Goal: Task Accomplishment & Management: Manage account settings

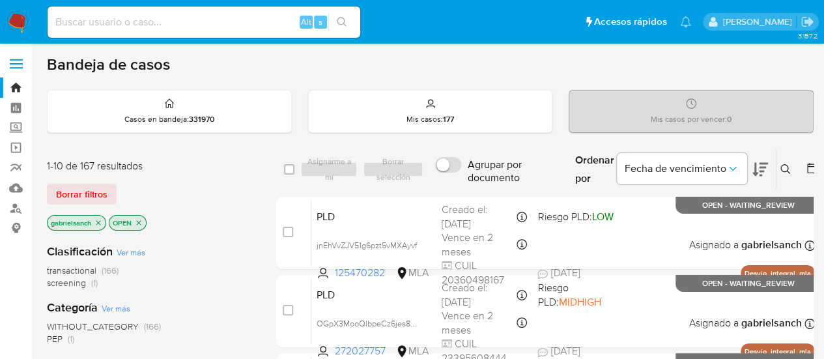
click at [172, 5] on div "Alt s" at bounding box center [204, 22] width 313 height 36
click at [176, 20] on input at bounding box center [204, 22] width 313 height 17
paste input "Y8Yk1fym5whYGjalWrHodXJd"
type input "Y8Yk1fym5whYGjalWrHodXJd"
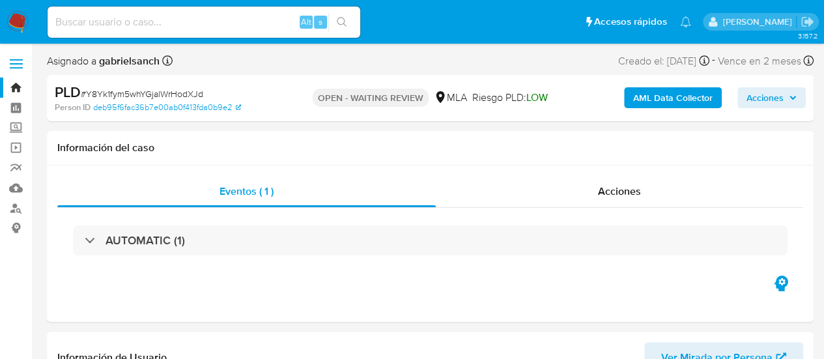
select select "10"
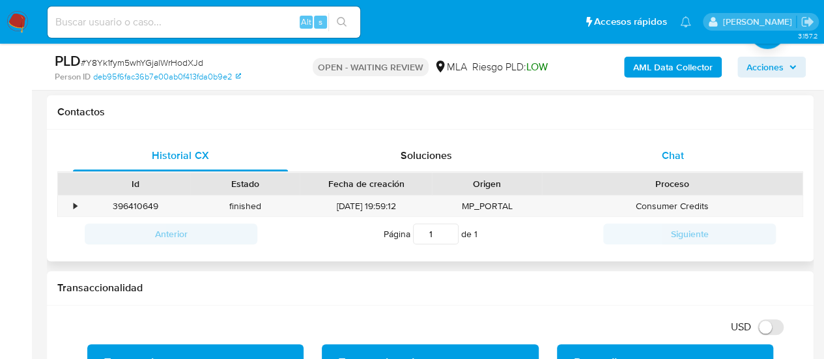
click at [656, 141] on div "Chat" at bounding box center [672, 155] width 215 height 31
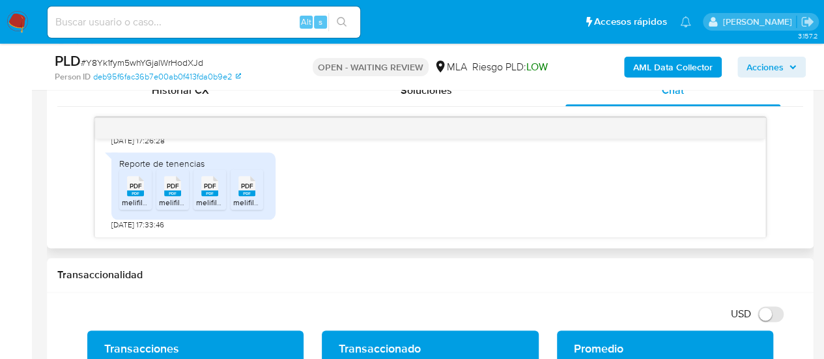
scroll to position [830, 0]
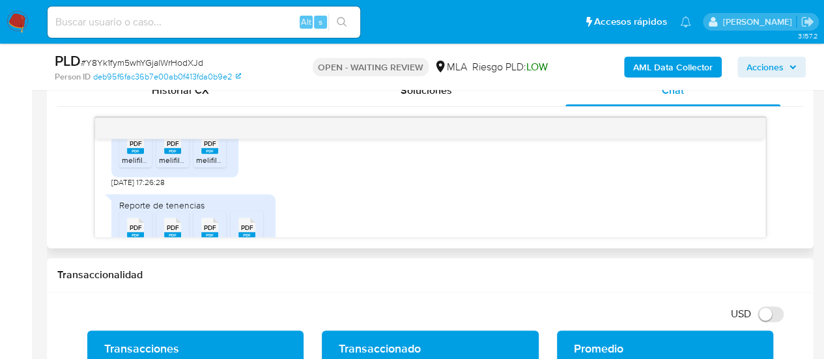
click at [133, 154] on rect at bounding box center [135, 151] width 17 height 6
click at [168, 148] on span "PDF" at bounding box center [173, 143] width 12 height 8
click at [206, 154] on rect at bounding box center [209, 151] width 17 height 6
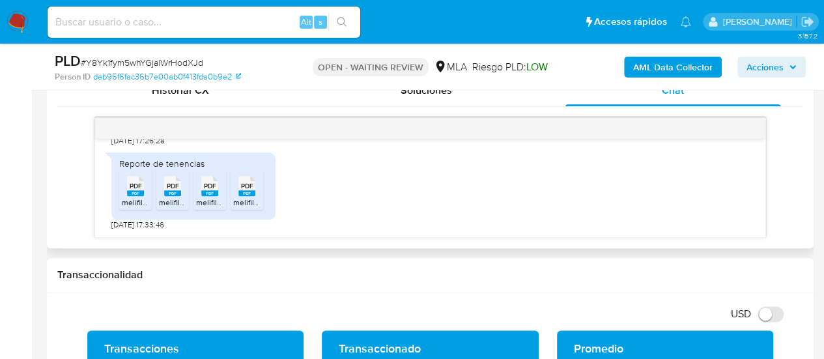
scroll to position [895, 0]
click at [133, 204] on span "melifile7884894008744409060.pdf" at bounding box center [184, 202] width 124 height 11
click at [171, 203] on span "melifile2696134995724336183.pdf" at bounding box center [219, 202] width 121 height 11
click at [210, 191] on rect at bounding box center [209, 193] width 17 height 6
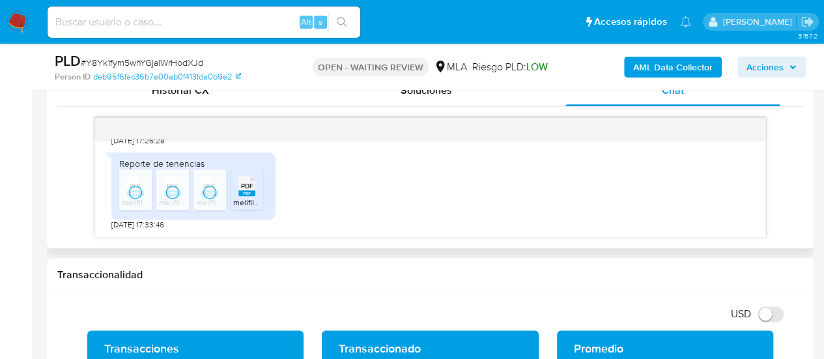
click at [246, 197] on span "melifile1805038465597258373.pdf" at bounding box center [294, 202] width 122 height 11
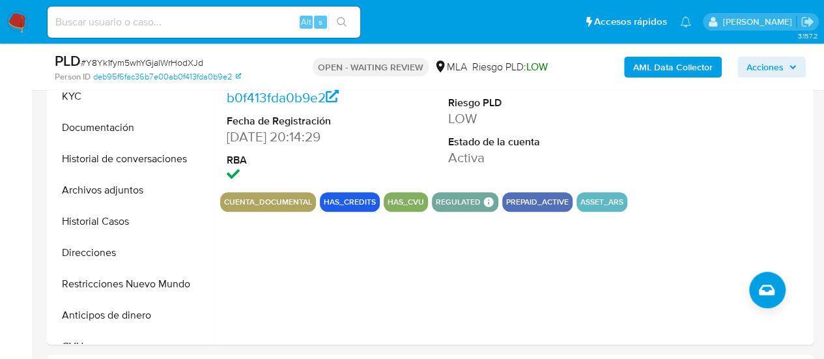
scroll to position [326, 0]
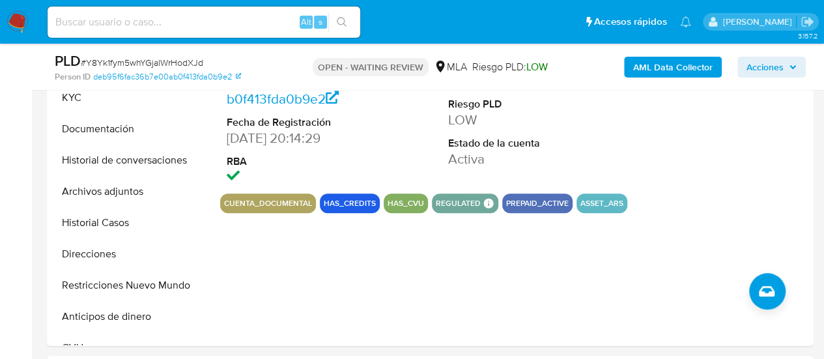
click at [81, 98] on button "KYC" at bounding box center [131, 97] width 163 height 31
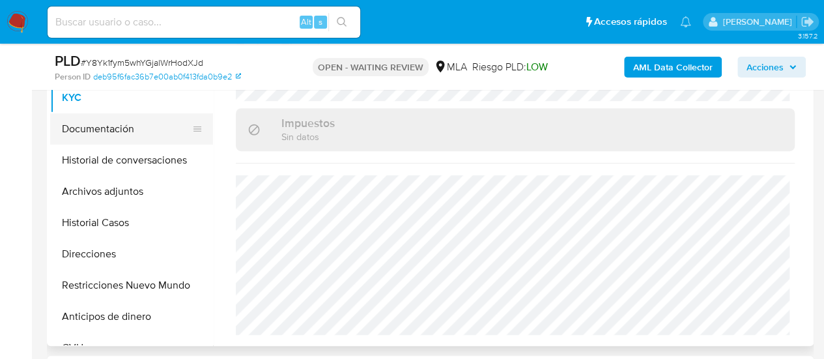
click at [100, 126] on button "Documentación" at bounding box center [126, 128] width 152 height 31
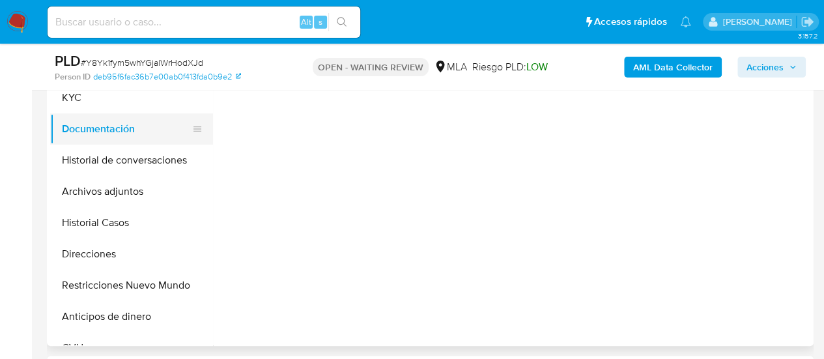
scroll to position [0, 0]
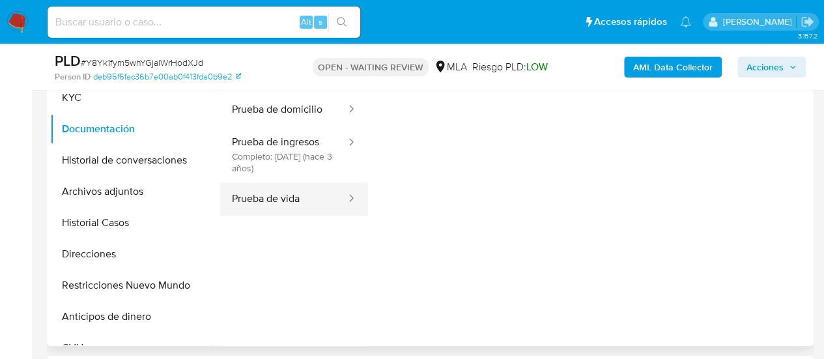
click at [291, 193] on button "Prueba de vida" at bounding box center [283, 198] width 127 height 33
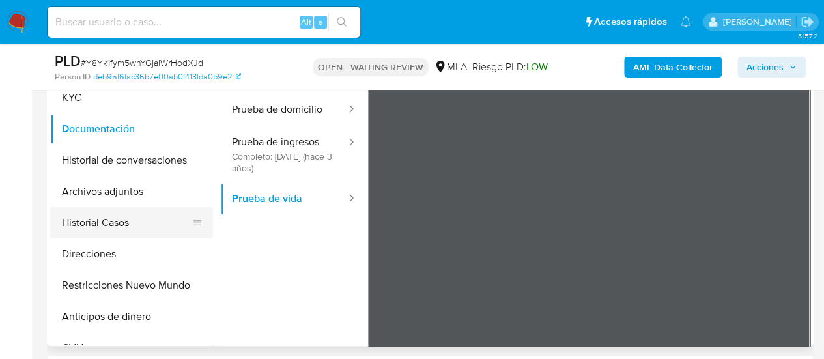
click at [93, 230] on button "Historial Casos" at bounding box center [126, 222] width 152 height 31
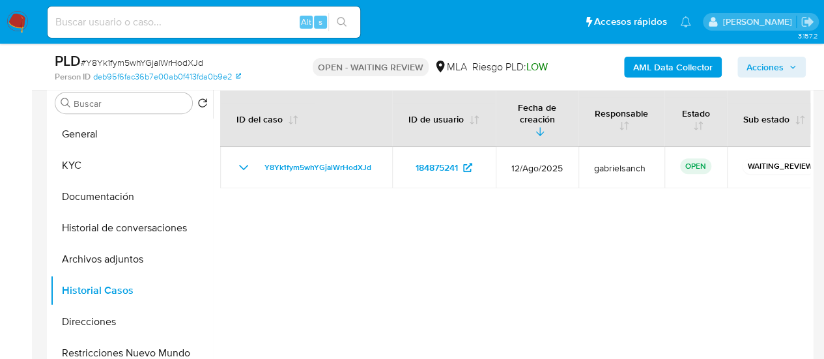
scroll to position [261, 0]
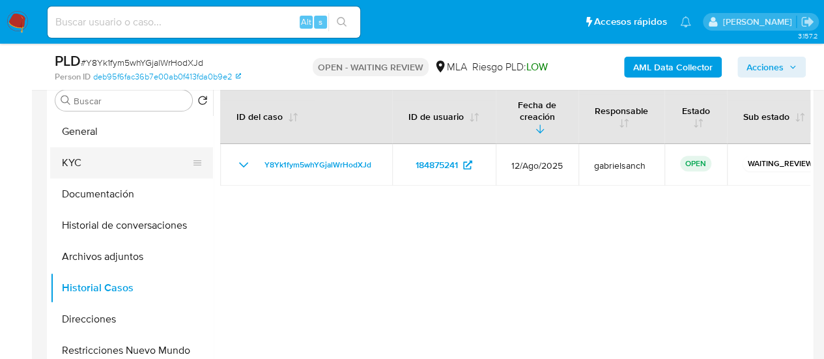
click at [132, 161] on button "KYC" at bounding box center [126, 162] width 152 height 31
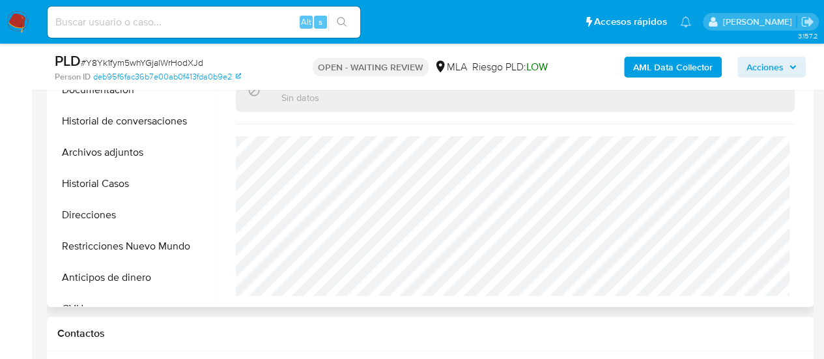
scroll to position [326, 0]
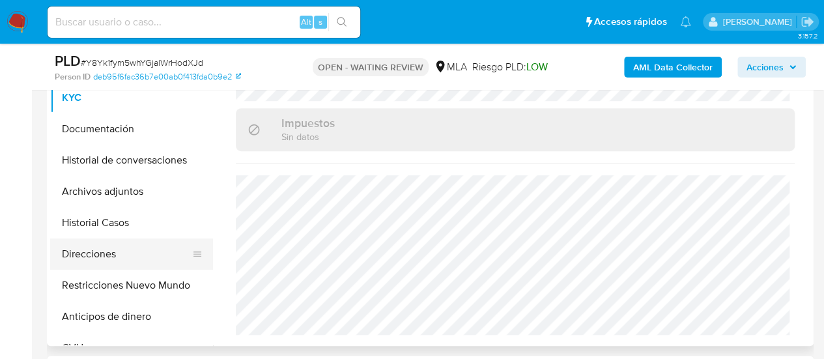
click at [92, 251] on button "Direcciones" at bounding box center [126, 253] width 152 height 31
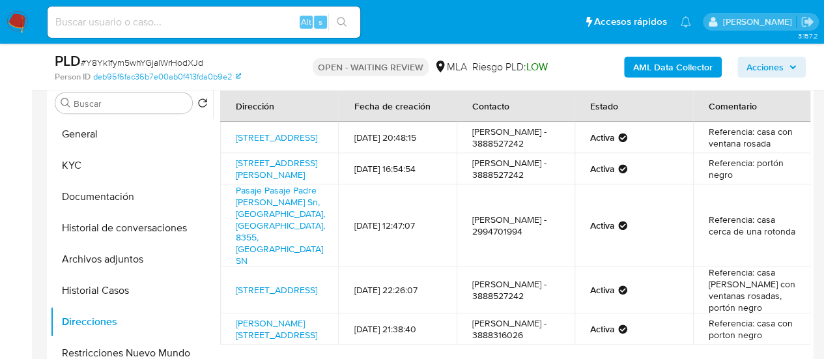
scroll to position [272, 0]
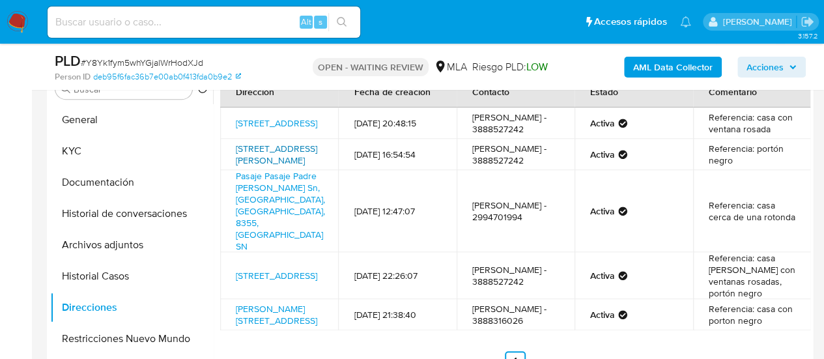
click at [293, 167] on link "Calle Martin Fierro 3008, San Pedro De Jujuy, Jujuy, 4500, Argentina 3008" at bounding box center [276, 154] width 81 height 25
click at [133, 55] on div "PLD # Y8Yk1fym5whYGjalWrHodXJd" at bounding box center [178, 61] width 246 height 20
click at [132, 55] on div "PLD # Y8Yk1fym5whYGjalWrHodXJd" at bounding box center [178, 61] width 246 height 20
click at [139, 67] on span "# Y8Yk1fym5whYGjalWrHodXJd" at bounding box center [142, 62] width 122 height 13
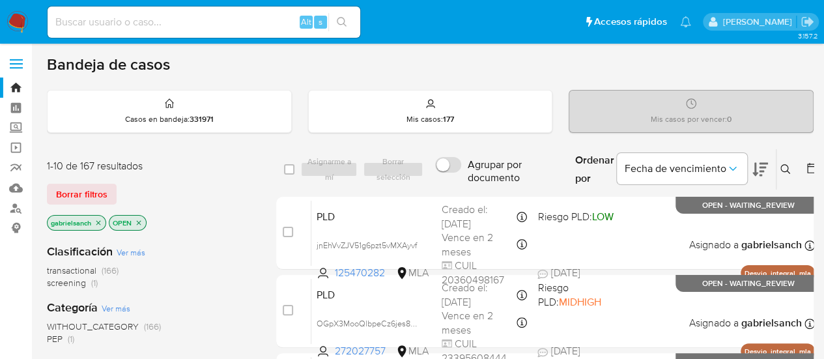
click at [780, 167] on icon at bounding box center [785, 169] width 10 height 10
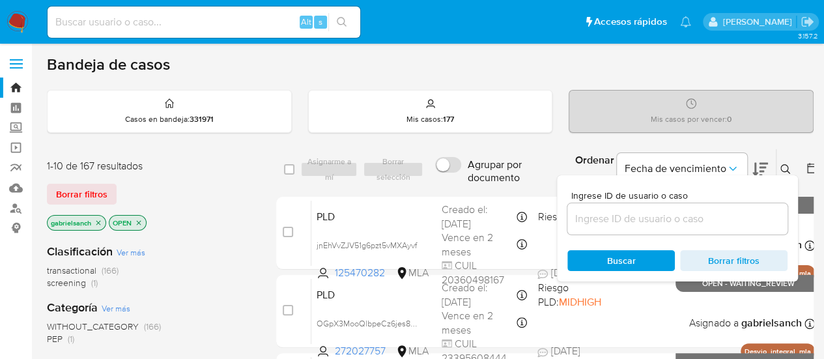
click at [668, 226] on input at bounding box center [677, 218] width 220 height 17
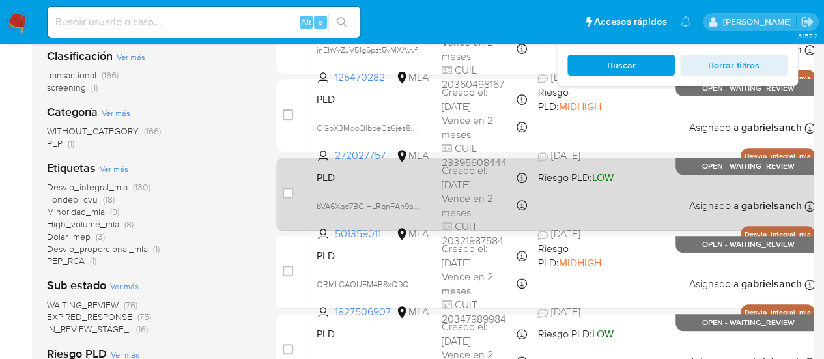
type input "Y8Yk1fym5whYGjalWrHodXJd"
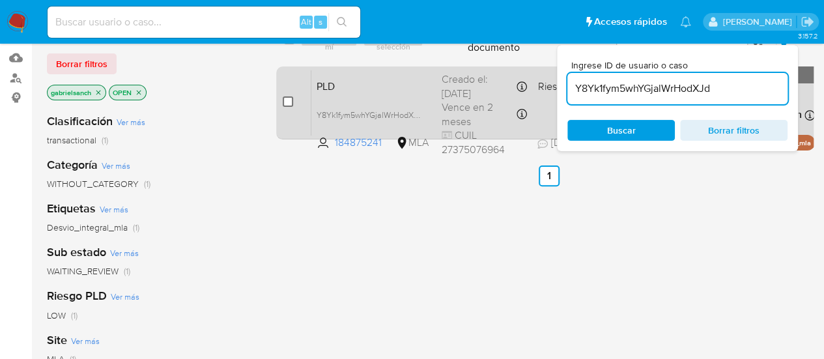
click at [285, 104] on input "checkbox" at bounding box center [288, 101] width 10 height 10
checkbox input "true"
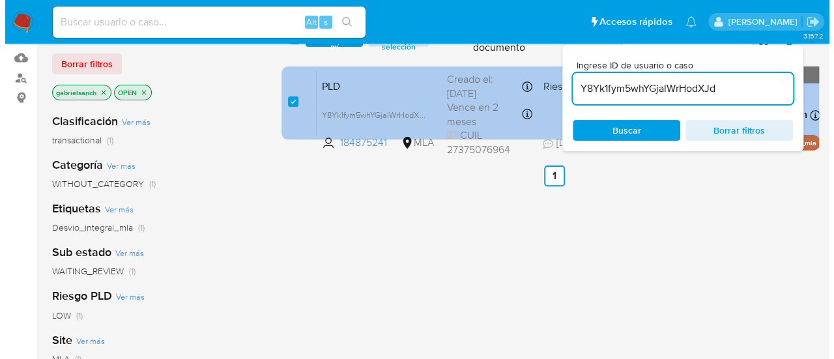
scroll to position [65, 0]
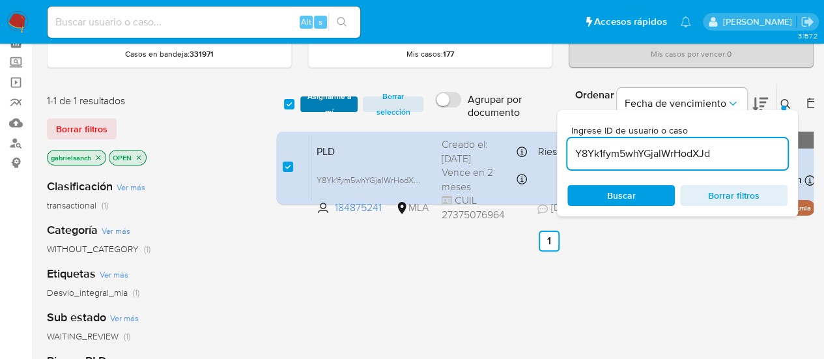
click at [310, 107] on span "Asignarme a mí" at bounding box center [329, 104] width 45 height 13
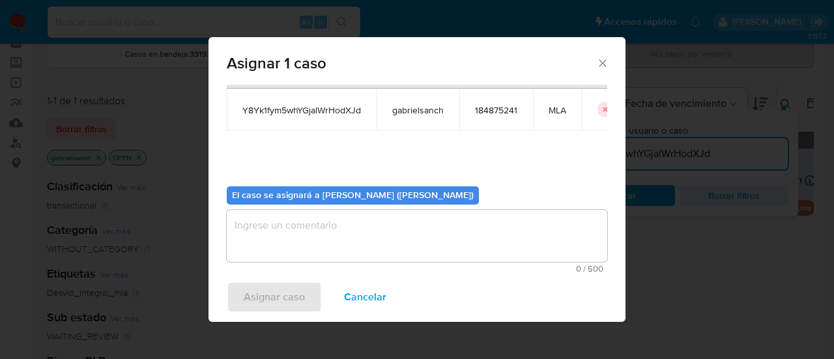
click at [309, 223] on textarea "assign-modal" at bounding box center [417, 236] width 380 height 52
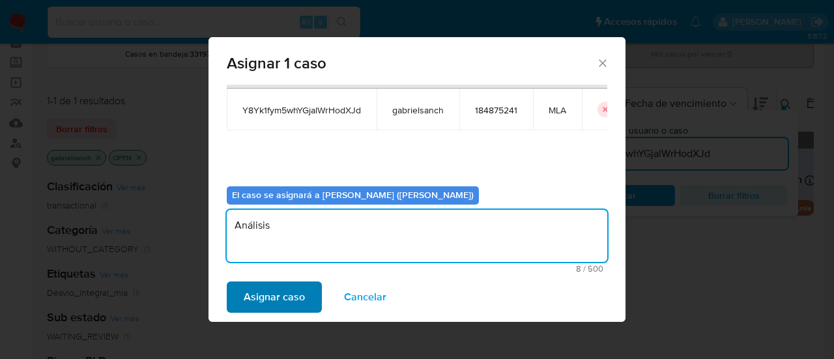
type textarea "Análisis"
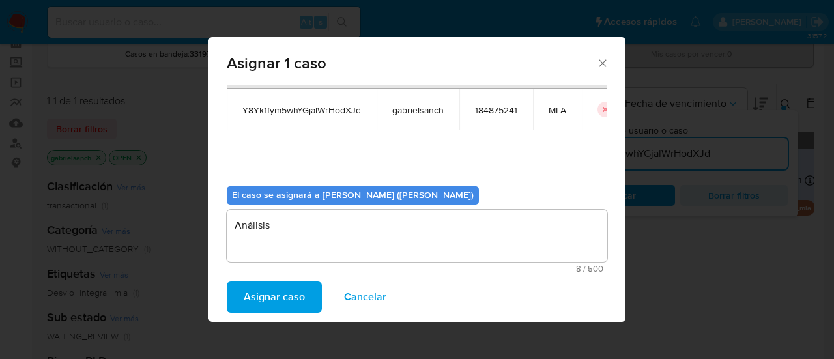
click at [291, 293] on span "Asignar caso" at bounding box center [274, 297] width 61 height 29
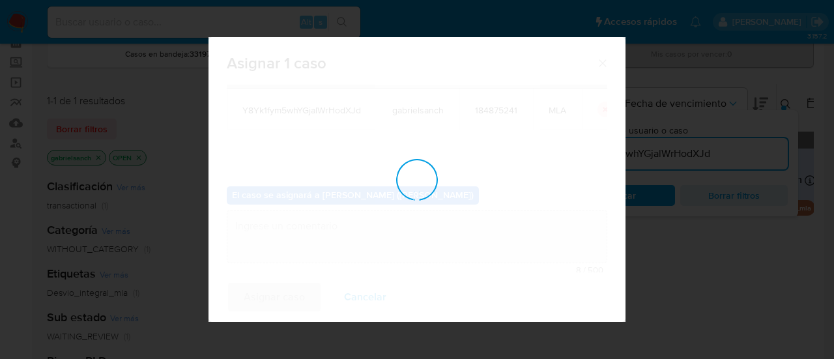
checkbox input "false"
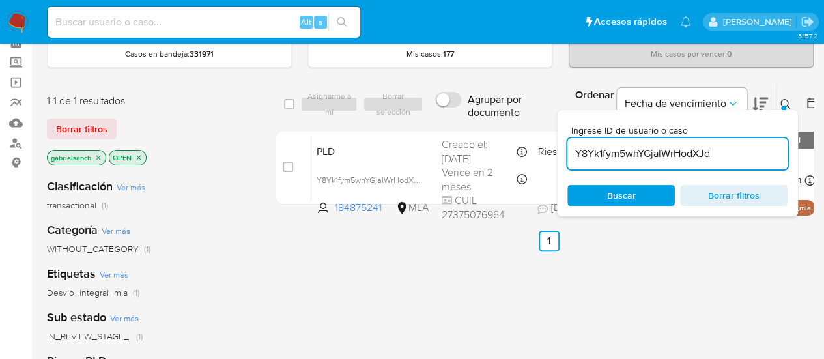
click at [642, 150] on input "Y8Yk1fym5whYGjalWrHodXJd" at bounding box center [677, 153] width 220 height 17
paste input "SLHKT2gcjuVnC4s1DgUAOyRl"
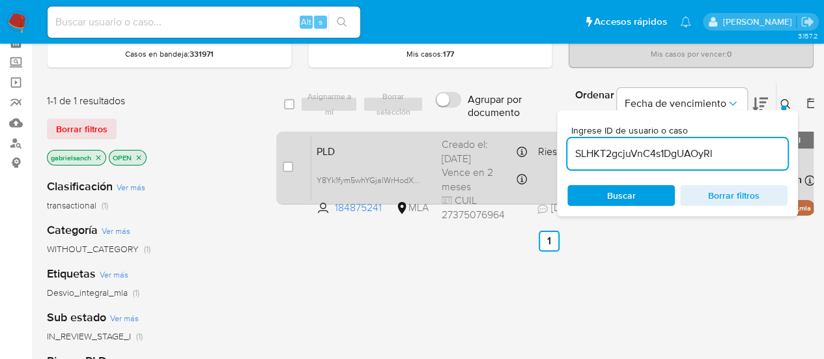
type input "SLHKT2gcjuVnC4s1DgUAOyRl"
click at [287, 165] on input "checkbox" at bounding box center [288, 167] width 10 height 10
checkbox input "true"
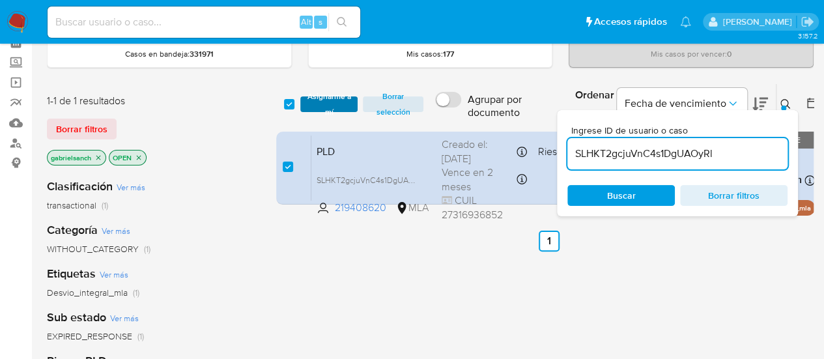
click at [320, 107] on span "Asignarme a mí" at bounding box center [329, 104] width 45 height 13
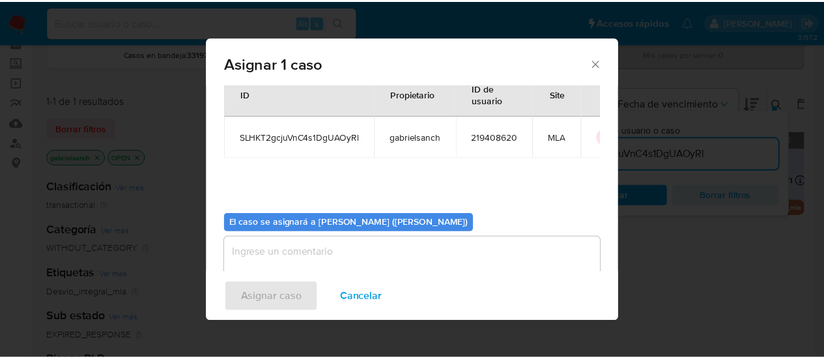
scroll to position [66, 0]
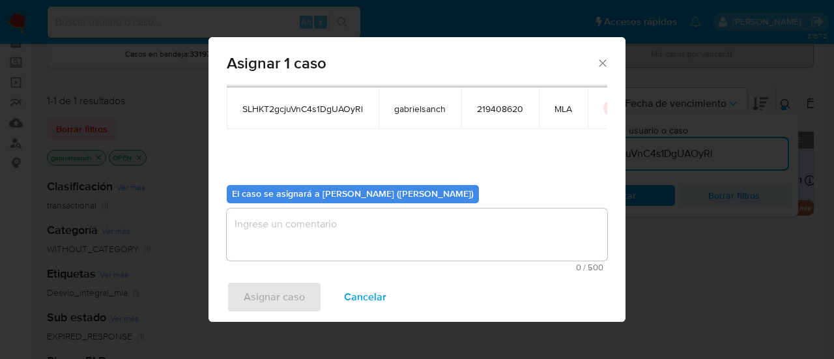
click at [322, 221] on textarea "assign-modal" at bounding box center [417, 234] width 380 height 52
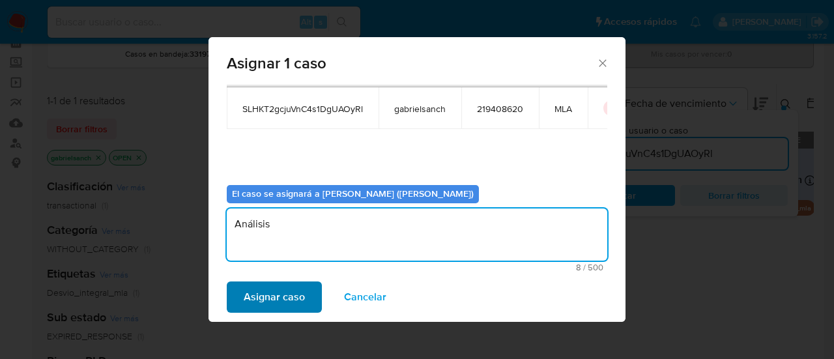
type textarea "Análisis"
click at [268, 302] on span "Asignar caso" at bounding box center [274, 297] width 61 height 29
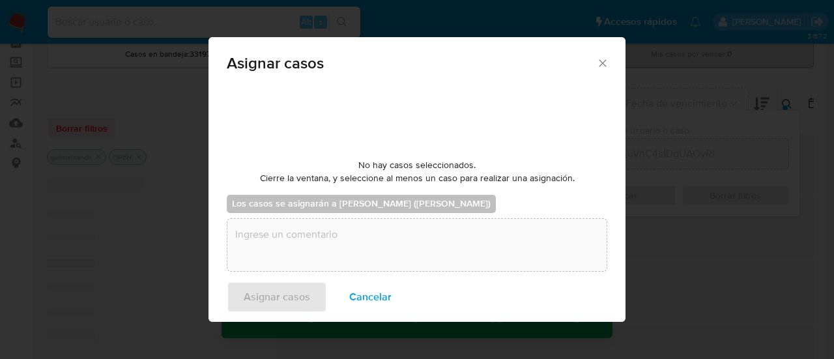
checkbox input "false"
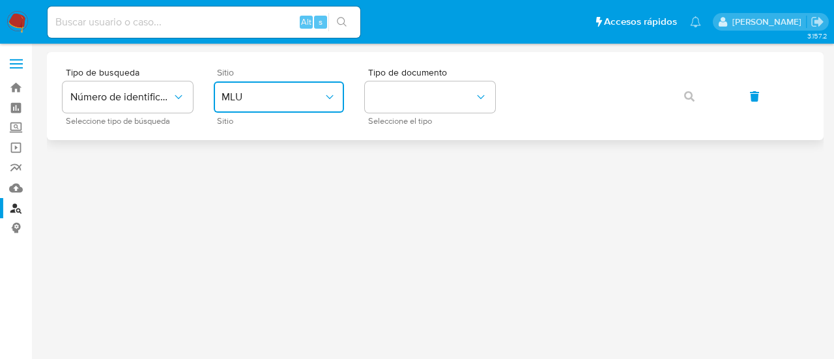
click at [232, 84] on button "MLU" at bounding box center [279, 96] width 130 height 31
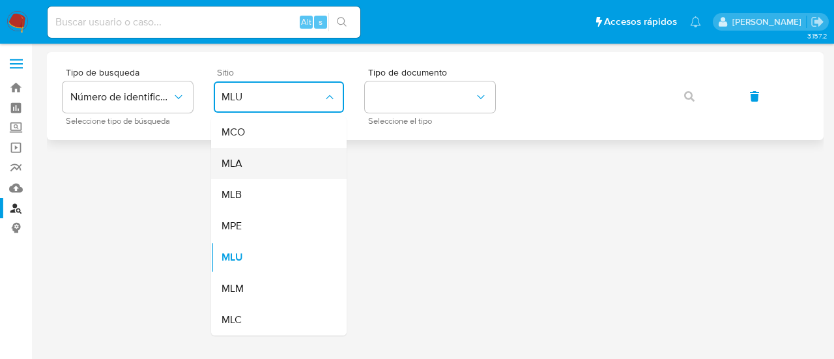
drag, startPoint x: 251, startPoint y: 181, endPoint x: 244, endPoint y: 173, distance: 11.5
click at [244, 173] on ul "MCO MLA MLB MPE MLU MLM MLC" at bounding box center [279, 226] width 136 height 219
click at [242, 173] on div "MLA" at bounding box center [274, 163] width 107 height 31
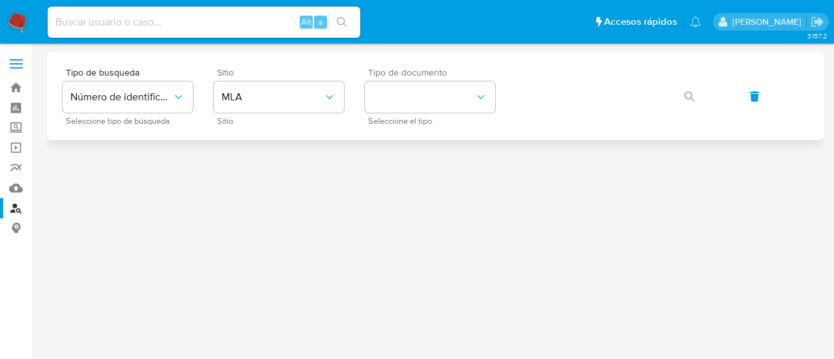
click at [401, 123] on span "Seleccione el tipo" at bounding box center [433, 121] width 130 height 7
click at [407, 84] on button "identificationType" at bounding box center [430, 96] width 130 height 31
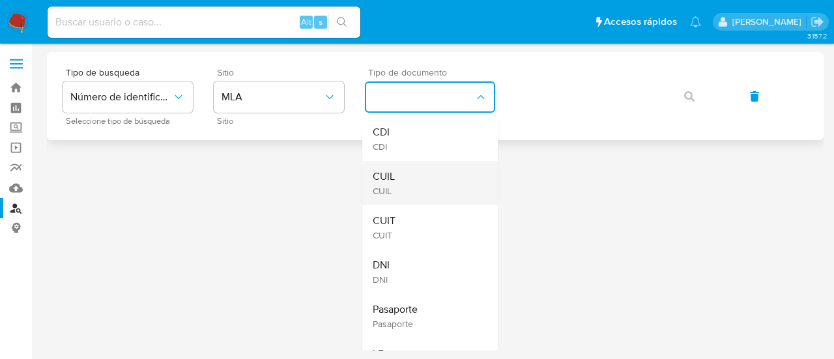
click at [436, 183] on div "CUIL CUIL" at bounding box center [426, 183] width 107 height 44
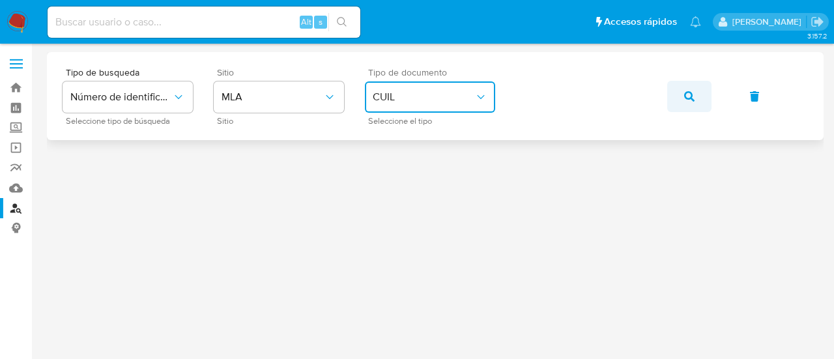
click at [689, 93] on icon "button" at bounding box center [689, 96] width 10 height 10
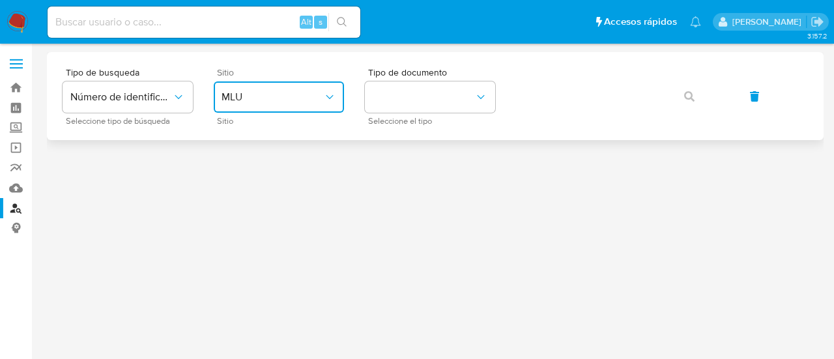
click at [326, 102] on icon "site_id" at bounding box center [329, 97] width 13 height 13
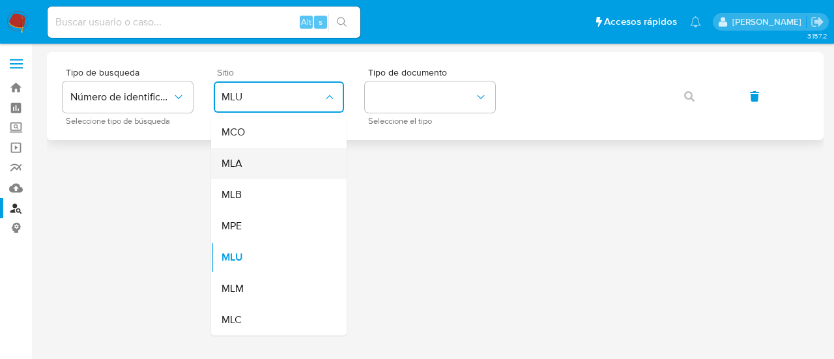
click at [307, 177] on div "MLA" at bounding box center [274, 163] width 107 height 31
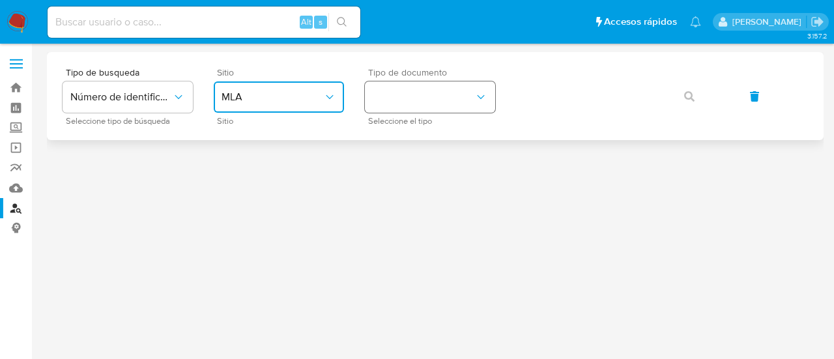
click at [395, 105] on button "identificationType" at bounding box center [430, 96] width 130 height 31
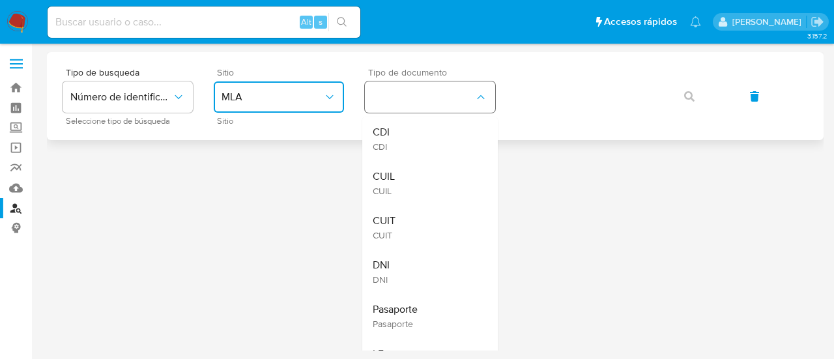
click at [416, 187] on div "CUIL CUIL" at bounding box center [426, 183] width 107 height 44
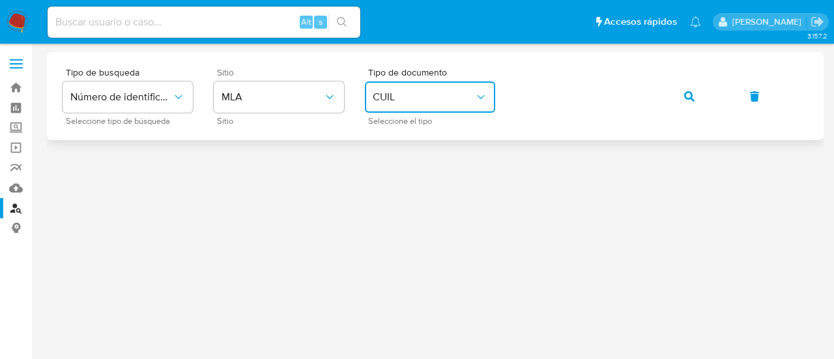
click at [671, 84] on button "button" at bounding box center [689, 96] width 44 height 31
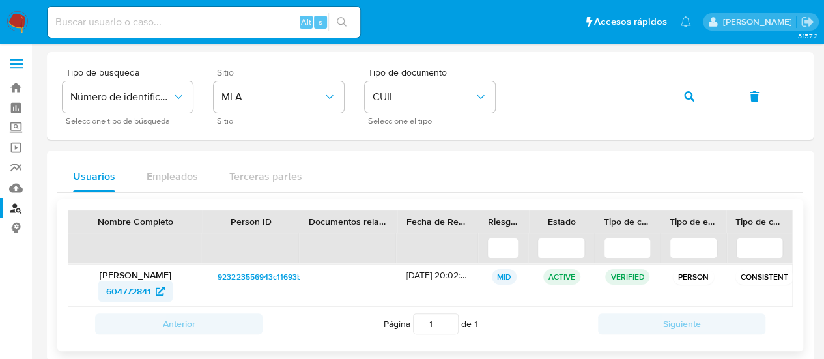
click at [116, 296] on span "604772841" at bounding box center [128, 291] width 44 height 21
click at [154, 287] on span "604772841" at bounding box center [135, 291] width 59 height 21
click at [685, 99] on icon "button" at bounding box center [689, 96] width 10 height 10
click at [136, 291] on span "273308830" at bounding box center [128, 291] width 48 height 21
click at [693, 102] on span "button" at bounding box center [689, 96] width 10 height 29
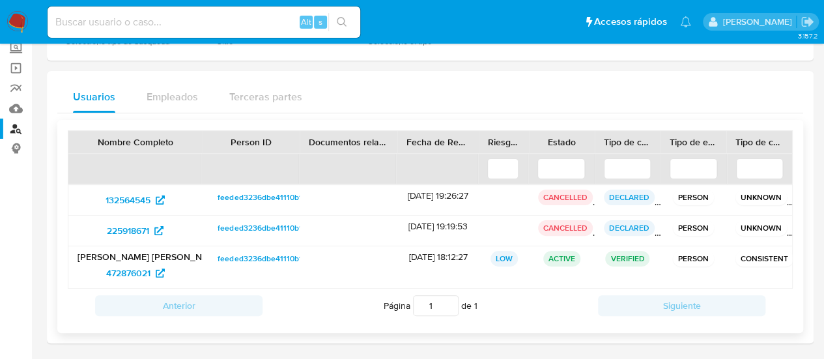
scroll to position [80, 0]
click at [141, 270] on span "472876021" at bounding box center [128, 272] width 44 height 21
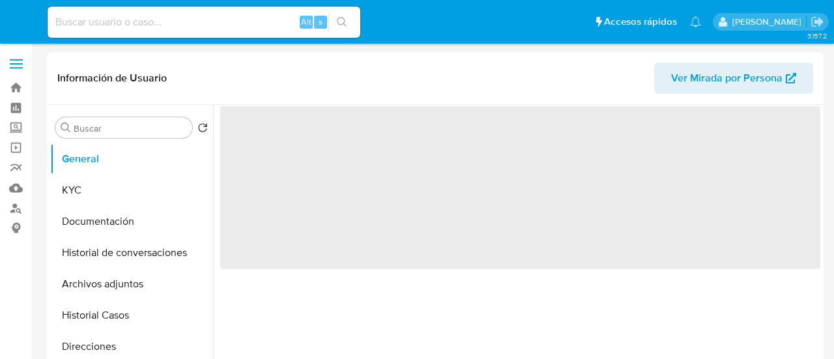
select select "10"
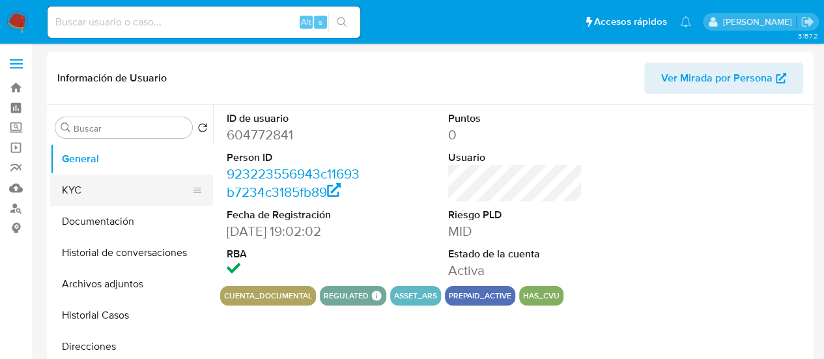
click at [53, 192] on button "KYC" at bounding box center [126, 190] width 152 height 31
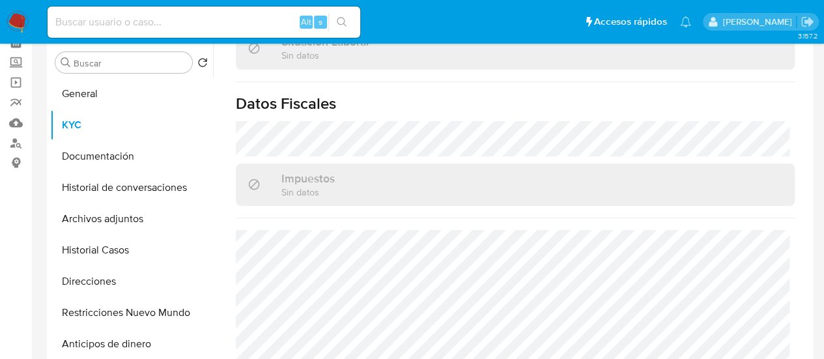
scroll to position [726, 0]
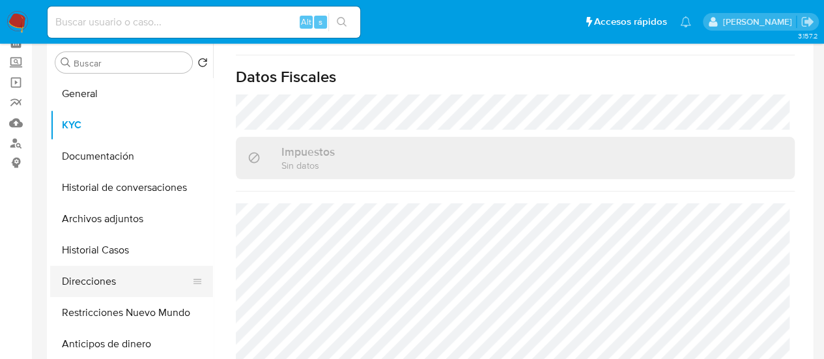
click at [117, 279] on button "Direcciones" at bounding box center [126, 281] width 152 height 31
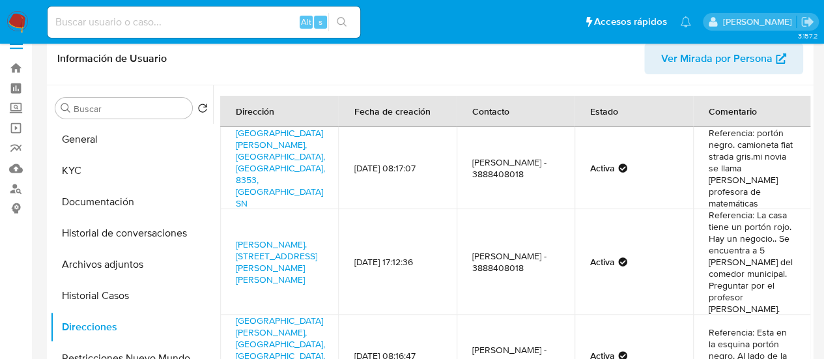
scroll to position [0, 0]
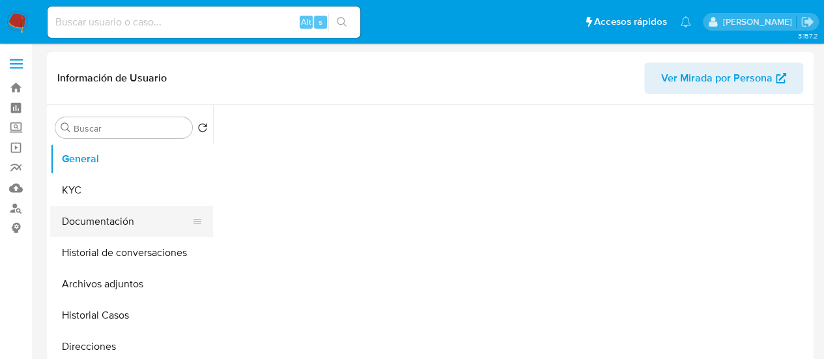
click at [95, 214] on button "Documentación" at bounding box center [126, 221] width 152 height 31
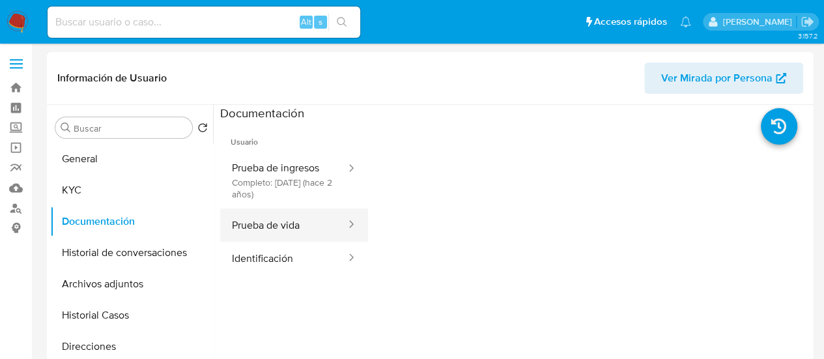
select select "10"
click at [288, 235] on button "Prueba de vida" at bounding box center [283, 224] width 127 height 33
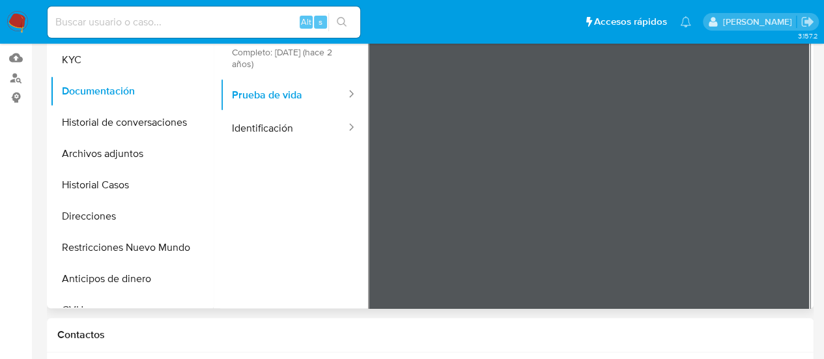
scroll to position [65, 0]
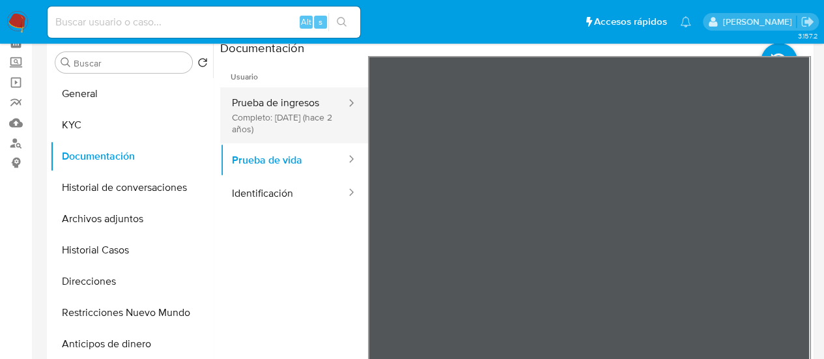
click at [290, 108] on button "Prueba de ingresos Completo: 23/11/2023 (hace 2 años)" at bounding box center [283, 115] width 127 height 56
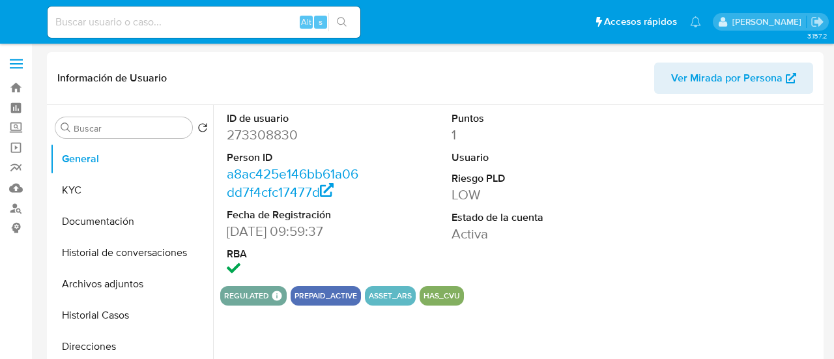
select select "10"
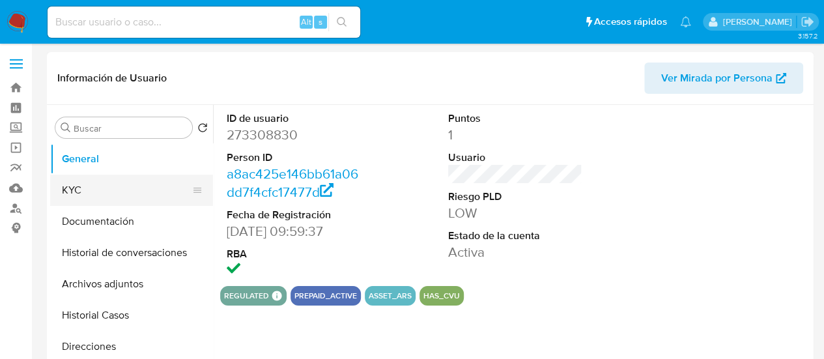
click at [99, 193] on button "KYC" at bounding box center [126, 190] width 152 height 31
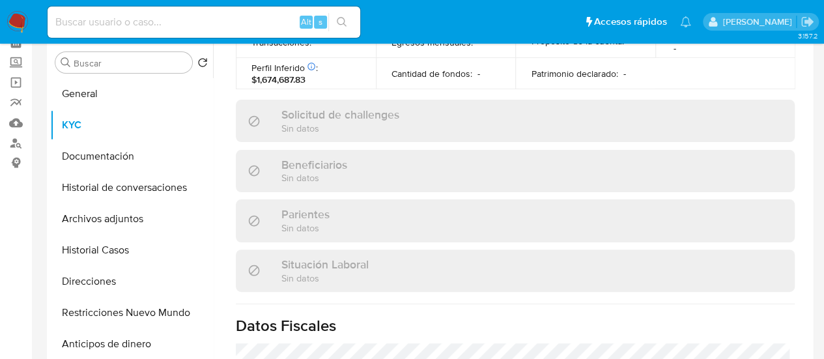
scroll to position [743, 0]
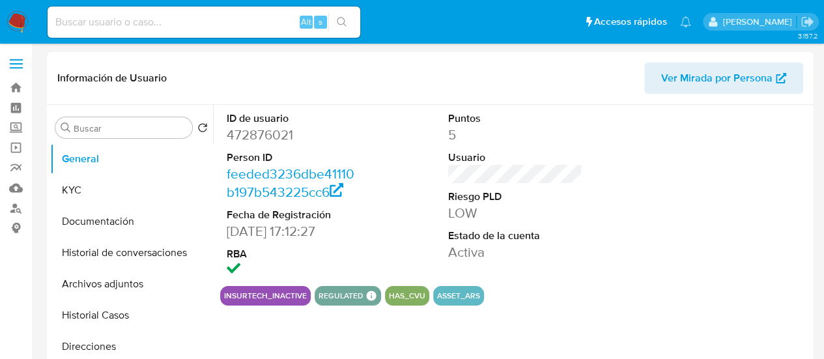
select select "10"
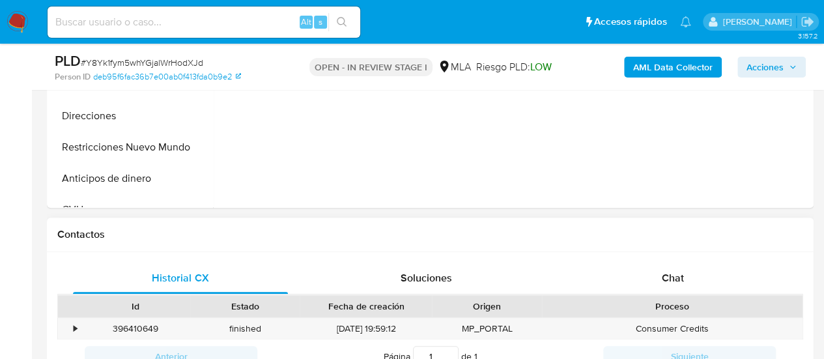
scroll to position [651, 0]
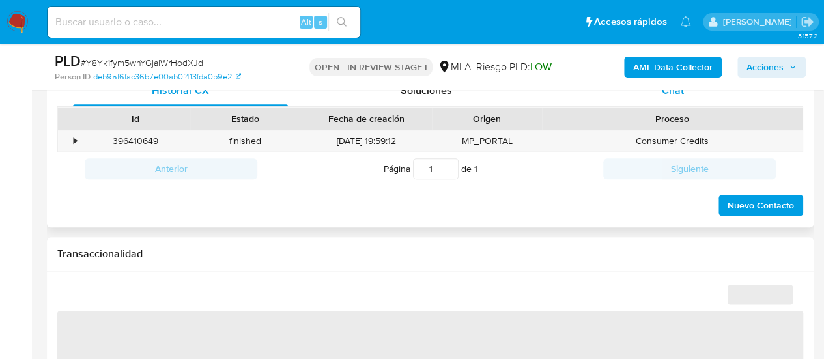
click at [666, 100] on div "Chat" at bounding box center [672, 90] width 215 height 31
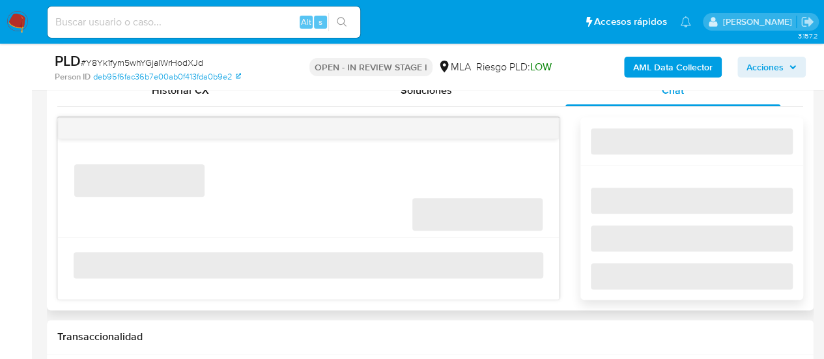
select select "10"
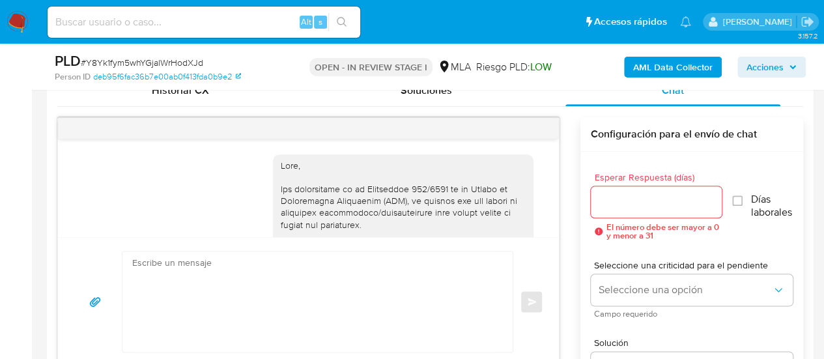
scroll to position [895, 0]
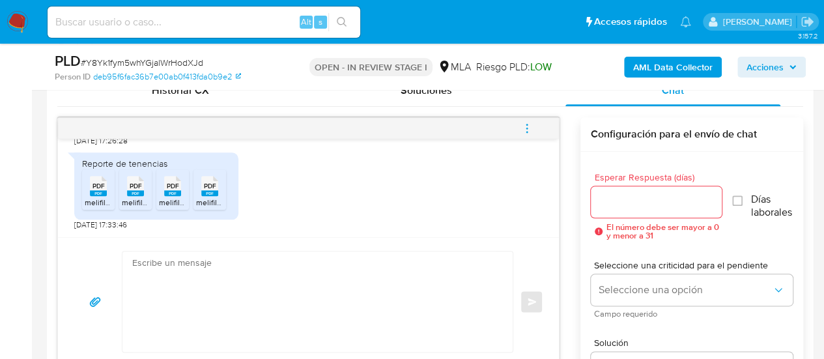
click at [245, 287] on textarea at bounding box center [314, 301] width 364 height 100
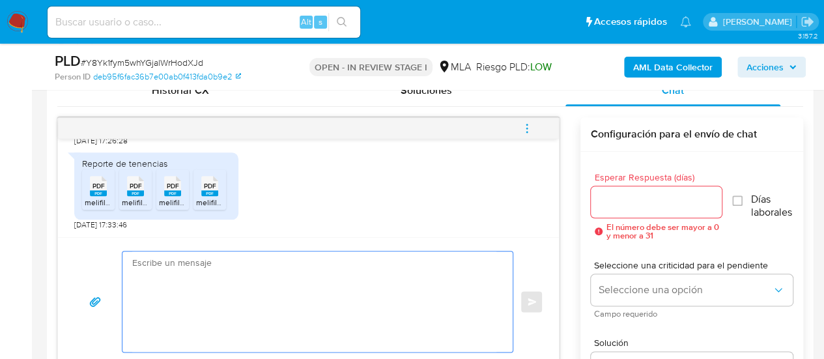
paste textarea "Hola, muchas gracias por tu respuesta. En este caso, necesitamos que nos propor…"
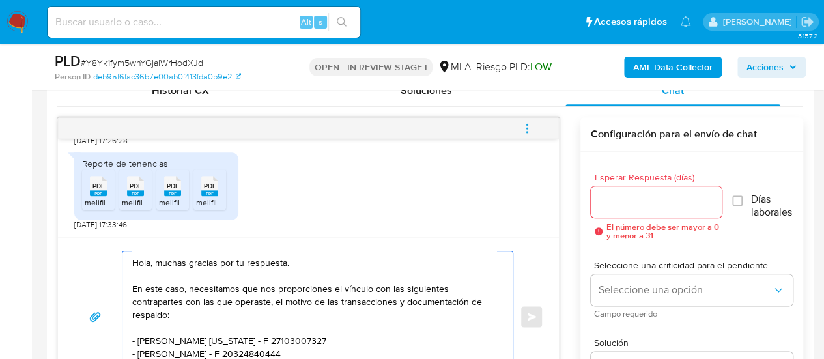
scroll to position [161, 0]
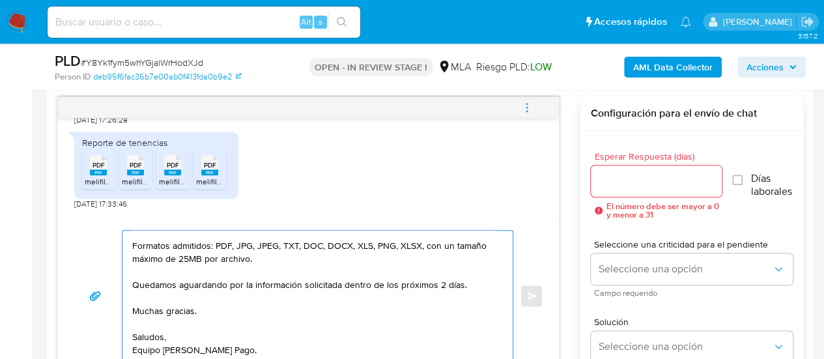
type textarea "Hola, muchas gracias por tu respuesta. En este caso, necesitamos que nos propor…"
click at [629, 183] on input "Esperar Respuesta (días)" at bounding box center [657, 181] width 132 height 17
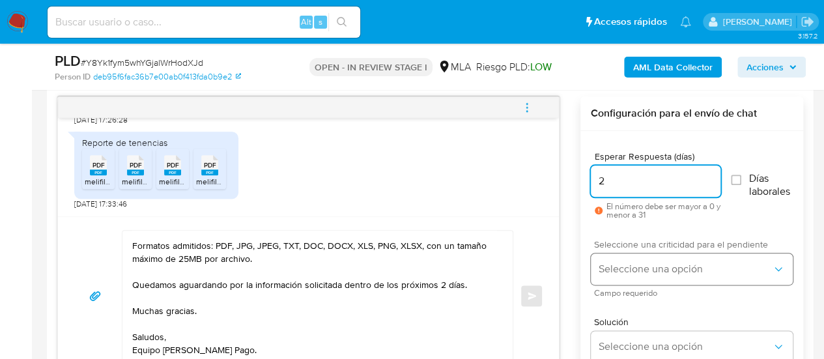
type input "2"
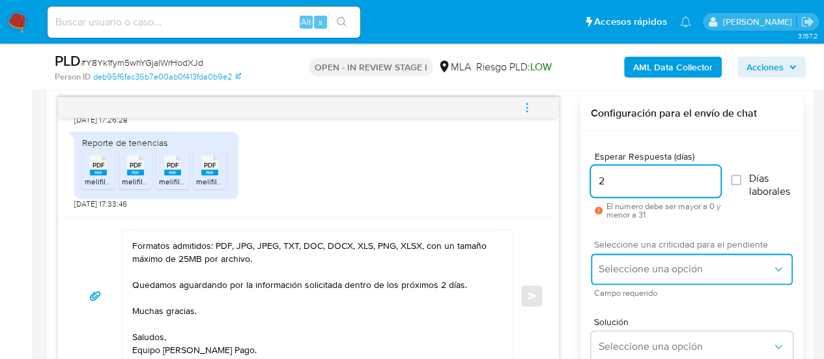
click at [627, 259] on button "Seleccione una opción" at bounding box center [692, 268] width 202 height 31
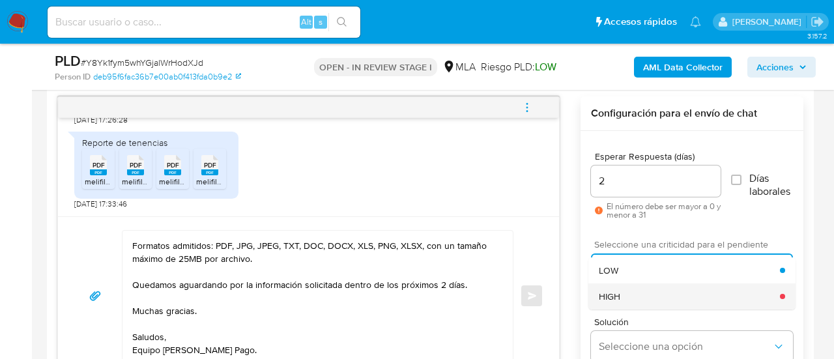
click at [635, 286] on div "HIGH" at bounding box center [689, 296] width 181 height 26
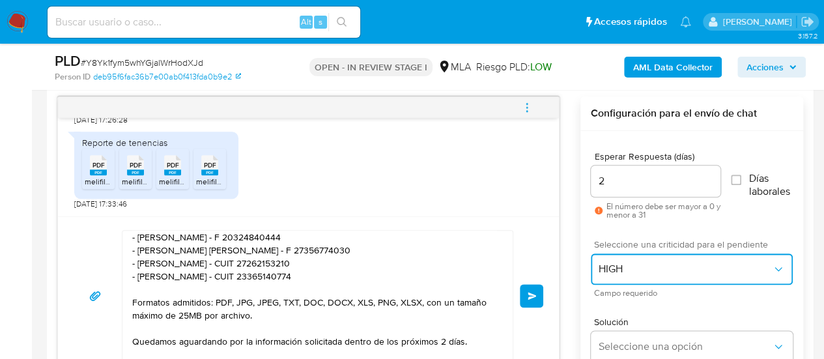
scroll to position [31, 0]
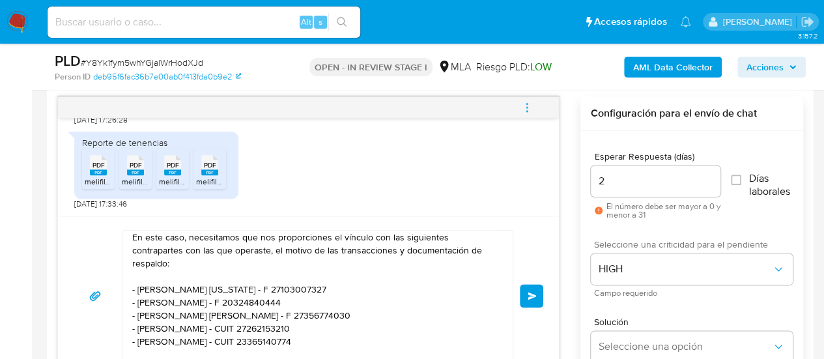
click at [532, 296] on span "Enviar" at bounding box center [532, 296] width 9 height 8
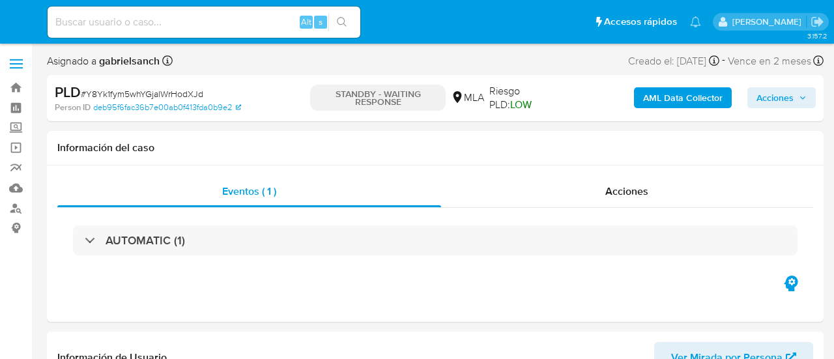
select select "10"
click at [155, 23] on input at bounding box center [204, 22] width 313 height 17
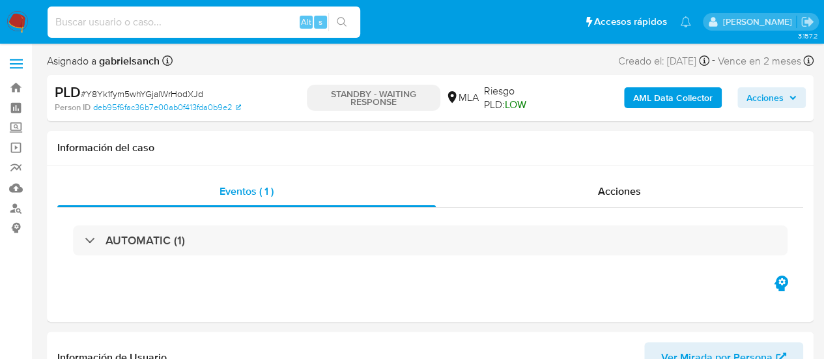
paste input "SLHKT2gcjuVnC4s1DgUAOyRl"
type input "SLHKT2gcjuVnC4s1DgUAOyRl"
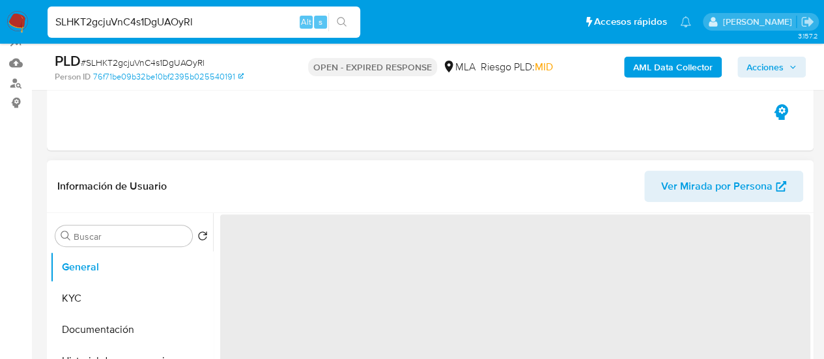
scroll to position [130, 0]
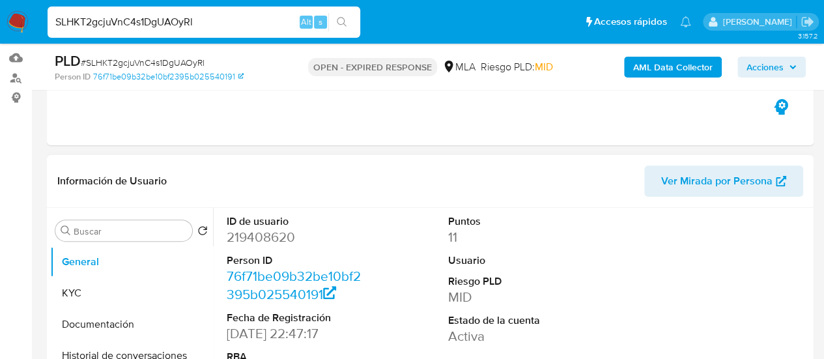
select select "10"
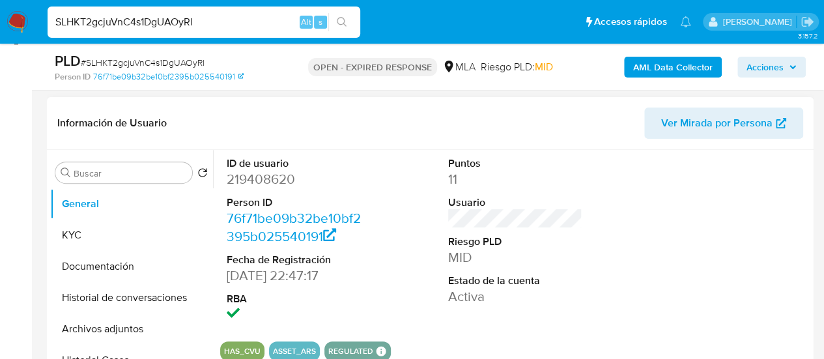
scroll to position [326, 0]
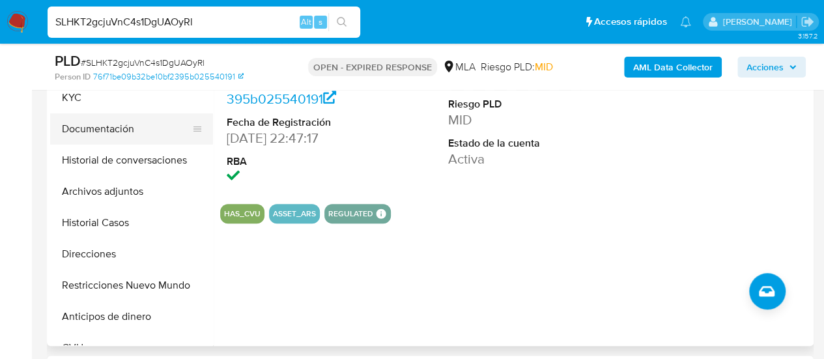
click at [116, 132] on button "Documentación" at bounding box center [126, 128] width 152 height 31
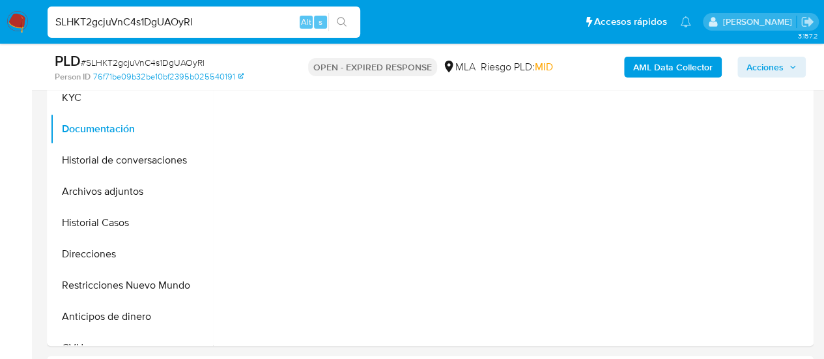
scroll to position [261, 0]
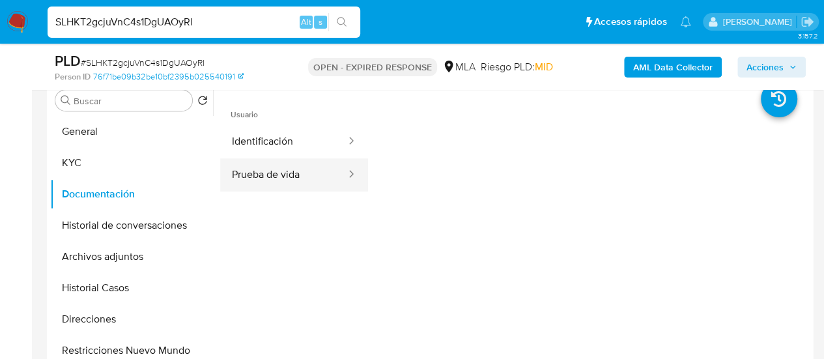
click at [270, 174] on button "Prueba de vida" at bounding box center [283, 174] width 127 height 33
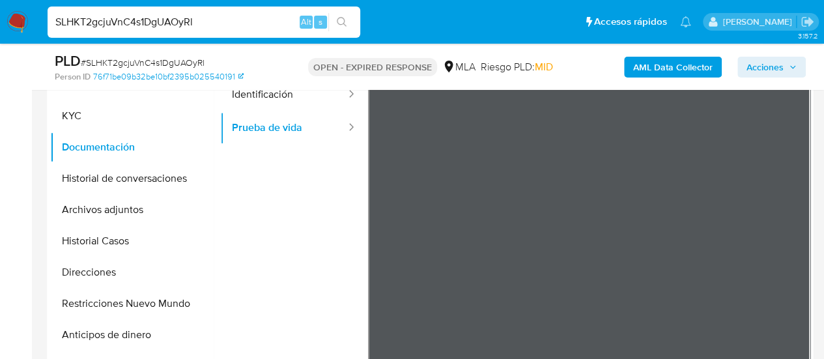
scroll to position [326, 0]
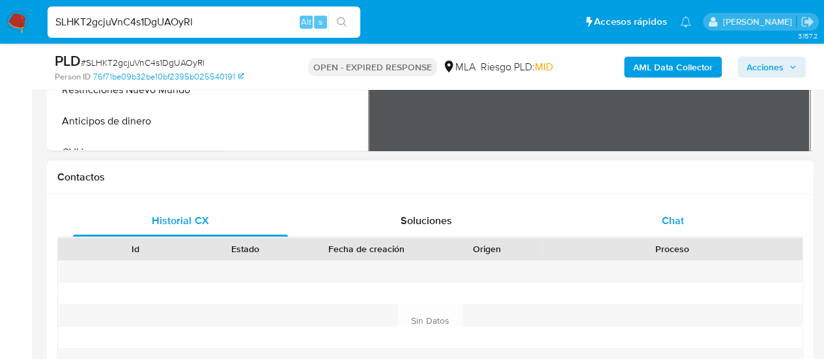
click at [621, 213] on div "Chat" at bounding box center [672, 220] width 215 height 31
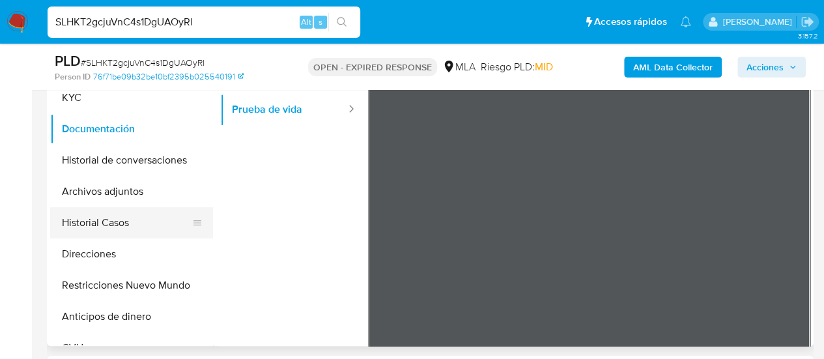
click at [89, 227] on button "Historial Casos" at bounding box center [126, 222] width 152 height 31
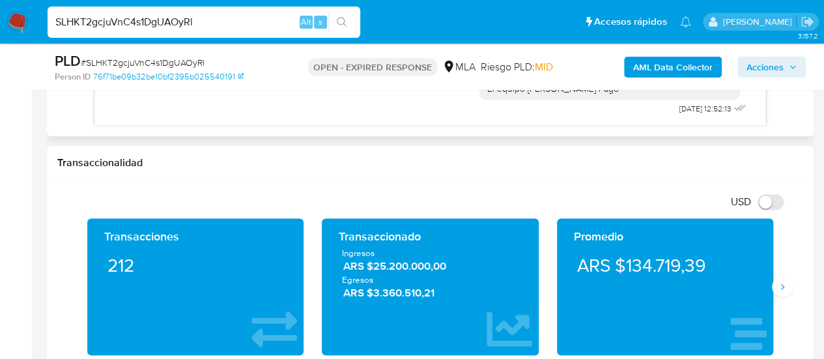
scroll to position [782, 0]
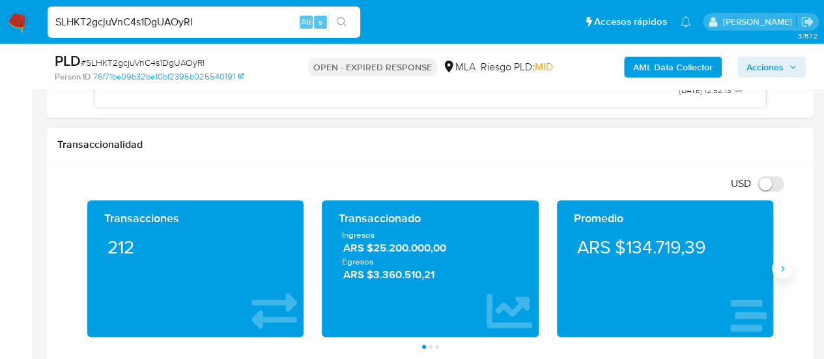
click at [782, 263] on icon "Siguiente" at bounding box center [782, 268] width 10 height 10
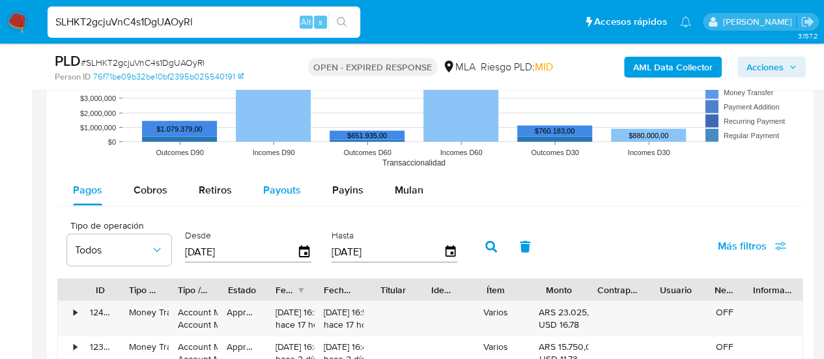
click at [263, 186] on span "Payouts" at bounding box center [282, 189] width 38 height 15
select select "10"
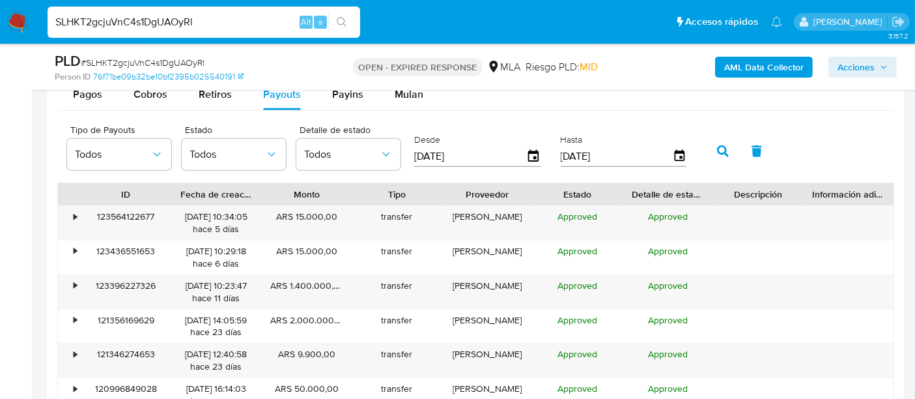
scroll to position [887, 0]
drag, startPoint x: 815, startPoint y: 20, endPoint x: 35, endPoint y: 241, distance: 810.5
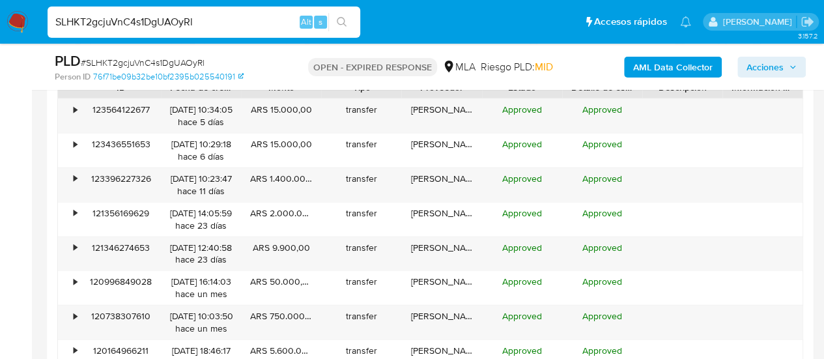
click at [124, 20] on input "SLHKT2gcjuVnC4s1DgUAOyRl" at bounding box center [204, 22] width 313 height 17
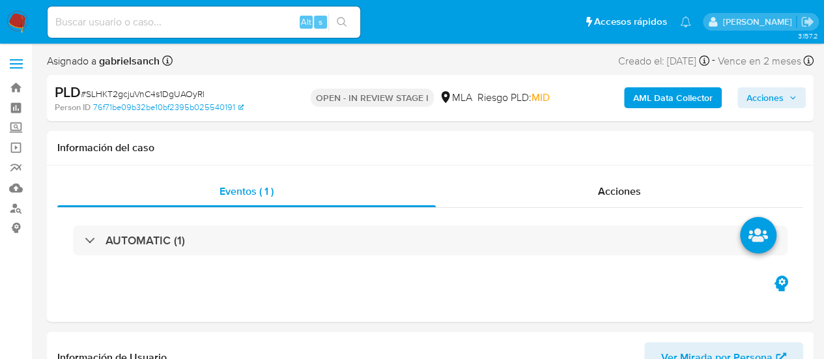
click at [685, 96] on b "AML Data Collector" at bounding box center [672, 97] width 79 height 21
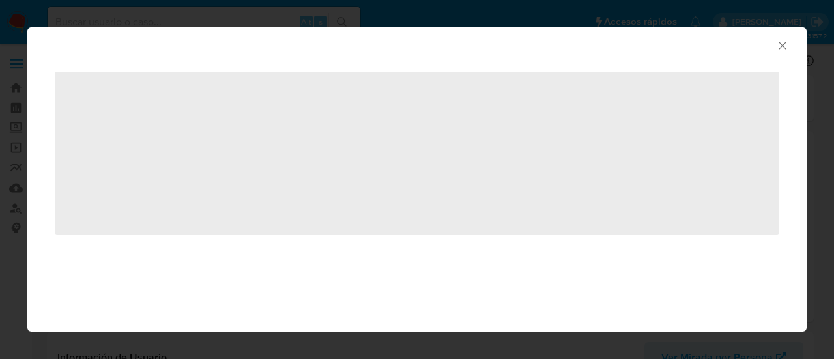
select select "10"
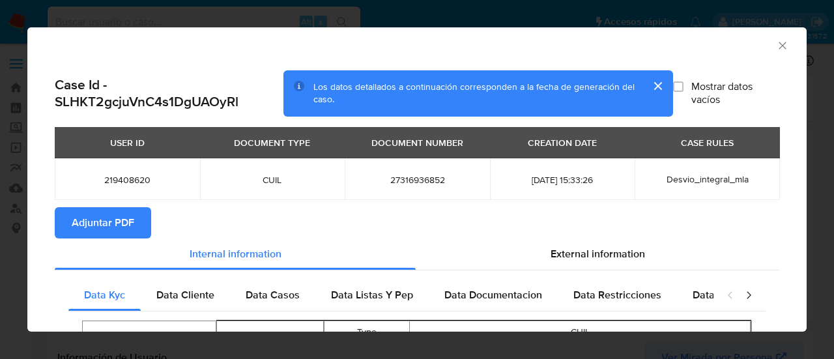
click at [78, 224] on span "Adjuntar PDF" at bounding box center [103, 222] width 63 height 29
click at [772, 37] on div "AML Data Collector" at bounding box center [416, 43] width 779 height 33
click at [777, 42] on icon "Cerrar ventana" at bounding box center [782, 45] width 13 height 13
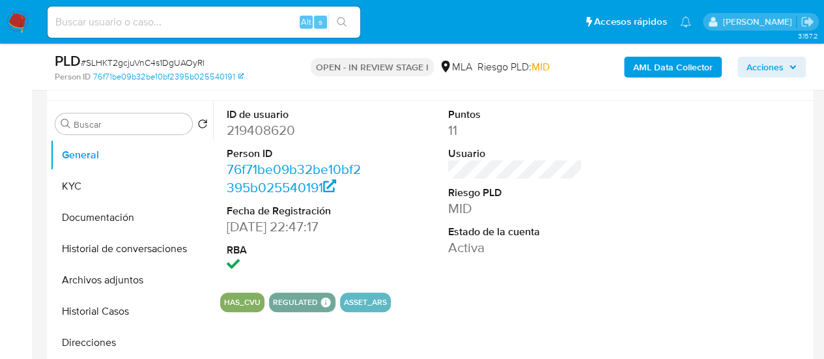
scroll to position [261, 0]
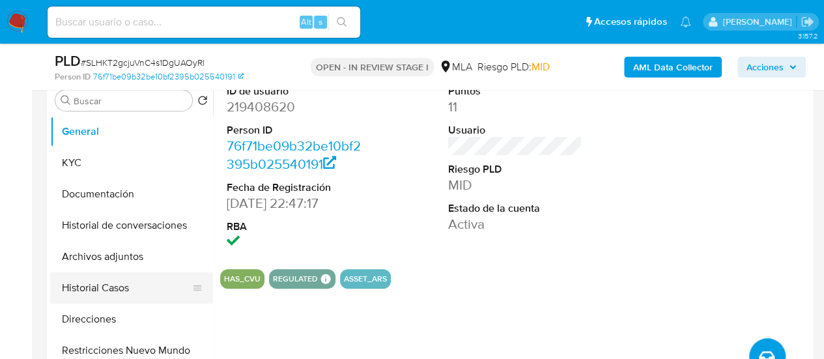
click at [73, 285] on button "Historial Casos" at bounding box center [126, 287] width 152 height 31
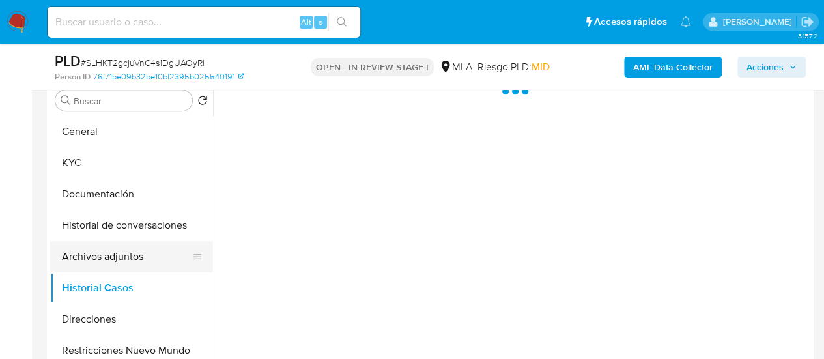
click at [89, 261] on button "Archivos adjuntos" at bounding box center [126, 256] width 152 height 31
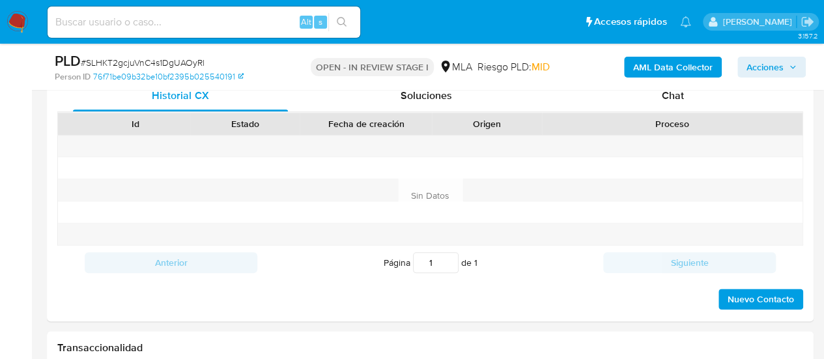
scroll to position [651, 0]
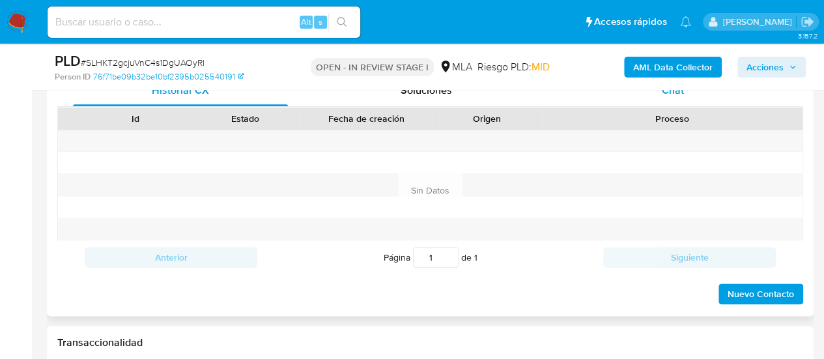
click at [655, 96] on div "Chat" at bounding box center [672, 90] width 215 height 31
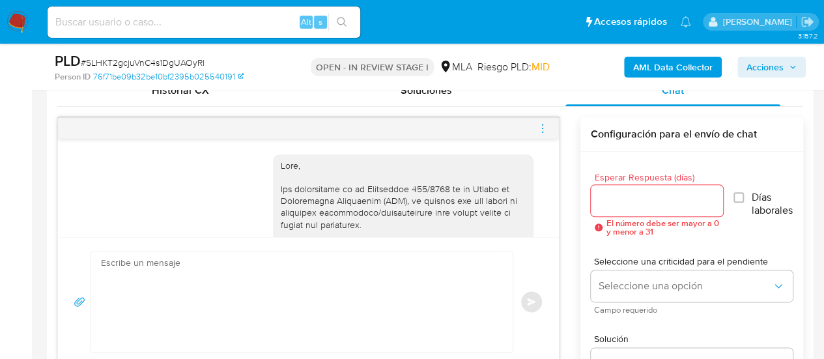
scroll to position [926, 0]
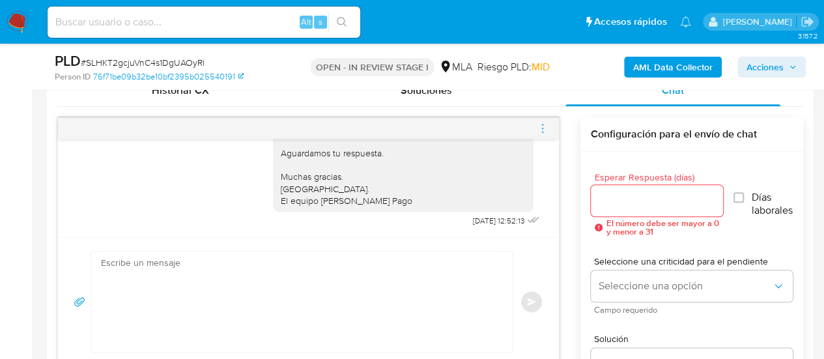
click at [536, 129] on div at bounding box center [308, 128] width 501 height 21
click at [541, 128] on icon "menu-action" at bounding box center [543, 128] width 12 height 12
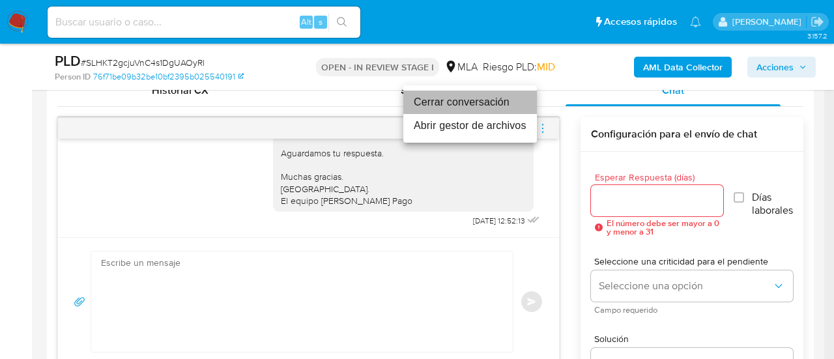
click at [485, 102] on li "Cerrar conversación" at bounding box center [470, 102] width 134 height 23
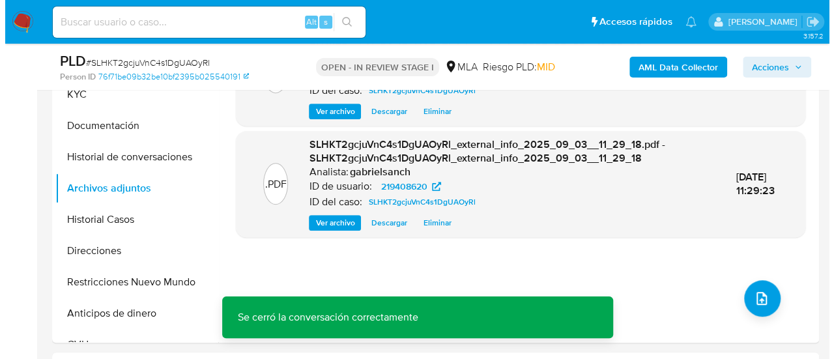
scroll to position [326, 0]
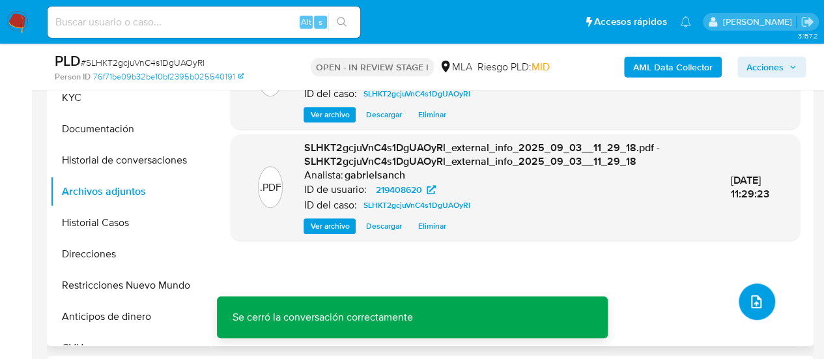
click at [762, 293] on button "upload-file" at bounding box center [757, 301] width 36 height 36
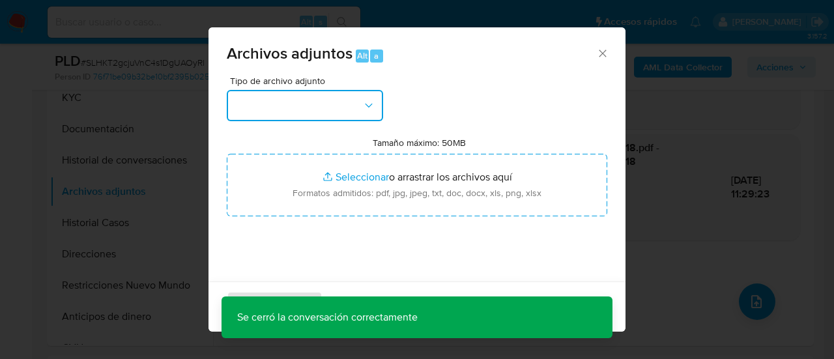
click at [335, 109] on button "button" at bounding box center [305, 105] width 156 height 31
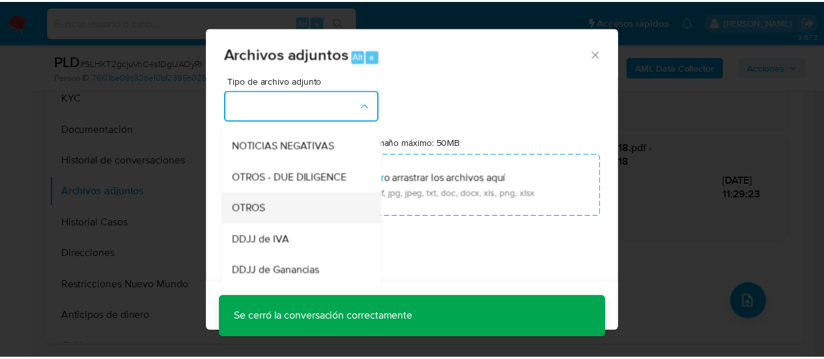
scroll to position [195, 0]
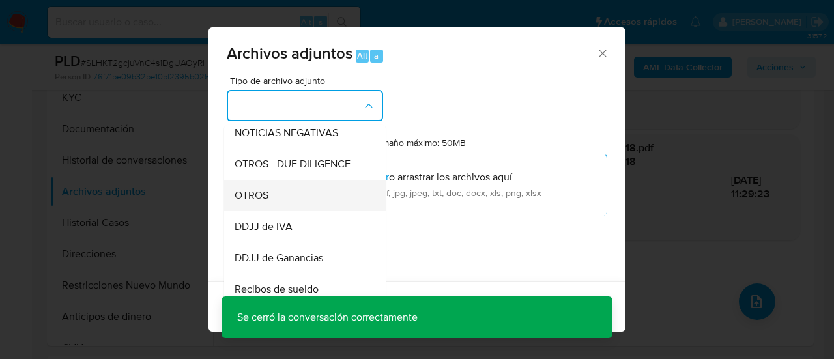
click at [265, 211] on div "OTROS" at bounding box center [301, 195] width 133 height 31
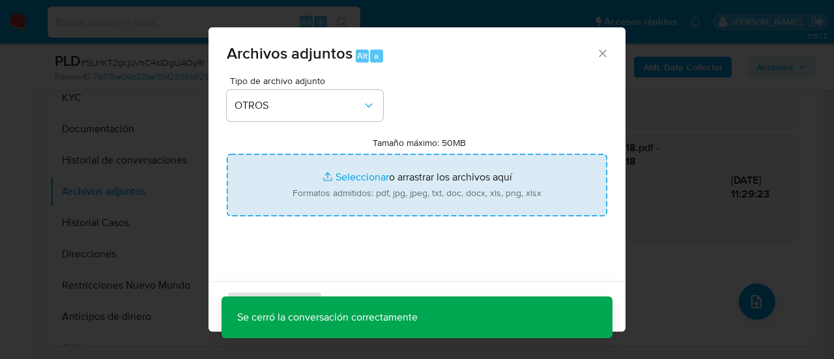
click at [311, 195] on input "Tamaño máximo: 50MB Seleccionar archivos" at bounding box center [417, 185] width 380 height 63
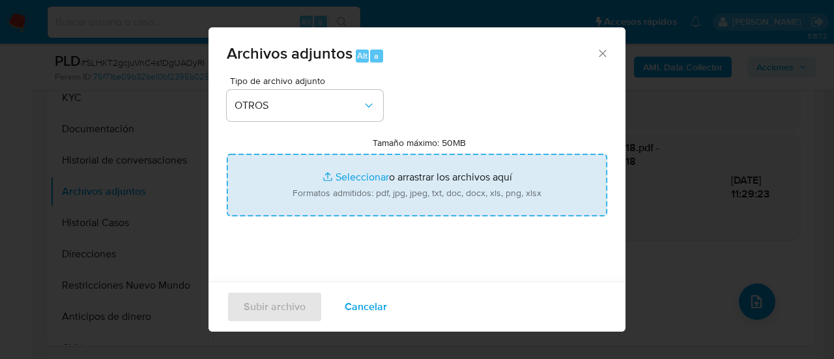
type input "C:\fakepath\Caselog SLHKT2gcjuVnC4s1DgUAOyRl_2025_08_18_17_52_00.docx"
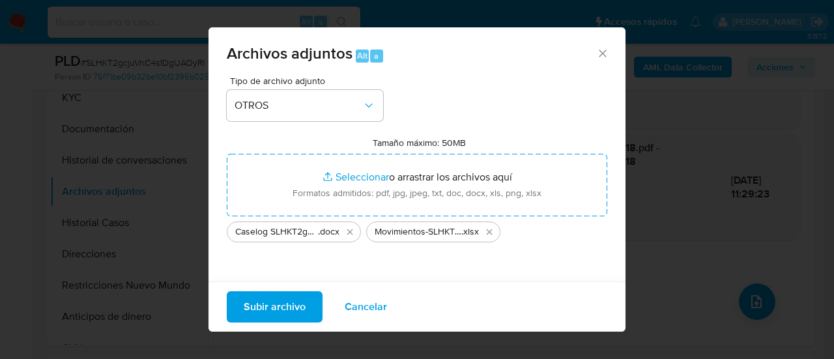
drag, startPoint x: 311, startPoint y: 195, endPoint x: 256, endPoint y: 309, distance: 125.9
click at [256, 309] on span "Subir archivo" at bounding box center [275, 307] width 62 height 29
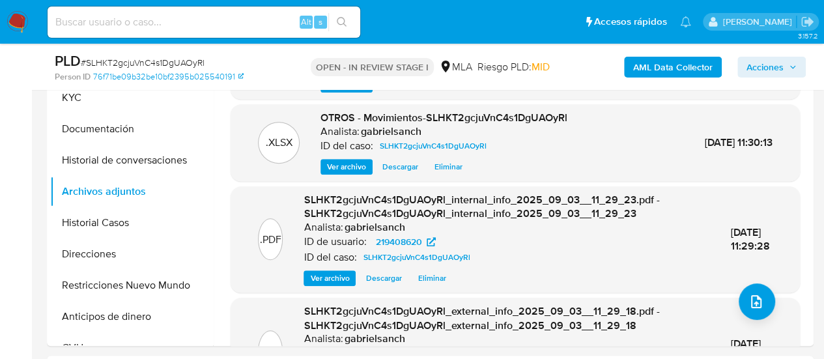
click at [771, 67] on span "Acciones" at bounding box center [765, 67] width 37 height 21
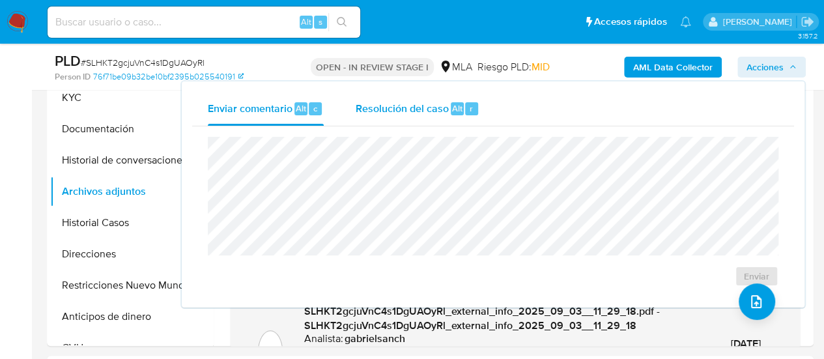
click at [465, 114] on div "r" at bounding box center [471, 108] width 13 height 13
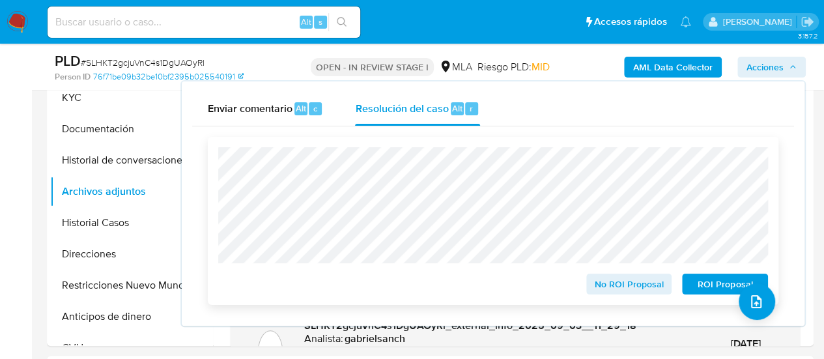
click at [636, 285] on span "No ROI Proposal" at bounding box center [629, 284] width 68 height 18
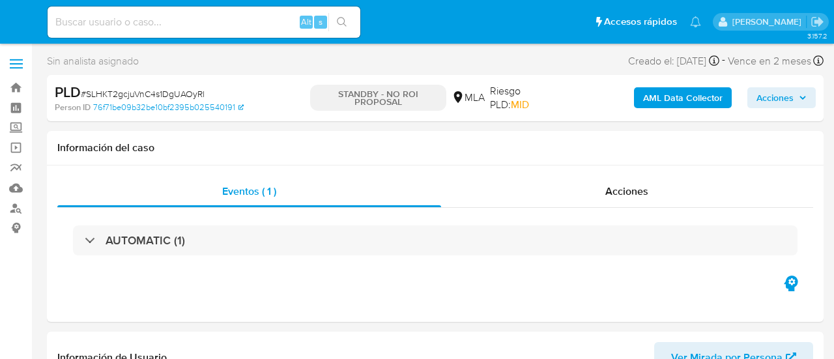
select select "10"
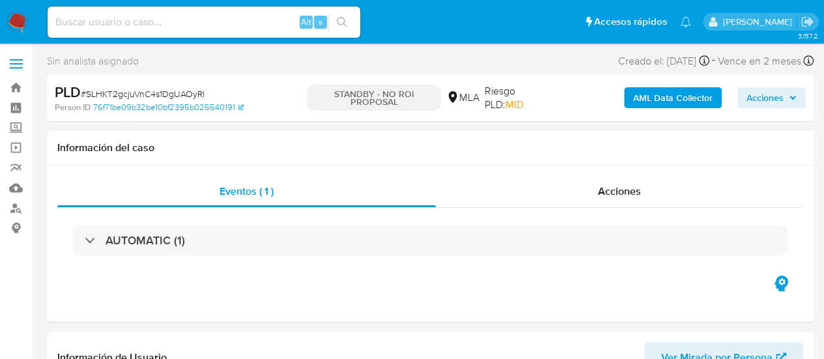
click at [132, 20] on input at bounding box center [204, 22] width 313 height 17
paste input "Nic43579hWFSh9wjMi2WXd56"
type input "Nic43579hWFSh9wjMi2WXd56"
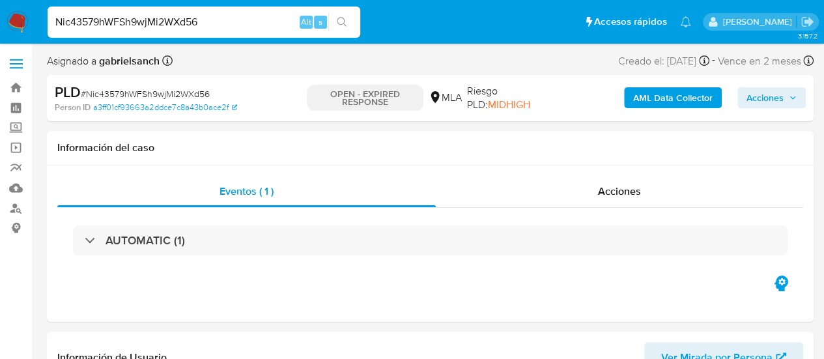
select select "10"
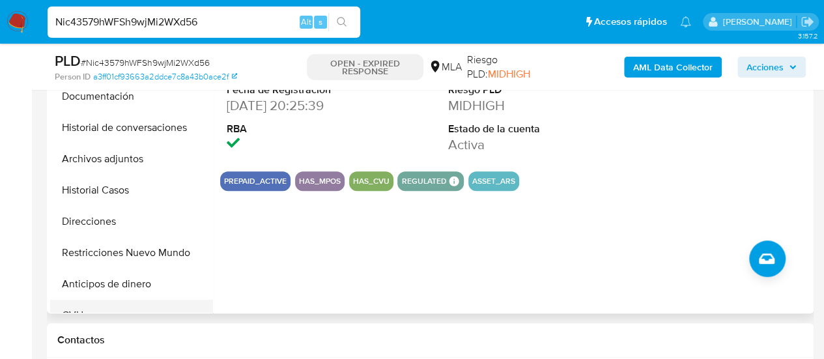
scroll to position [391, 0]
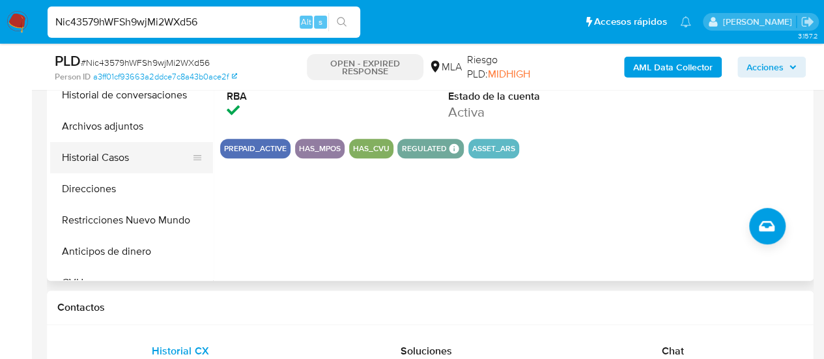
click at [119, 158] on button "Historial Casos" at bounding box center [126, 157] width 152 height 31
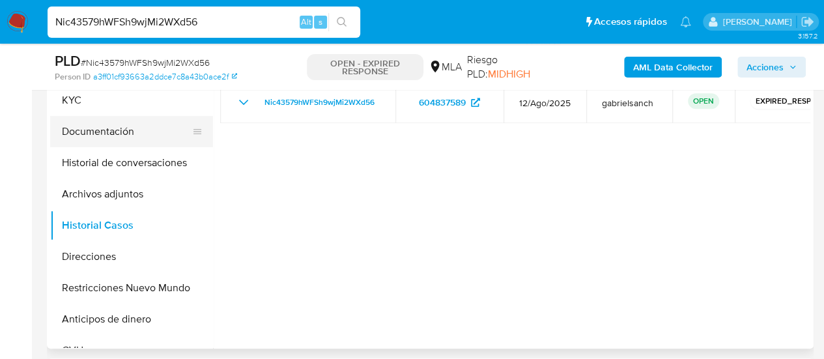
scroll to position [261, 0]
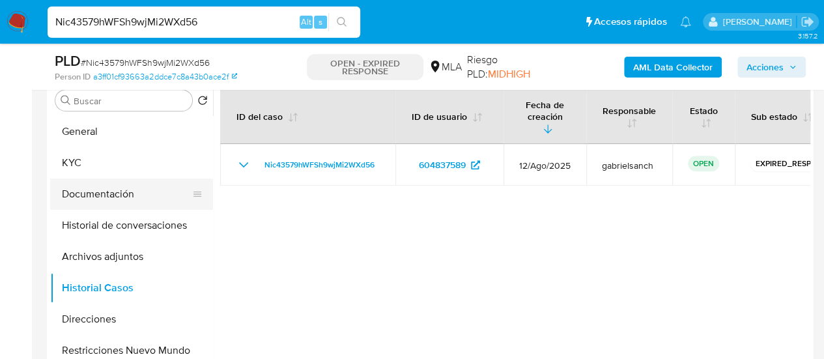
click at [106, 187] on button "Documentación" at bounding box center [126, 193] width 152 height 31
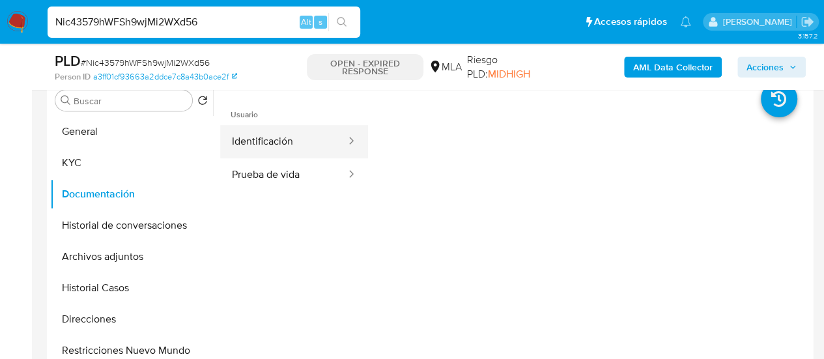
click at [281, 137] on button "Identificación" at bounding box center [283, 141] width 127 height 33
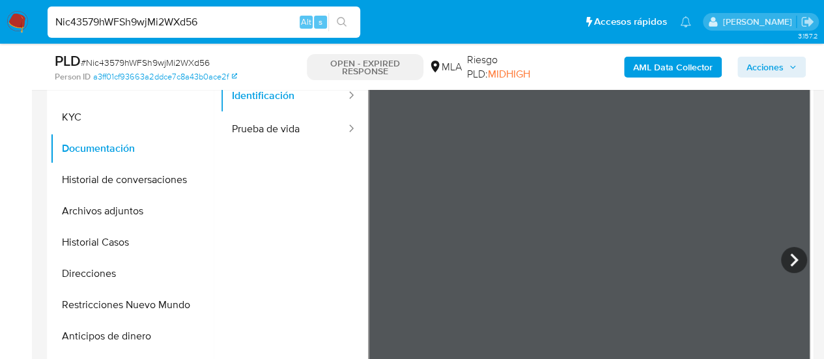
scroll to position [326, 0]
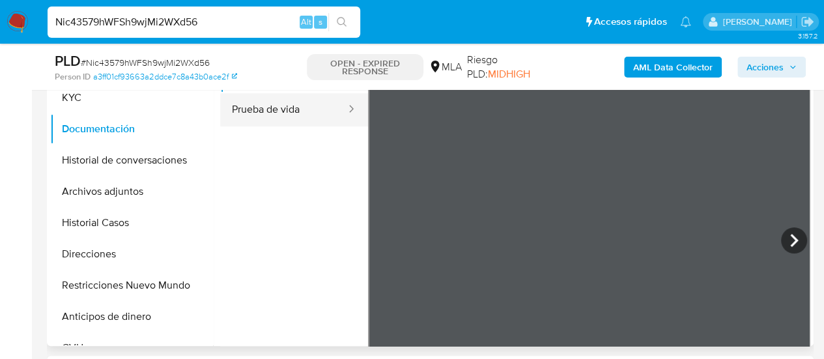
click at [289, 111] on button "Prueba de vida" at bounding box center [283, 109] width 127 height 33
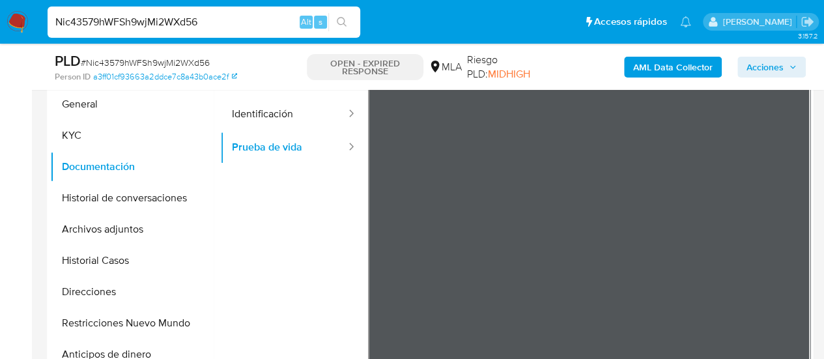
scroll to position [261, 0]
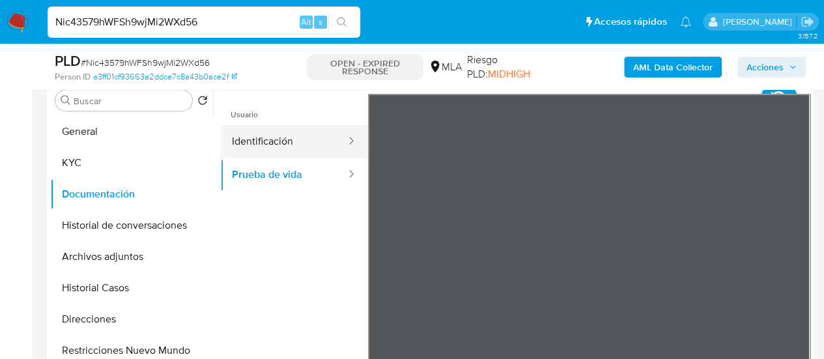
click at [292, 143] on button "Identificación" at bounding box center [283, 141] width 127 height 33
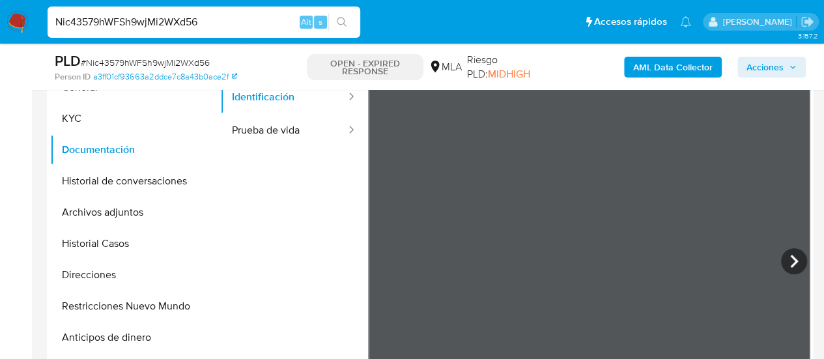
scroll to position [326, 0]
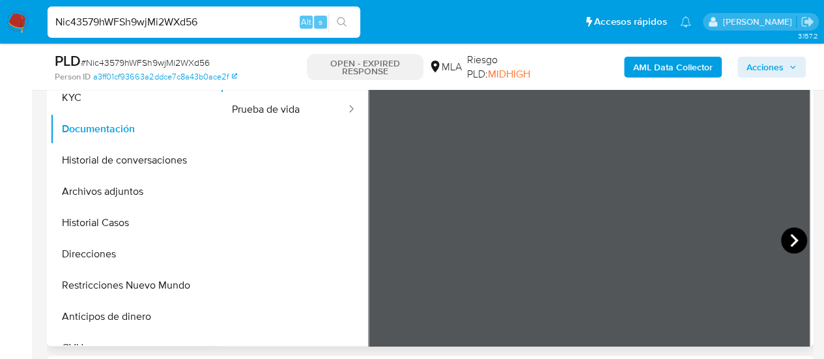
click at [788, 244] on icon at bounding box center [794, 240] width 26 height 26
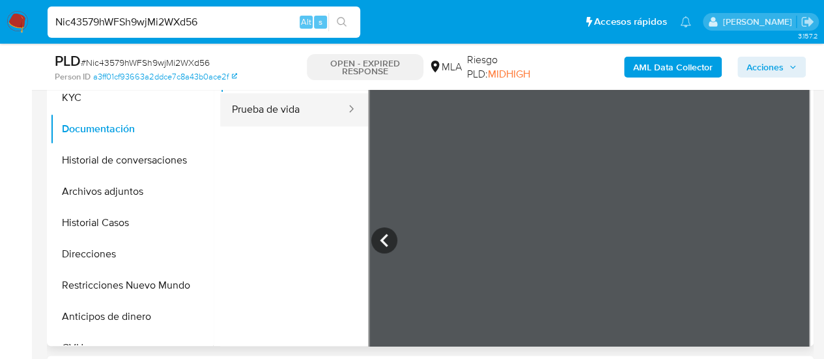
click at [264, 102] on button "Prueba de vida" at bounding box center [283, 109] width 127 height 33
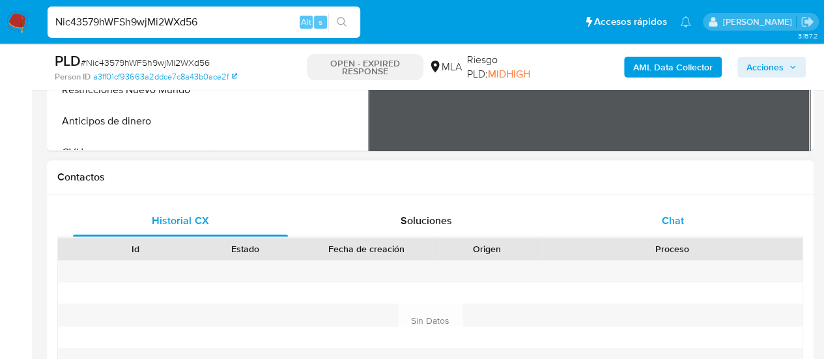
click at [638, 229] on div "Chat" at bounding box center [672, 220] width 215 height 31
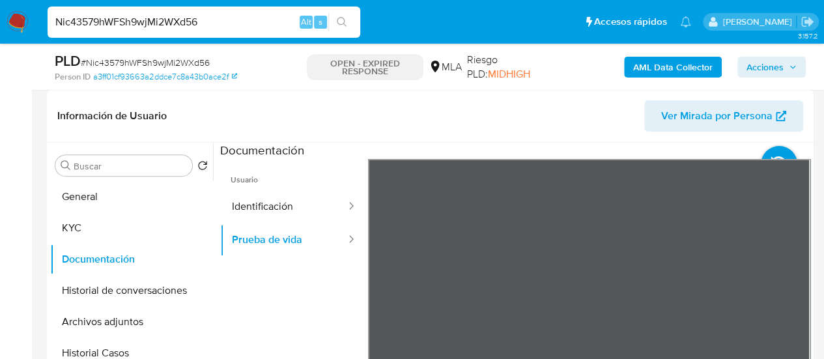
scroll to position [130, 0]
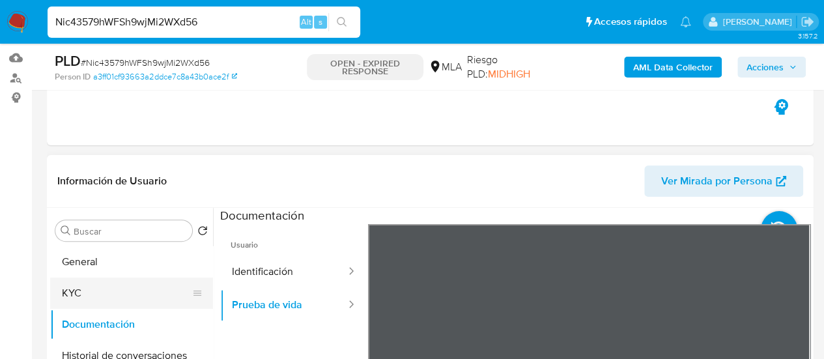
click at [70, 287] on button "KYC" at bounding box center [126, 293] width 152 height 31
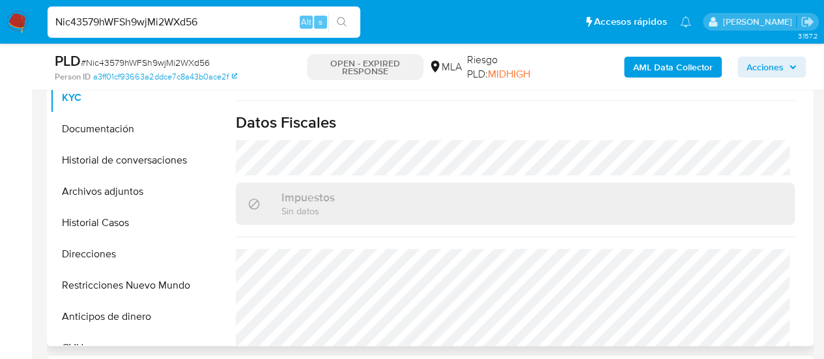
scroll to position [739, 0]
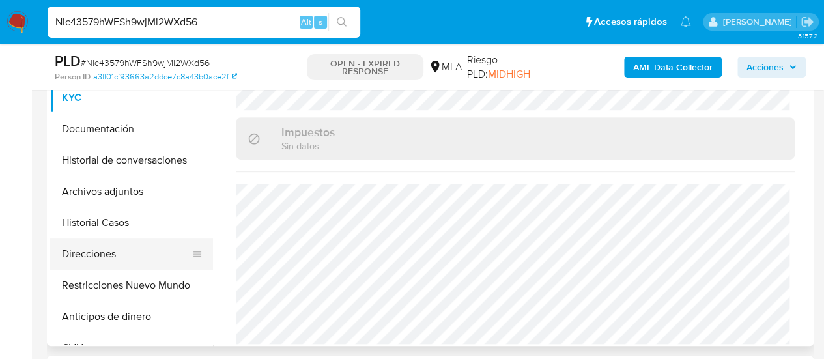
click at [117, 255] on button "Direcciones" at bounding box center [126, 253] width 152 height 31
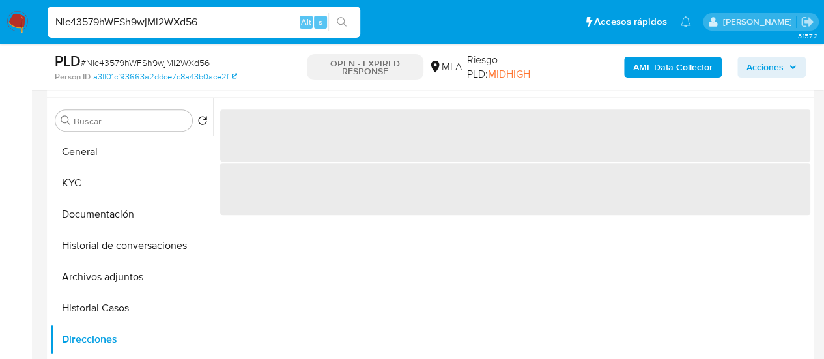
scroll to position [261, 0]
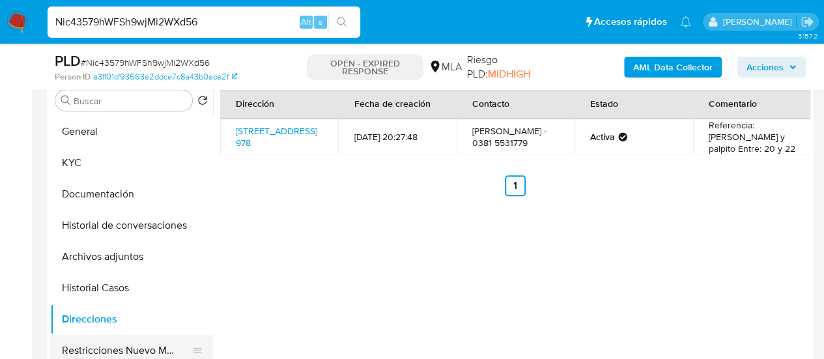
click at [143, 351] on button "Restricciones Nuevo Mundo" at bounding box center [126, 350] width 152 height 31
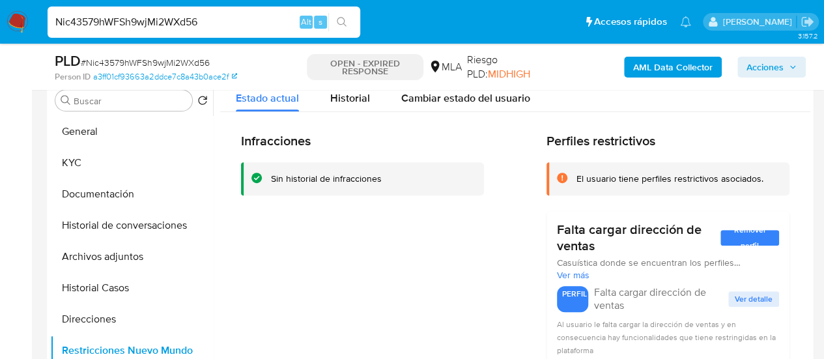
click at [182, 24] on input "Nic43579hWFSh9wjMi2WXd56" at bounding box center [204, 22] width 313 height 17
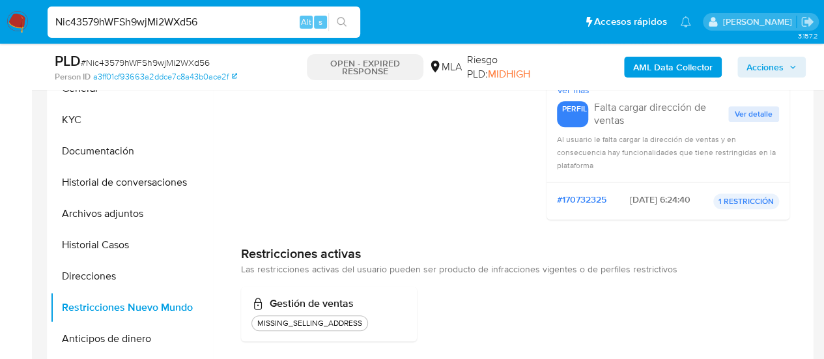
scroll to position [456, 0]
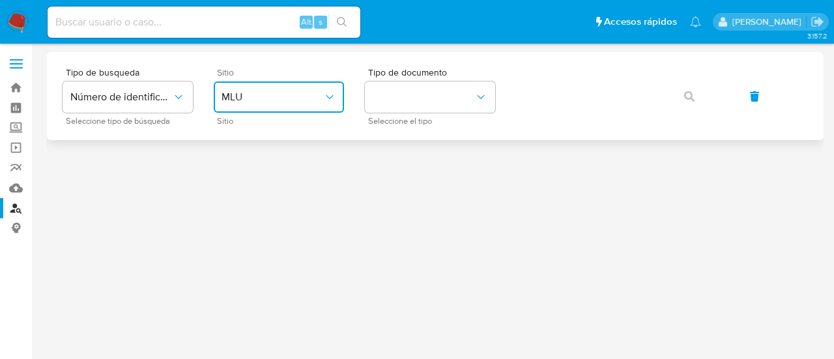
click at [254, 83] on button "MLU" at bounding box center [279, 96] width 130 height 31
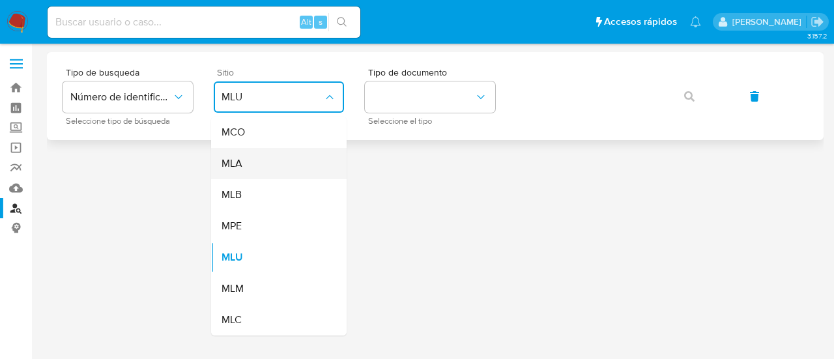
click at [299, 166] on div "MLA" at bounding box center [274, 163] width 107 height 31
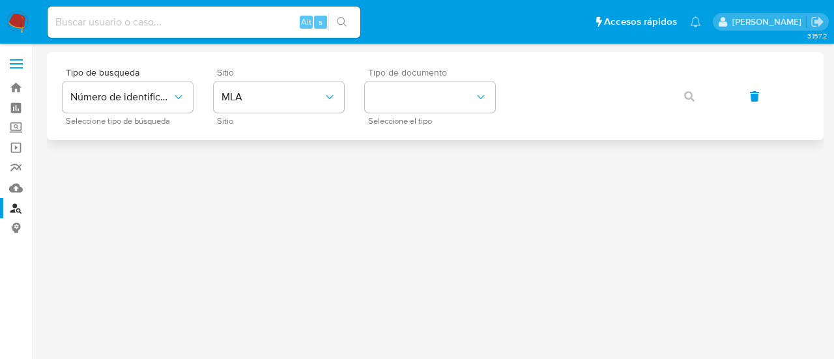
click at [422, 113] on div "Tipo de documento Seleccione el tipo" at bounding box center [430, 96] width 130 height 57
click at [410, 104] on button "identificationType" at bounding box center [430, 96] width 130 height 31
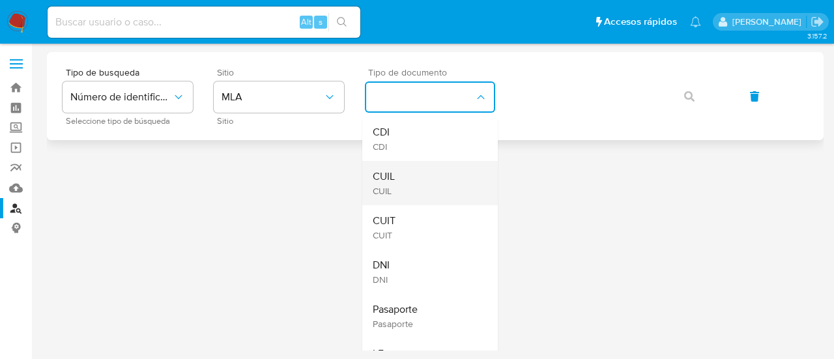
click at [402, 181] on div "CUIL CUIL" at bounding box center [426, 183] width 107 height 44
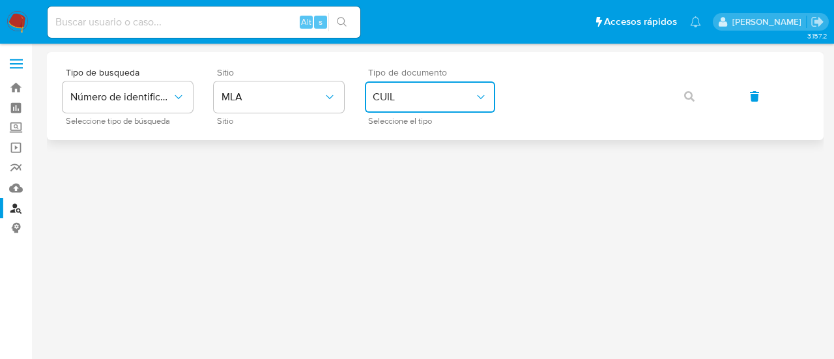
click at [433, 104] on button "CUIL" at bounding box center [430, 96] width 130 height 31
click at [685, 97] on icon "button" at bounding box center [689, 96] width 10 height 10
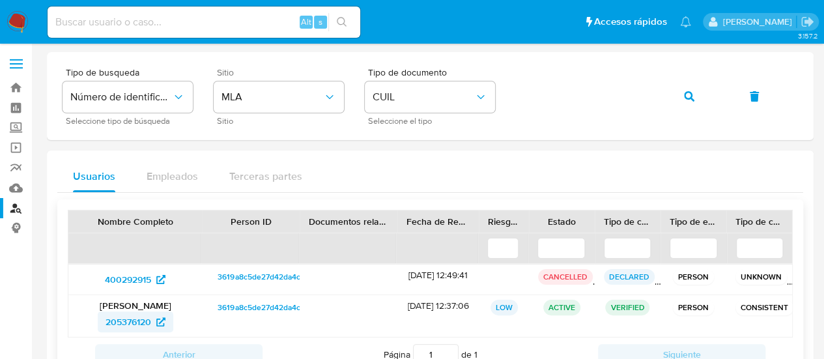
click at [128, 323] on span "205376120" at bounding box center [129, 321] width 46 height 21
click at [670, 93] on button "button" at bounding box center [689, 96] width 44 height 31
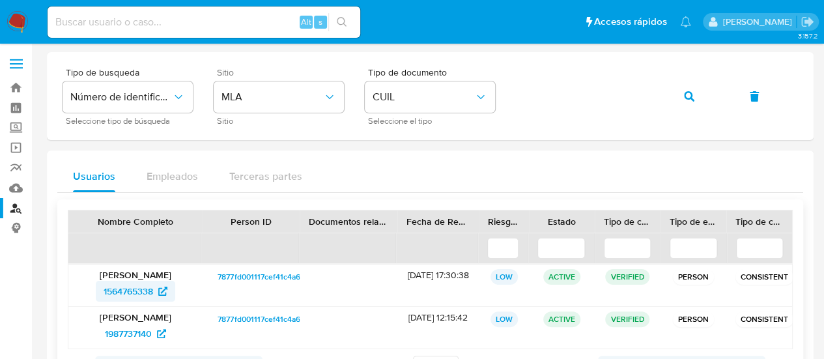
click at [137, 291] on span "1564765338" at bounding box center [129, 291] width 50 height 21
click at [680, 96] on button "button" at bounding box center [689, 96] width 44 height 31
click at [122, 303] on div "Kevin Ariel Arellano 519057127" at bounding box center [135, 285] width 134 height 42
click at [115, 298] on span "519057127" at bounding box center [128, 291] width 42 height 21
click at [670, 98] on button "button" at bounding box center [689, 96] width 44 height 31
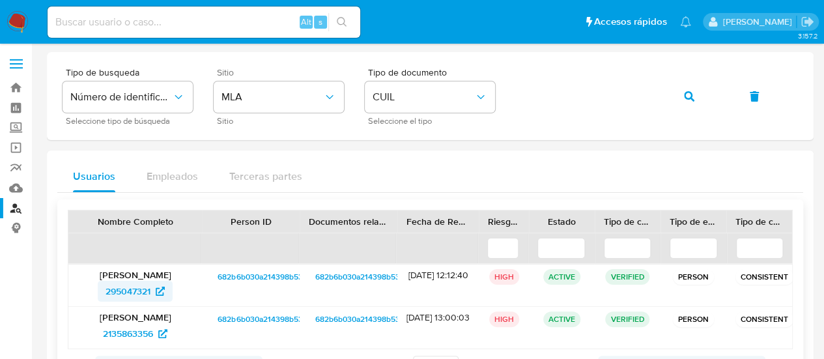
click at [154, 290] on span "295047321" at bounding box center [135, 291] width 59 height 21
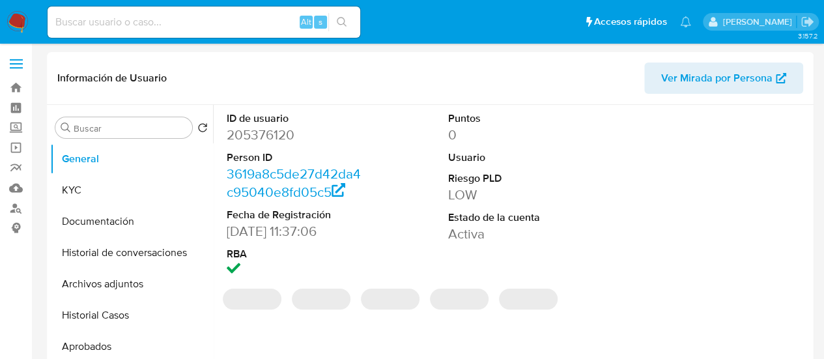
select select "10"
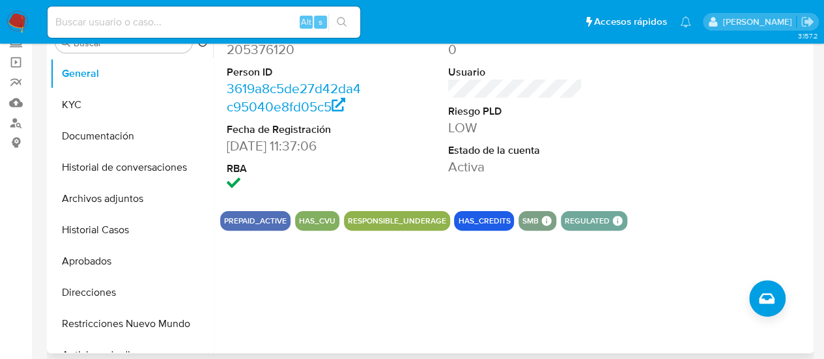
scroll to position [65, 0]
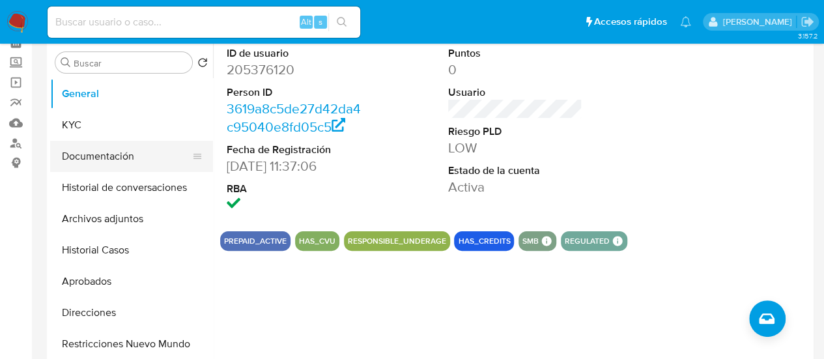
drag, startPoint x: 98, startPoint y: 251, endPoint x: 80, endPoint y: 160, distance: 93.5
click at [98, 251] on button "Historial Casos" at bounding box center [131, 250] width 163 height 31
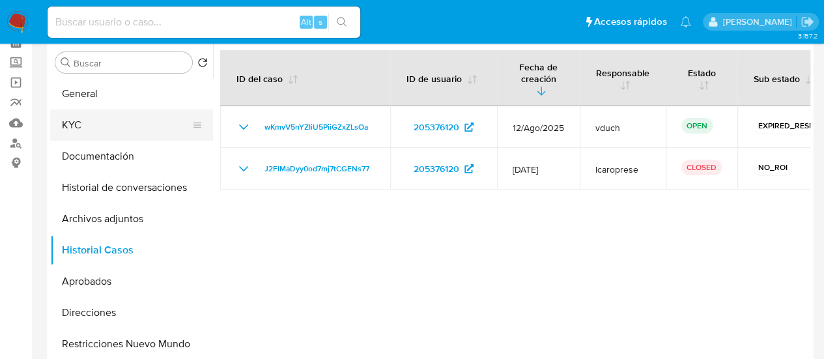
click at [79, 124] on button "KYC" at bounding box center [126, 124] width 152 height 31
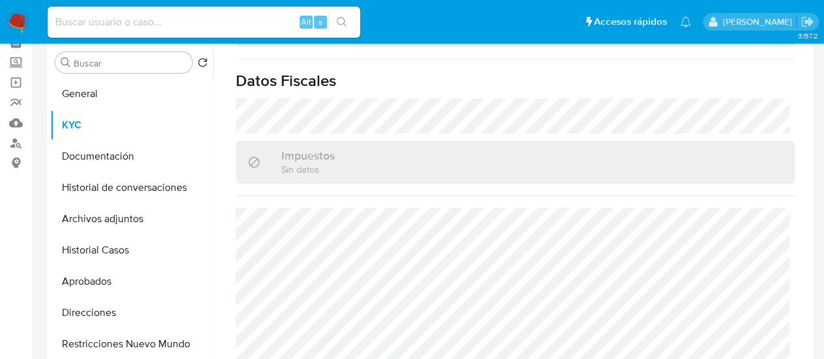
scroll to position [735, 0]
click at [112, 311] on button "Direcciones" at bounding box center [126, 312] width 152 height 31
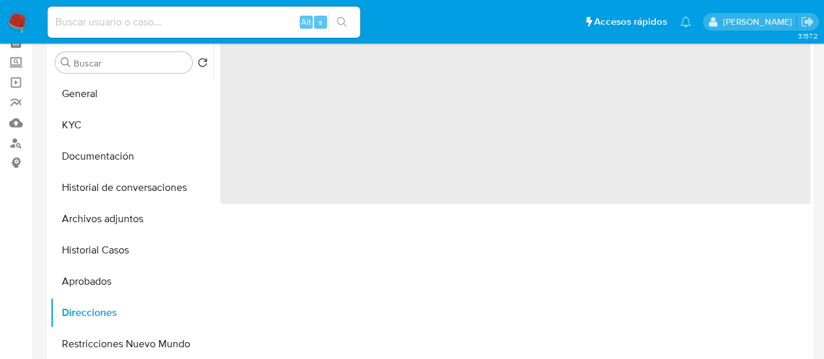
scroll to position [0, 0]
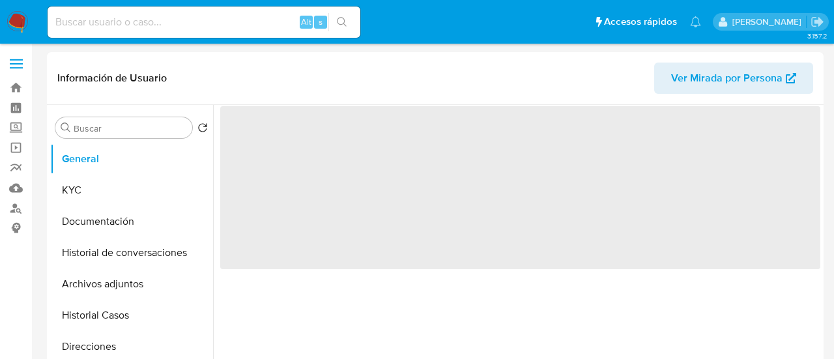
select select "10"
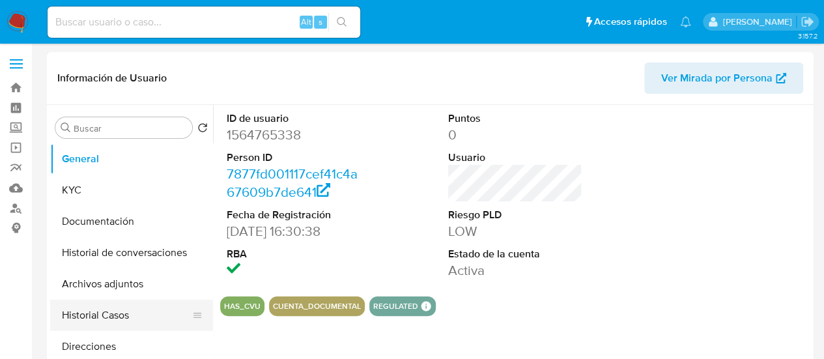
scroll to position [65, 0]
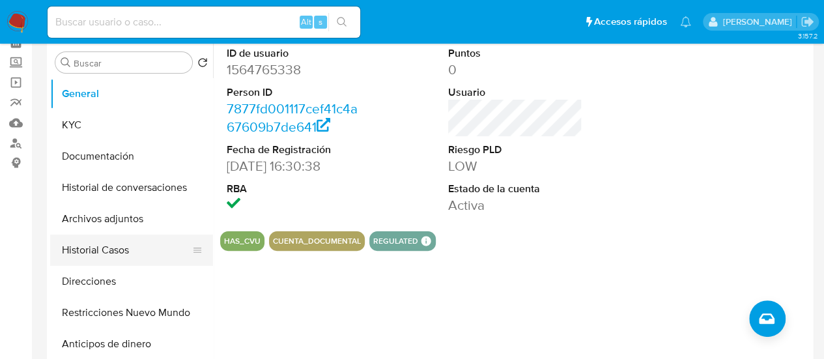
click at [104, 261] on button "Historial Casos" at bounding box center [126, 250] width 152 height 31
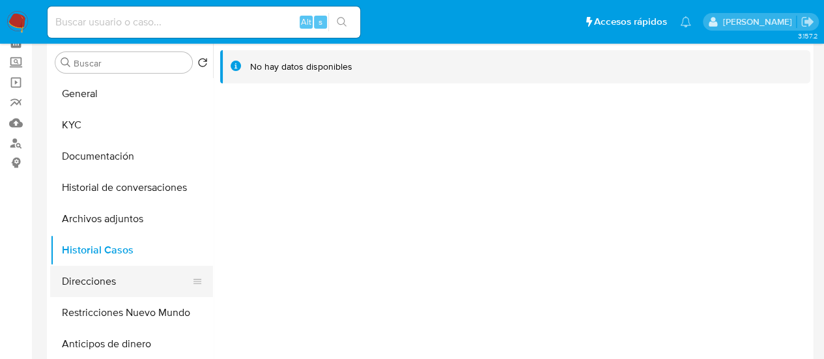
click at [128, 285] on button "Direcciones" at bounding box center [126, 281] width 152 height 31
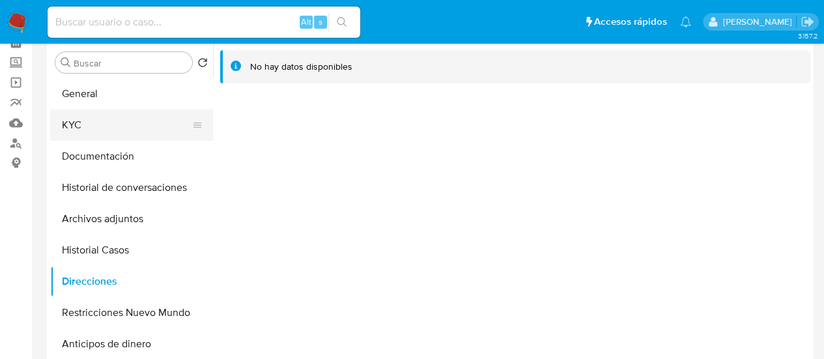
click at [101, 132] on button "KYC" at bounding box center [126, 124] width 152 height 31
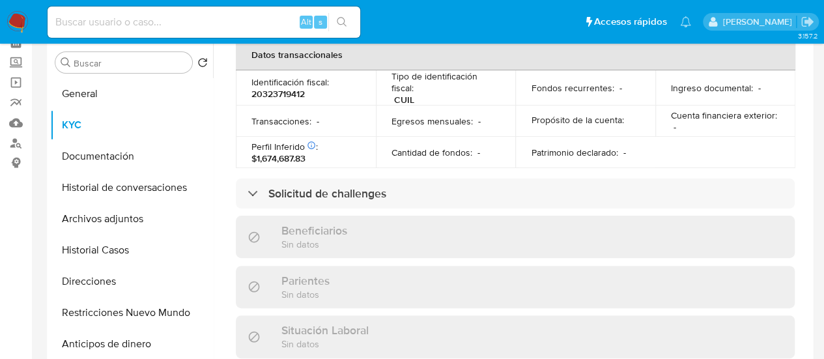
scroll to position [722, 0]
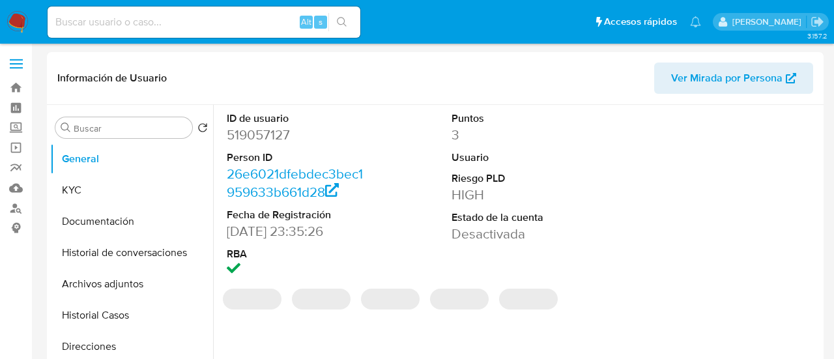
select select "10"
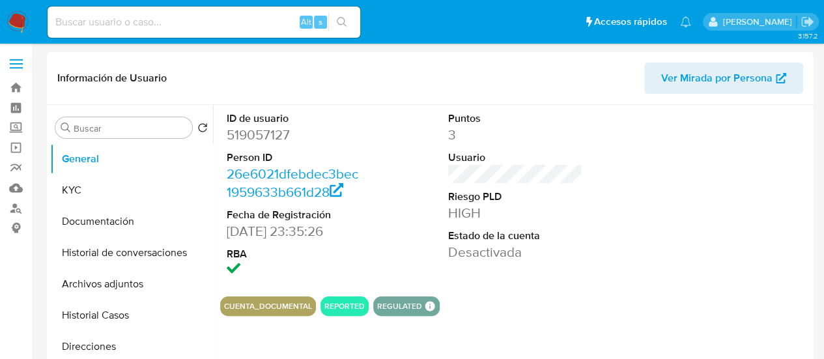
scroll to position [65, 0]
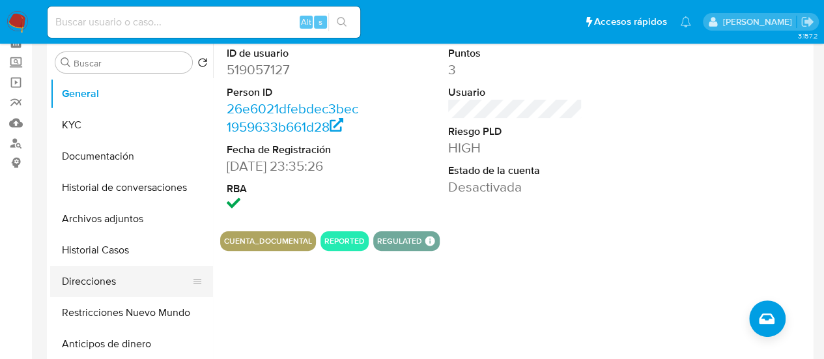
click at [108, 284] on button "Direcciones" at bounding box center [126, 281] width 152 height 31
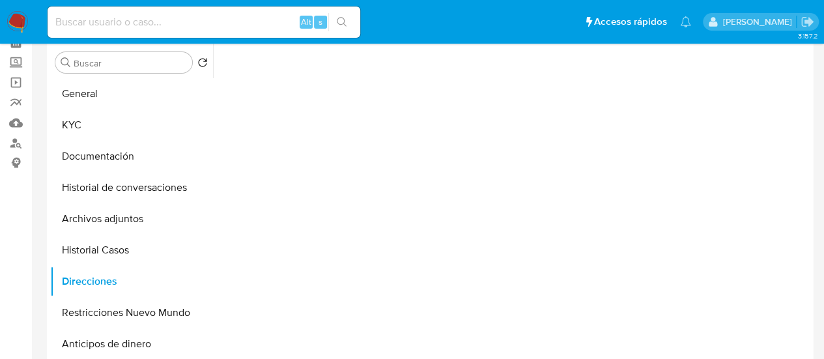
scroll to position [0, 0]
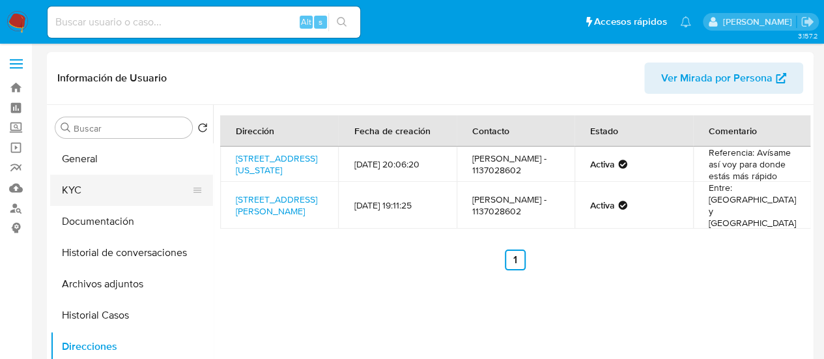
click at [79, 195] on button "KYC" at bounding box center [126, 190] width 152 height 31
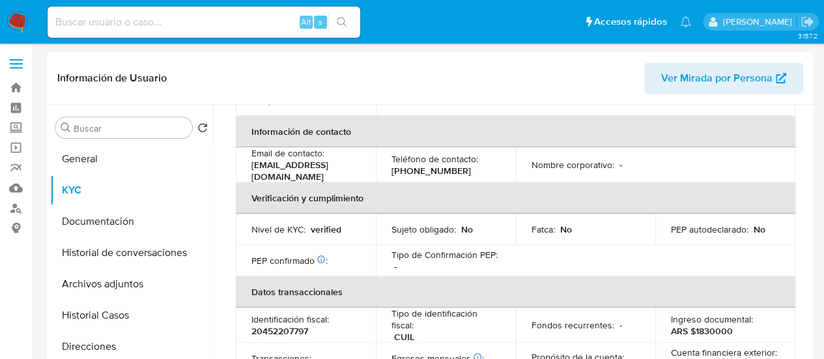
scroll to position [722, 0]
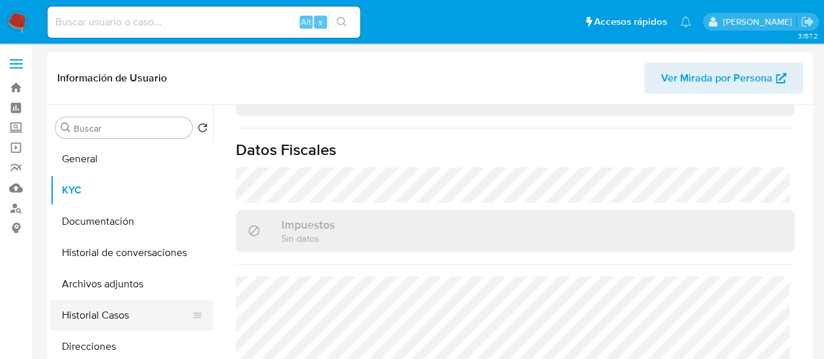
click at [104, 322] on button "Historial Casos" at bounding box center [126, 315] width 152 height 31
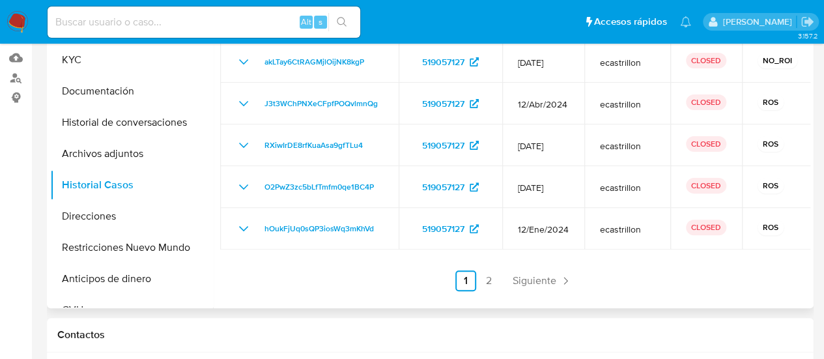
scroll to position [65, 0]
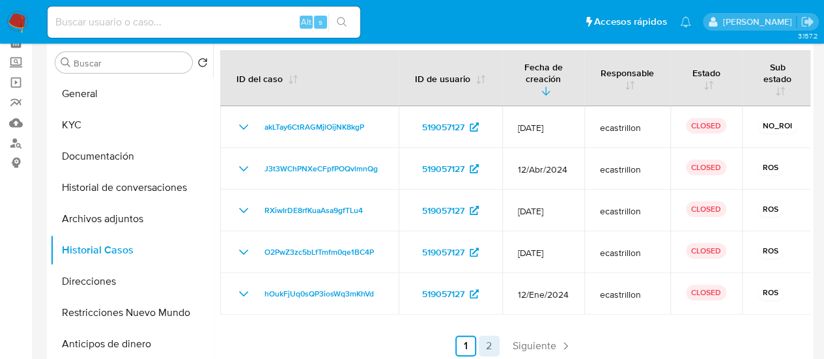
click at [487, 340] on link "2" at bounding box center [489, 346] width 21 height 21
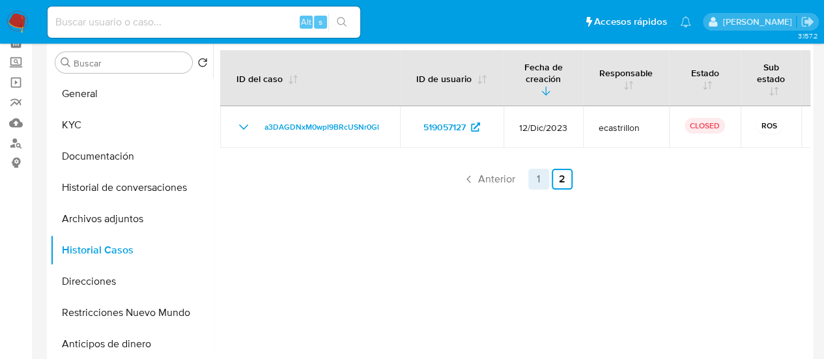
click at [532, 177] on link "1" at bounding box center [538, 179] width 21 height 21
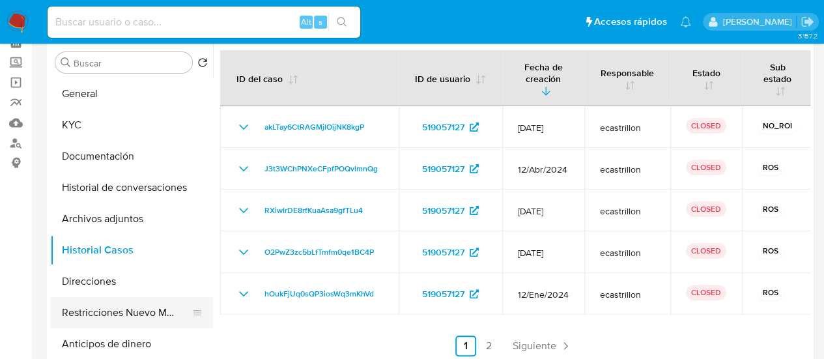
click at [130, 310] on button "Restricciones Nuevo Mundo" at bounding box center [126, 312] width 152 height 31
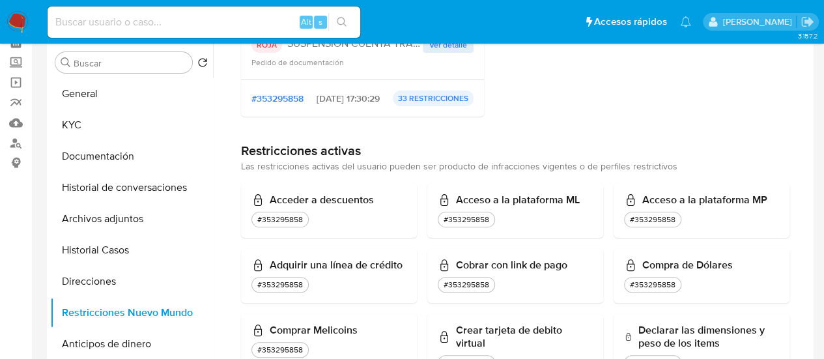
scroll to position [0, 0]
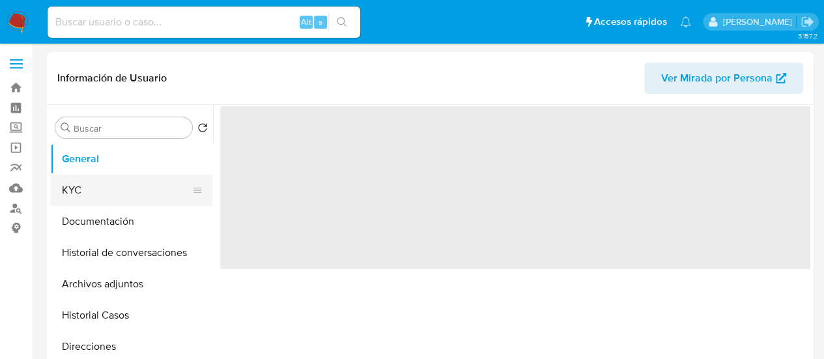
click at [96, 195] on button "KYC" at bounding box center [126, 190] width 152 height 31
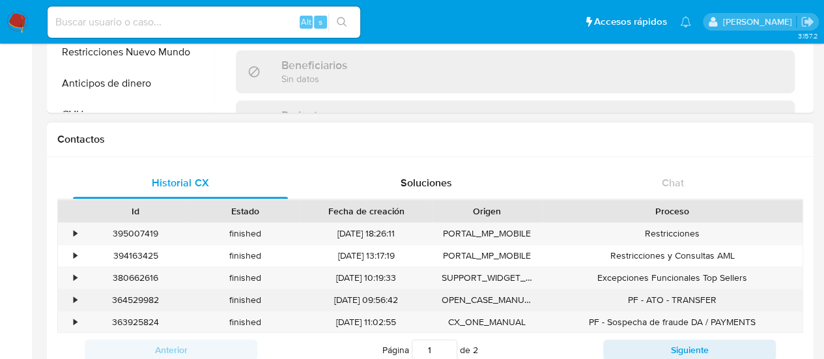
select select "10"
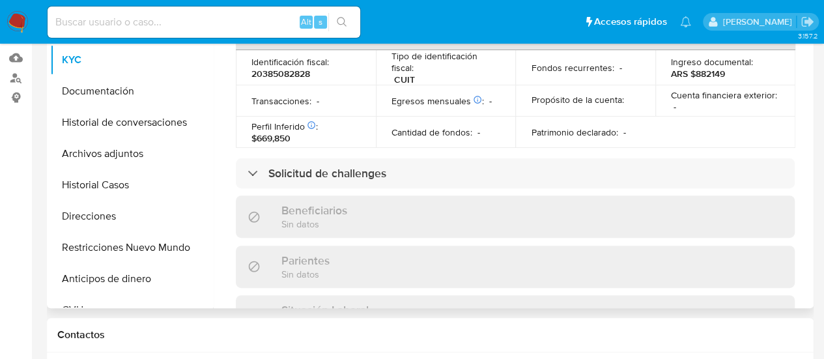
scroll to position [722, 0]
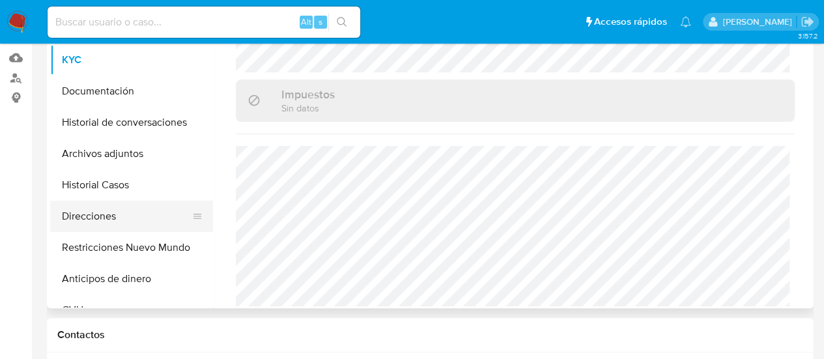
click at [93, 213] on button "Direcciones" at bounding box center [126, 216] width 152 height 31
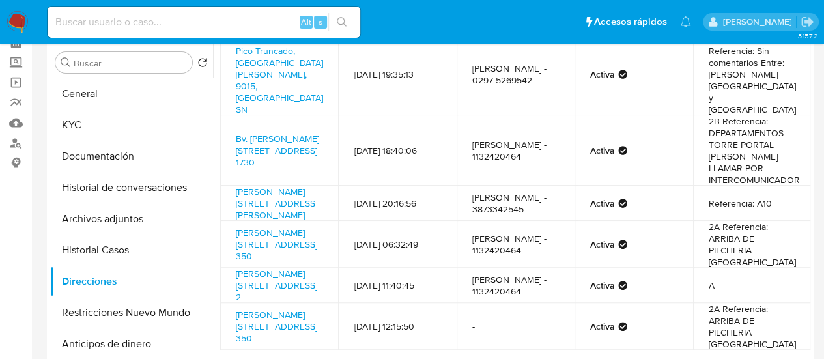
scroll to position [0, 0]
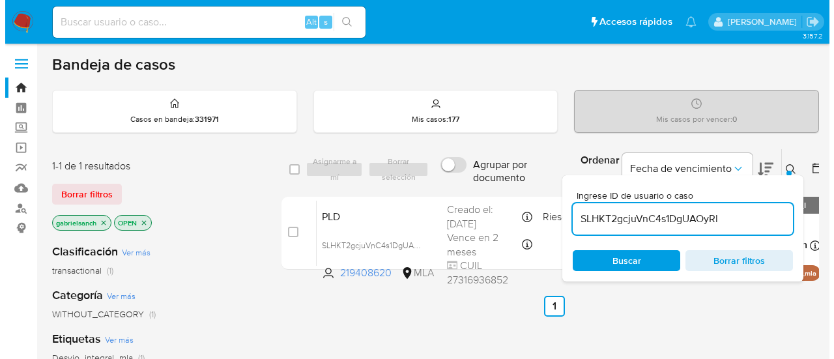
scroll to position [65, 0]
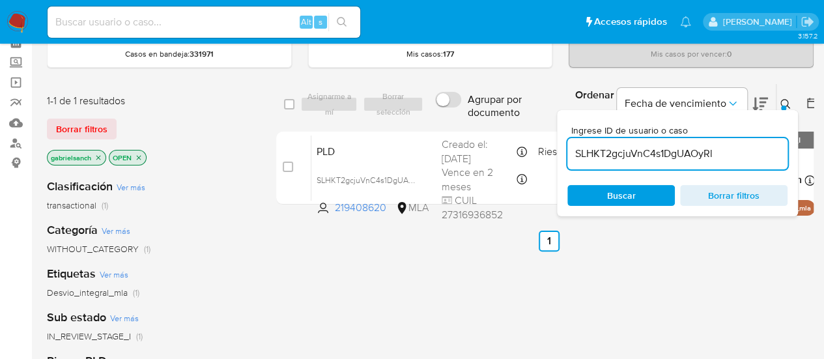
click at [670, 154] on input "SLHKT2gcjuVnC4s1DgUAOyRl" at bounding box center [677, 153] width 220 height 17
click at [670, 153] on input "SLHKT2gcjuVnC4s1DgUAOyRl" at bounding box center [677, 153] width 220 height 17
paste input "Nic43579hWFSh9wjMi2WXd56"
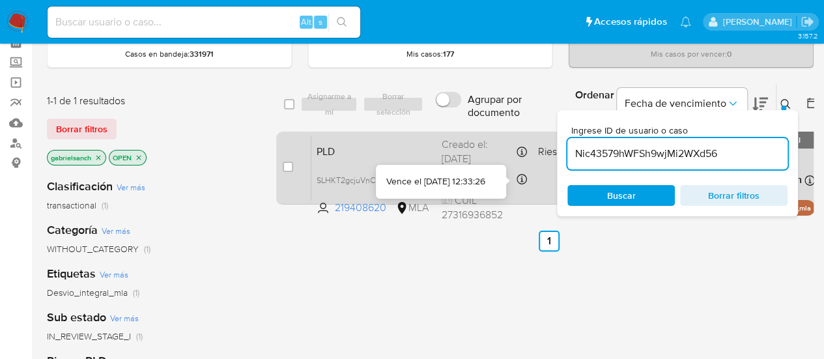
type input "Nic43579hWFSh9wjMi2WXd56"
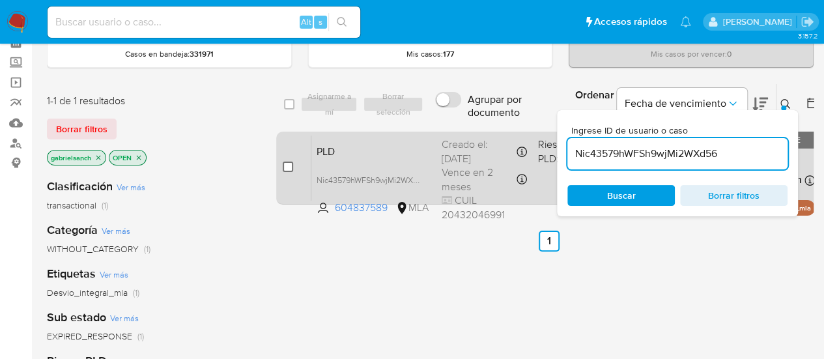
click at [287, 162] on input "checkbox" at bounding box center [288, 167] width 10 height 10
checkbox input "true"
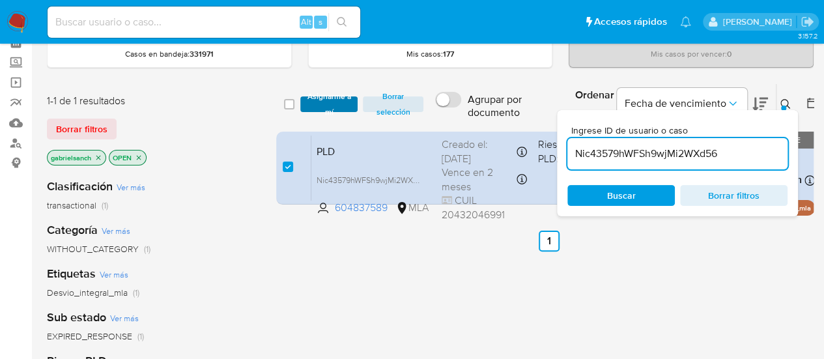
click at [328, 100] on span "Asignarme a mí" at bounding box center [329, 104] width 45 height 13
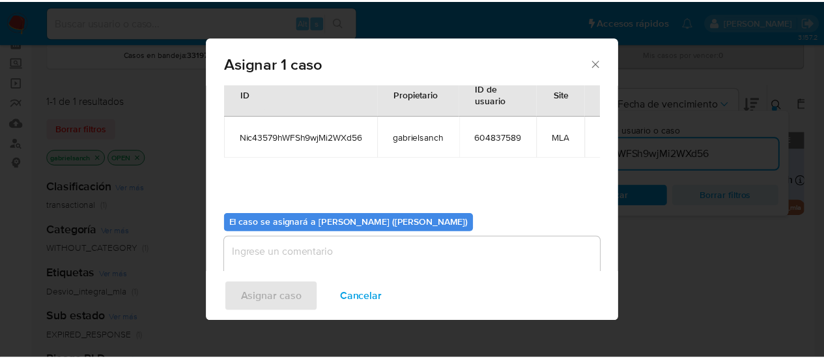
scroll to position [66, 0]
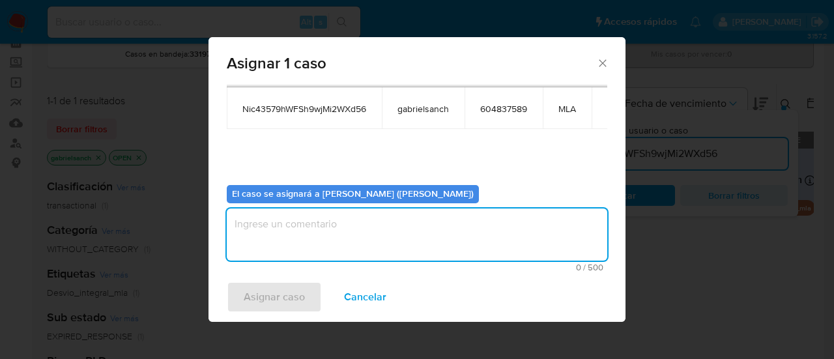
click at [344, 236] on textarea "assign-modal" at bounding box center [417, 234] width 380 height 52
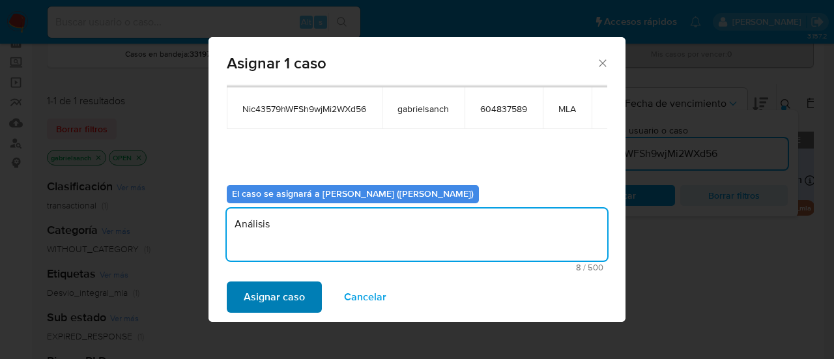
type textarea "Análisis"
click at [296, 294] on span "Asignar caso" at bounding box center [274, 297] width 61 height 29
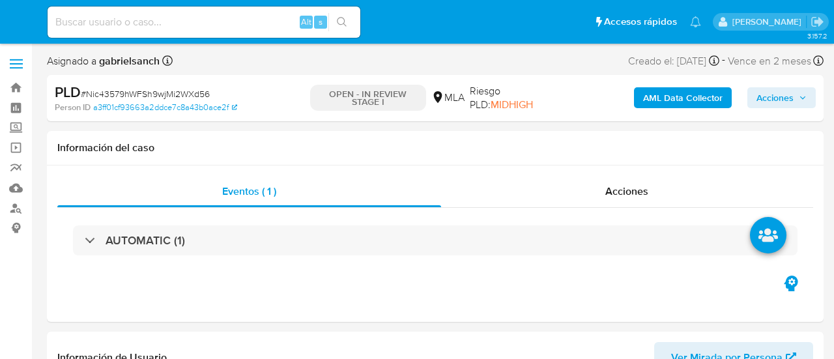
select select "10"
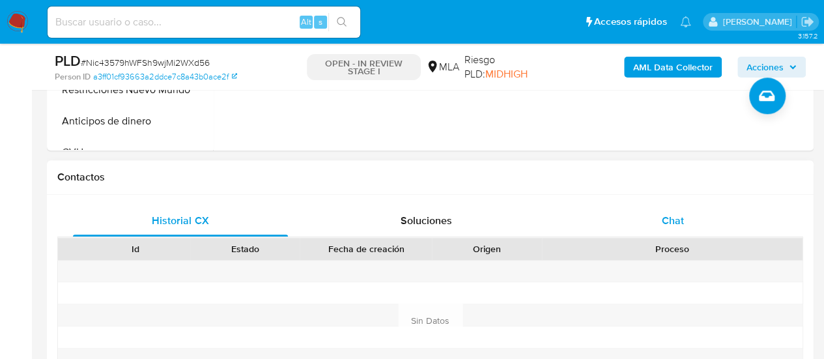
click at [677, 216] on span "Chat" at bounding box center [673, 220] width 22 height 15
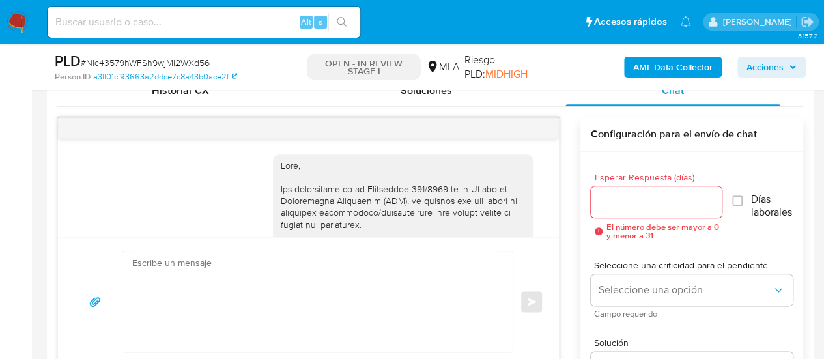
scroll to position [926, 0]
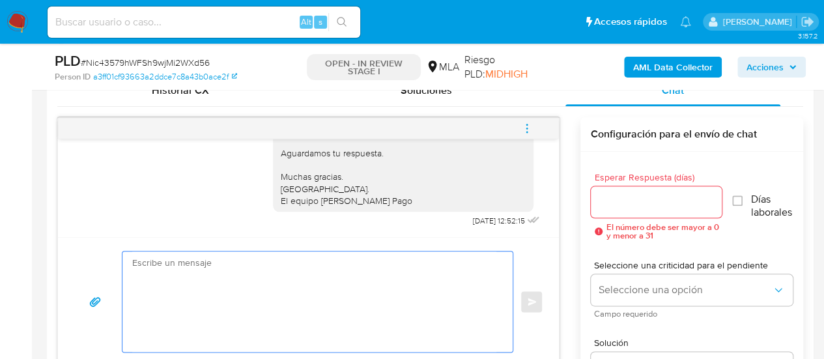
click at [364, 311] on textarea at bounding box center [314, 301] width 364 height 100
paste textarea "Hola, En función de las operaciones registradas en tu cuenta de Mercado Pago, n…"
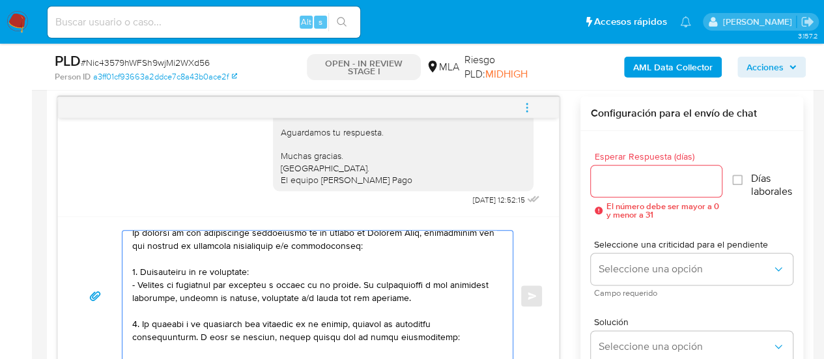
scroll to position [0, 0]
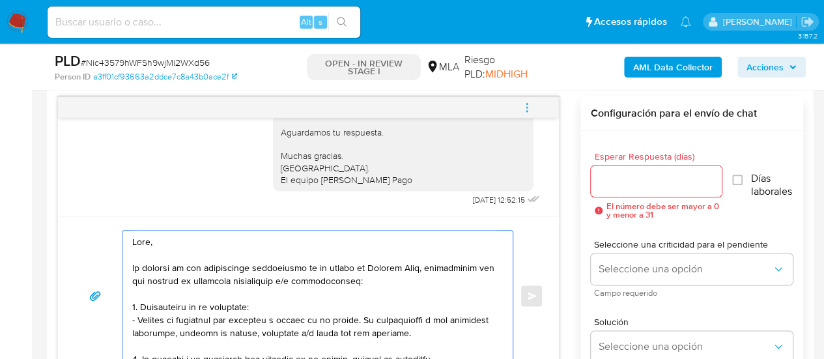
type textarea "Hola, En función de las operaciones registradas en tu cuenta de Mercado Pago, n…"
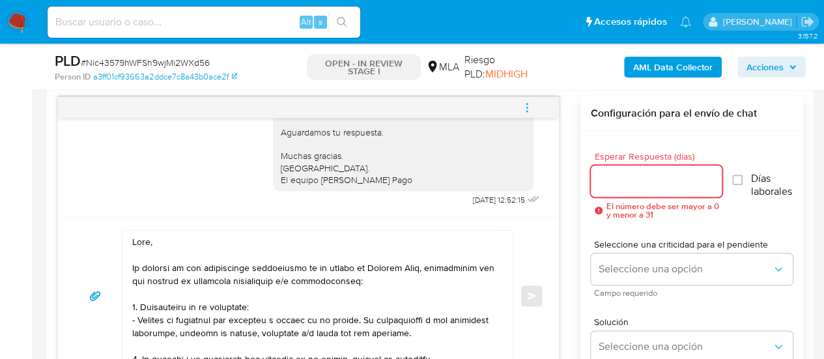
click at [630, 185] on input "Esperar Respuesta (días)" at bounding box center [657, 181] width 132 height 17
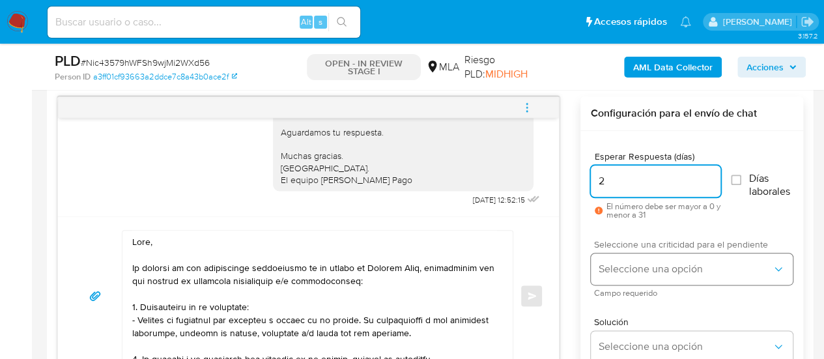
type input "2"
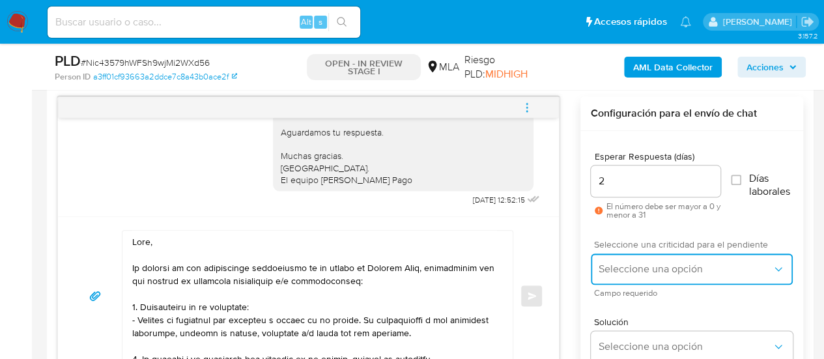
click at [611, 265] on span "Seleccione una opción" at bounding box center [685, 269] width 173 height 13
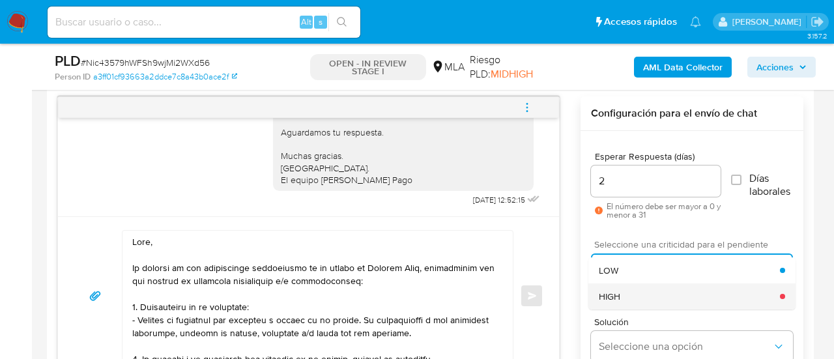
click at [621, 293] on div "HIGH" at bounding box center [689, 296] width 181 height 26
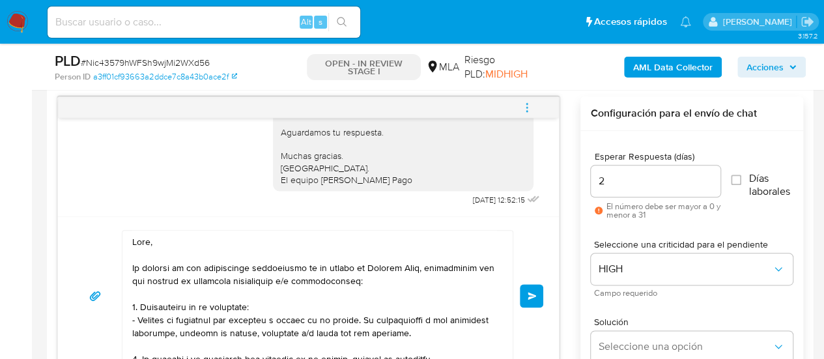
click at [532, 293] on span "Enviar" at bounding box center [532, 296] width 9 height 8
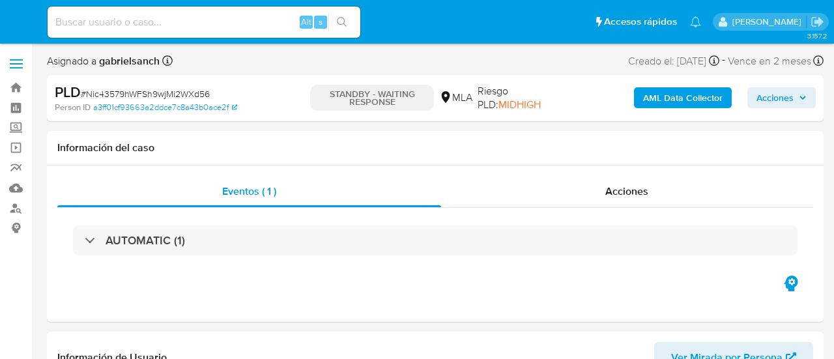
select select "10"
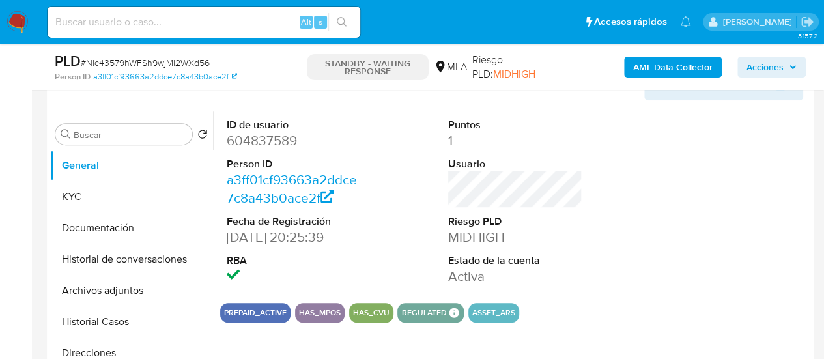
scroll to position [261, 0]
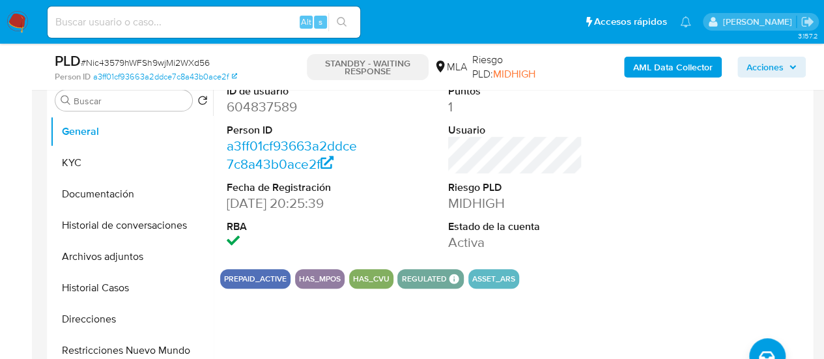
click at [177, 23] on input at bounding box center [204, 22] width 313 height 17
paste input "iMHWIuUArJvw530cIP4m6oGV"
type input "iMHWIuUArJvw530cIP4m6oGV"
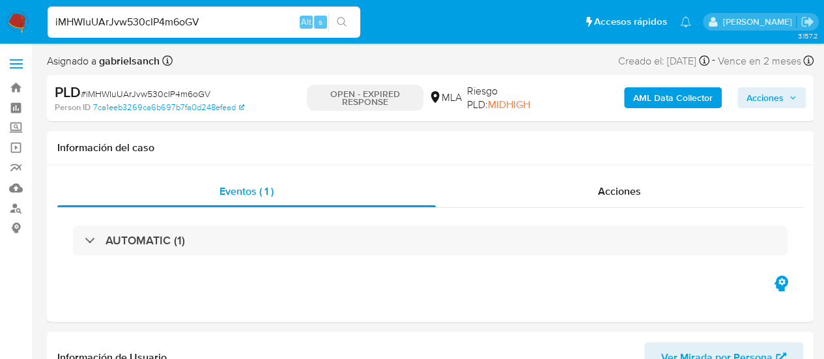
select select "10"
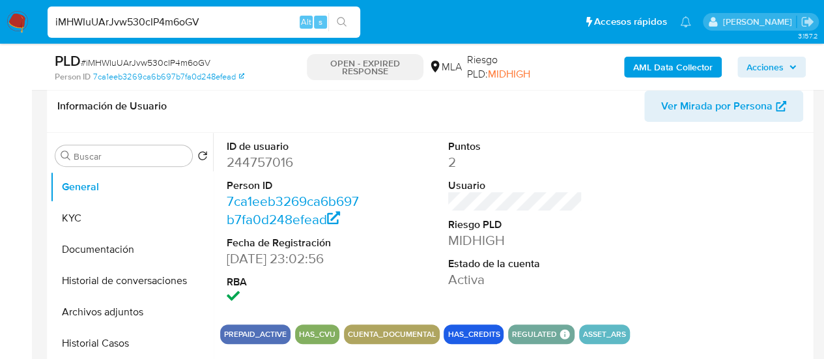
scroll to position [261, 0]
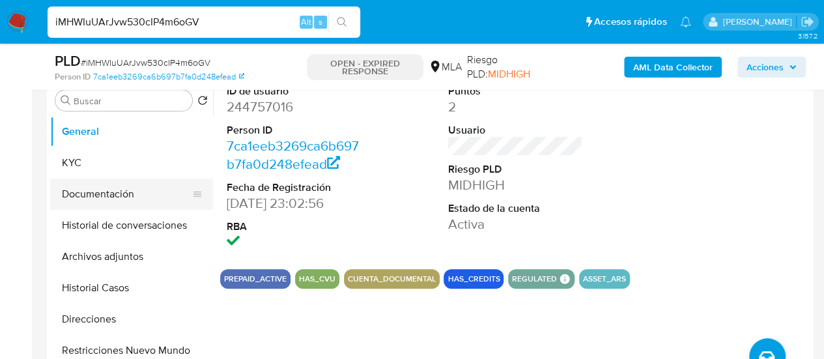
click at [91, 182] on button "Documentación" at bounding box center [126, 193] width 152 height 31
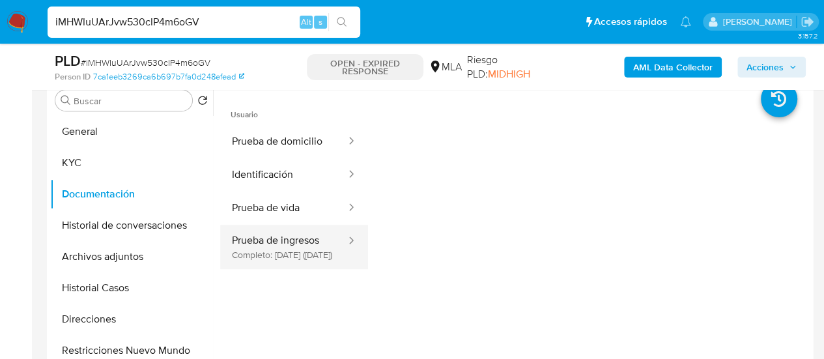
click at [302, 269] on button "Prueba de ingresos Completo: 03/11/2022 (hace 3 años)" at bounding box center [283, 247] width 127 height 44
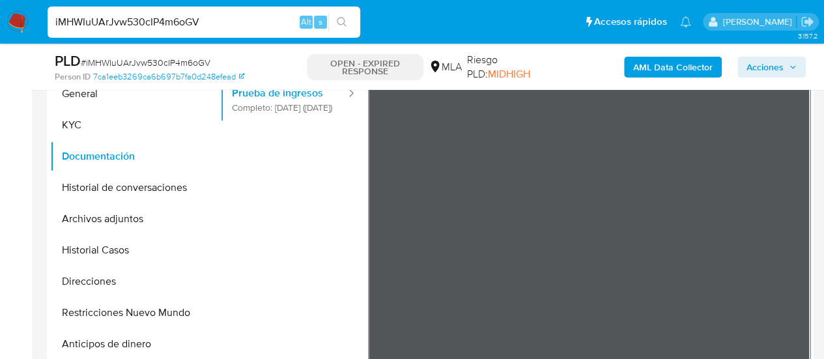
scroll to position [326, 0]
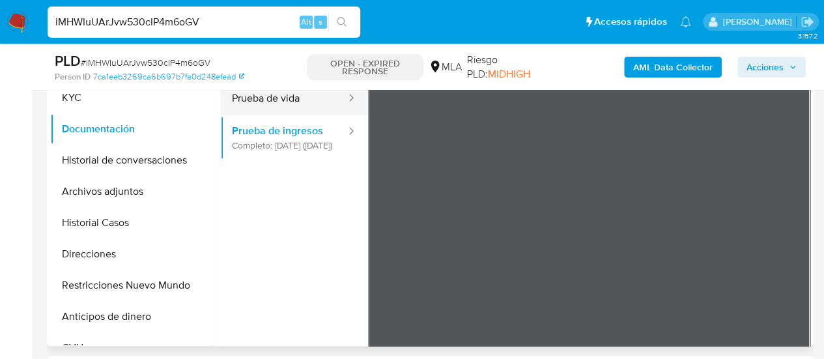
scroll to position [0, 0]
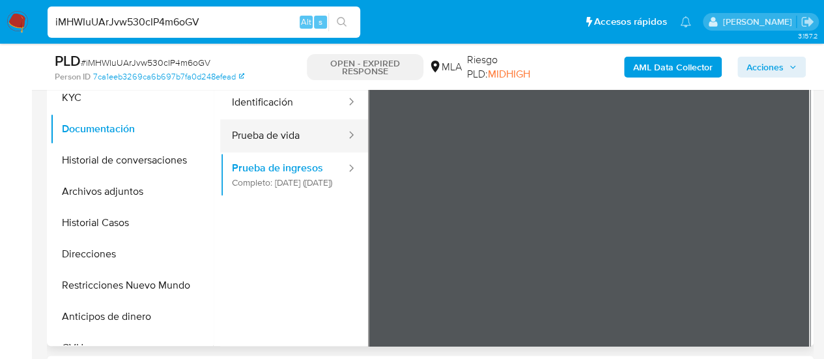
click at [275, 96] on ul "Prueba de domicilio Identificación Prueba de vida Prueba de ingresos Completo: …" at bounding box center [294, 125] width 148 height 144
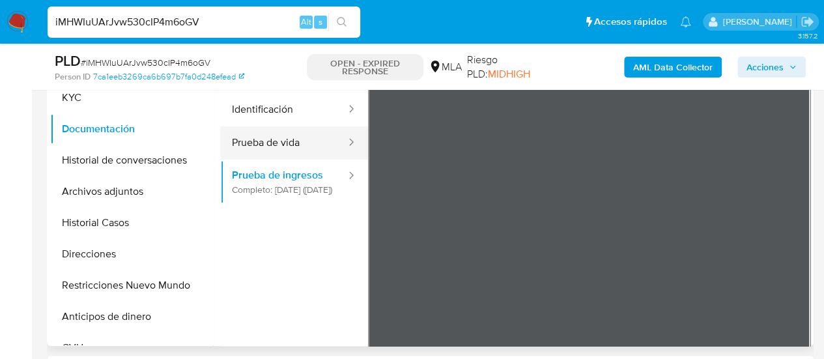
click at [278, 132] on button "Prueba de vida" at bounding box center [283, 142] width 127 height 33
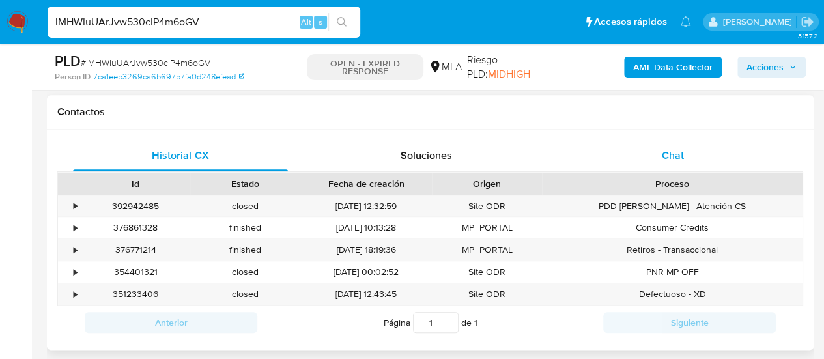
click at [646, 149] on div "Chat" at bounding box center [672, 155] width 215 height 31
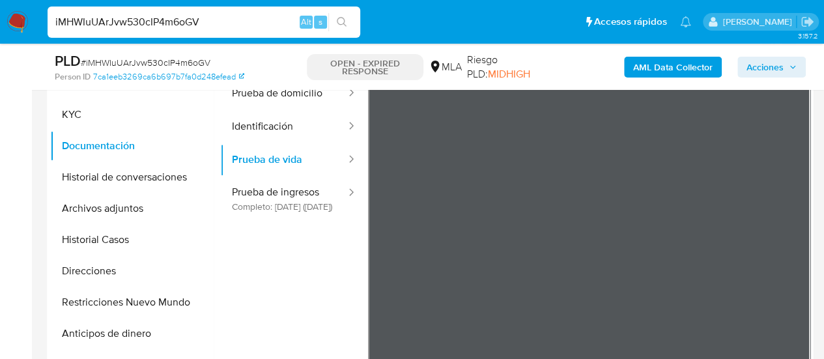
scroll to position [261, 0]
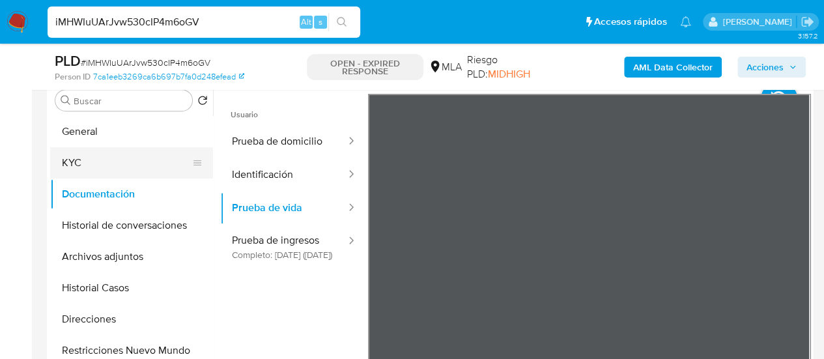
click at [83, 157] on button "KYC" at bounding box center [126, 162] width 152 height 31
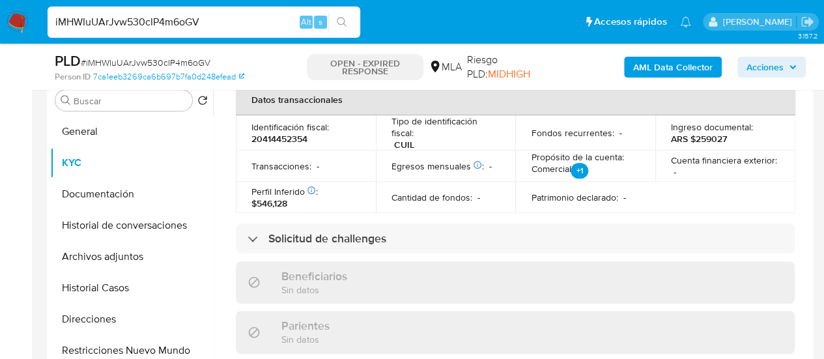
scroll to position [726, 0]
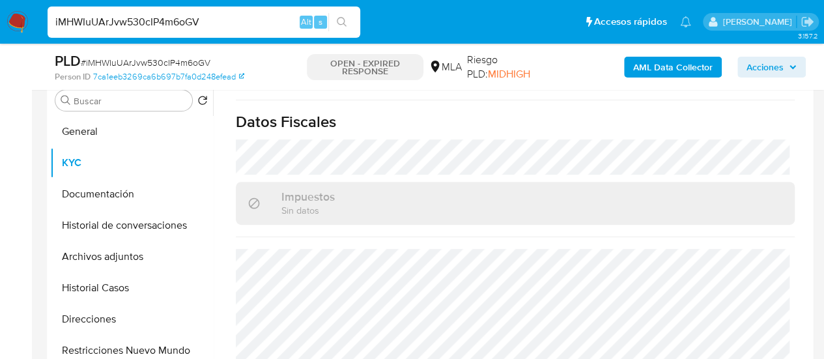
click at [138, 19] on input "iMHWIuUArJvw530cIP4m6oGV" at bounding box center [204, 22] width 313 height 17
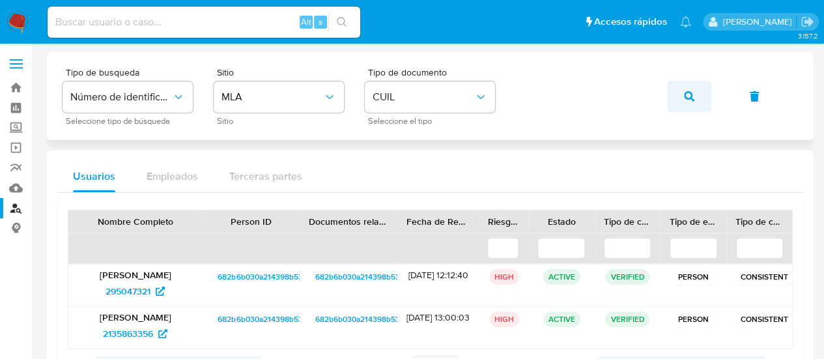
click at [674, 88] on button "button" at bounding box center [689, 96] width 44 height 31
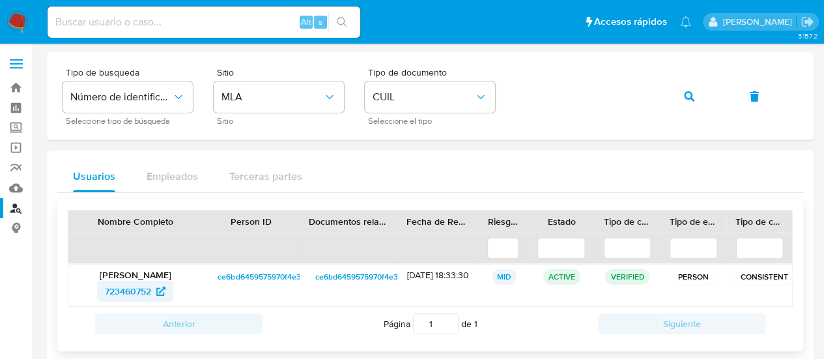
click at [143, 291] on span "723460752" at bounding box center [128, 291] width 46 height 21
click at [683, 99] on button "button" at bounding box center [689, 96] width 44 height 31
click at [120, 291] on span "565201160" at bounding box center [128, 291] width 44 height 21
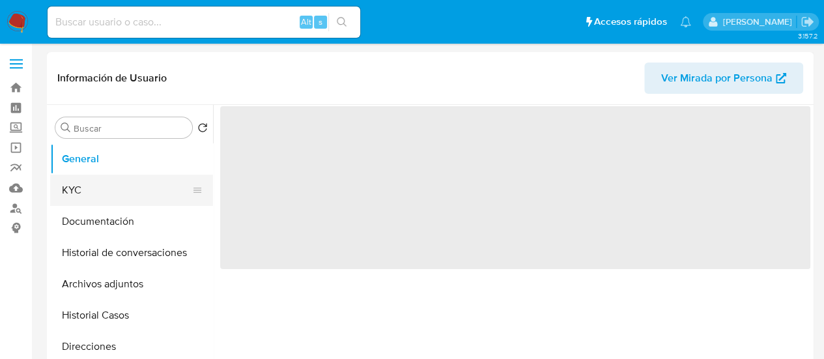
click at [74, 193] on button "KYC" at bounding box center [126, 190] width 152 height 31
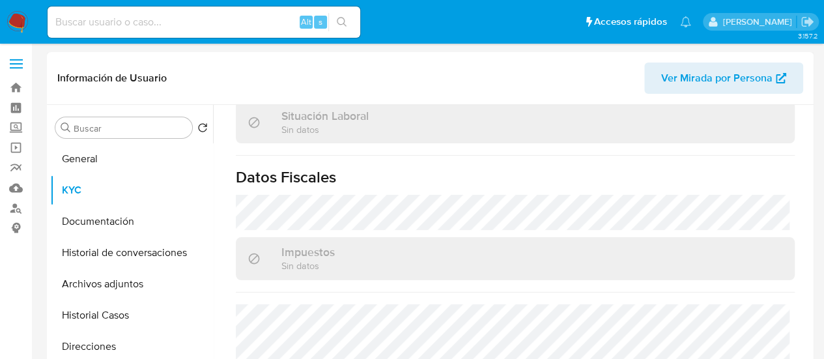
scroll to position [423, 0]
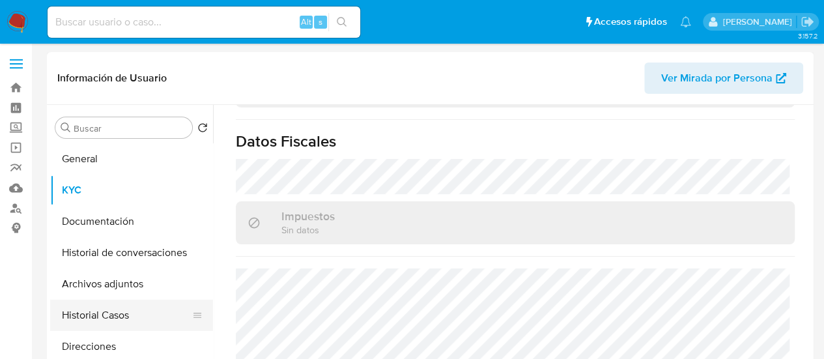
select select "10"
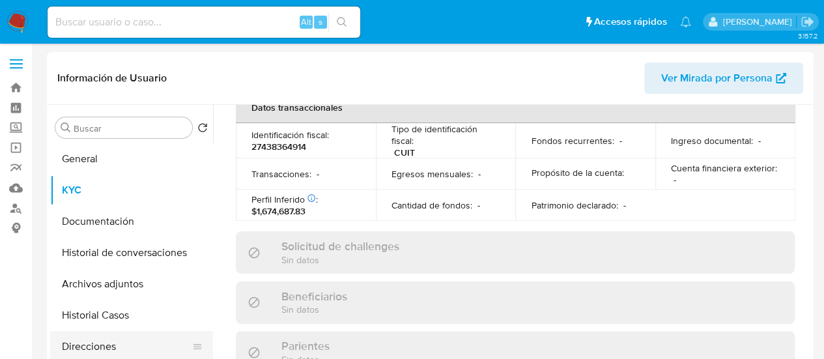
scroll to position [735, 0]
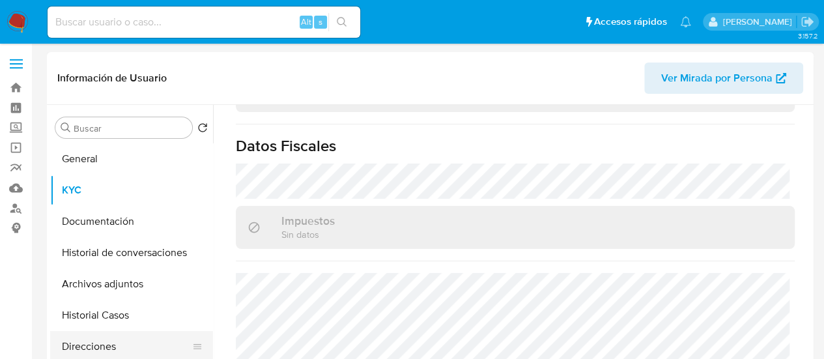
click at [96, 349] on button "Direcciones" at bounding box center [126, 346] width 152 height 31
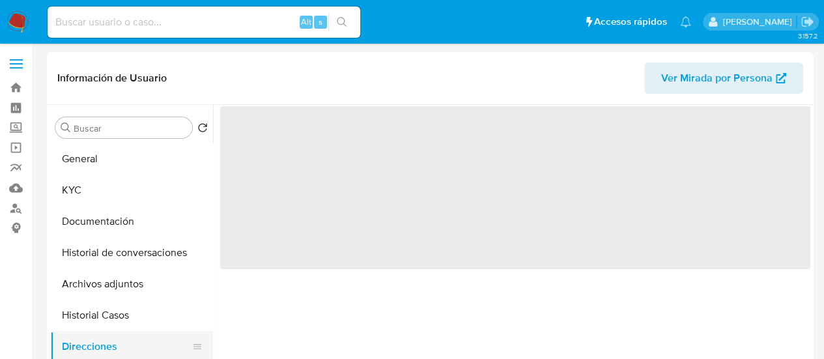
scroll to position [0, 0]
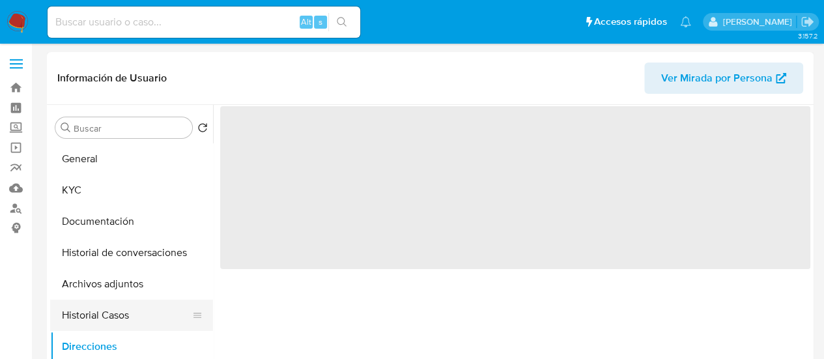
click at [86, 310] on button "Historial Casos" at bounding box center [126, 315] width 152 height 31
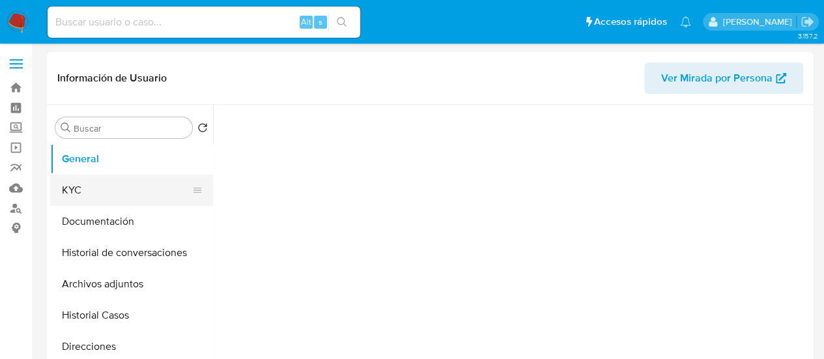
click at [73, 196] on button "KYC" at bounding box center [126, 190] width 152 height 31
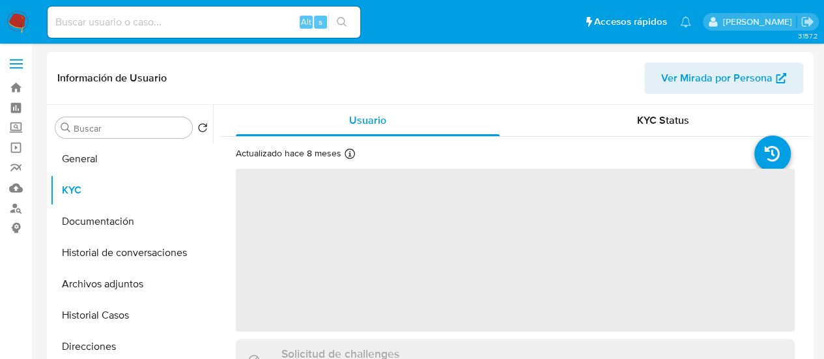
select select "10"
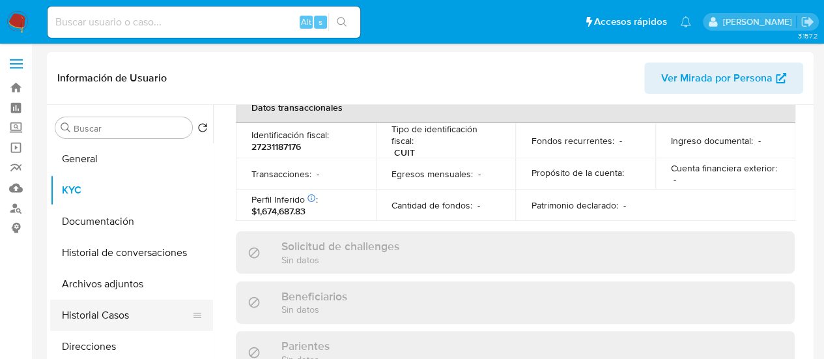
scroll to position [735, 0]
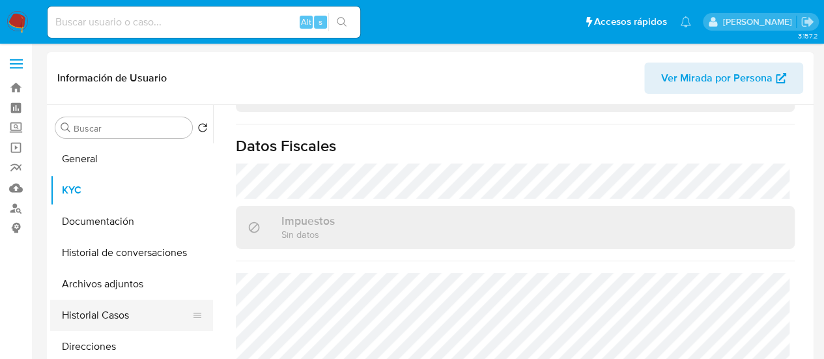
click at [104, 317] on button "Historial Casos" at bounding box center [126, 315] width 152 height 31
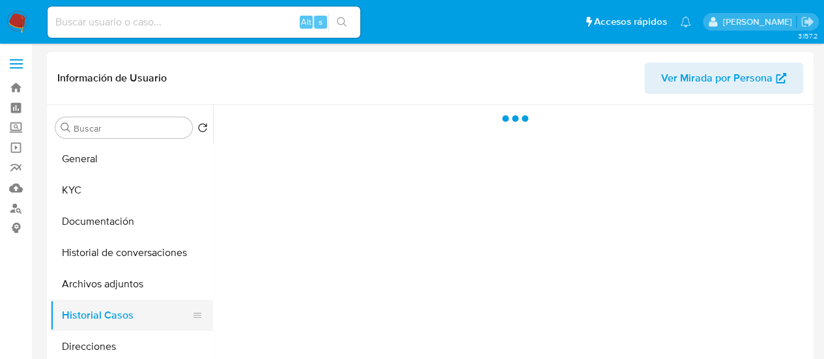
scroll to position [0, 0]
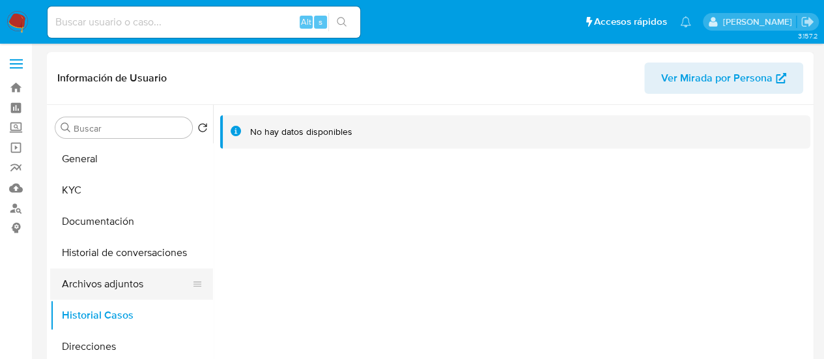
click at [102, 278] on button "Archivos adjuntos" at bounding box center [126, 283] width 152 height 31
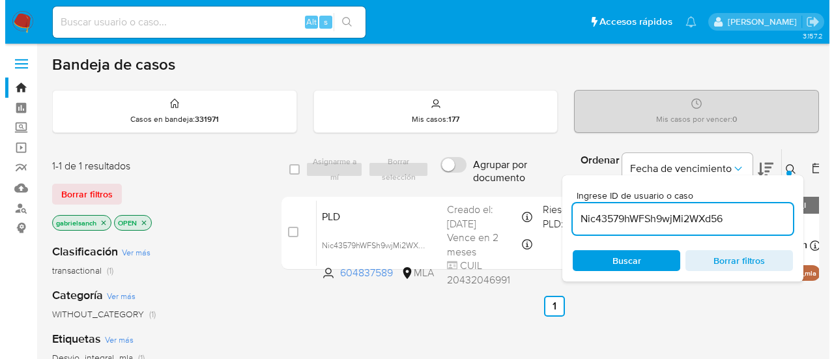
scroll to position [65, 0]
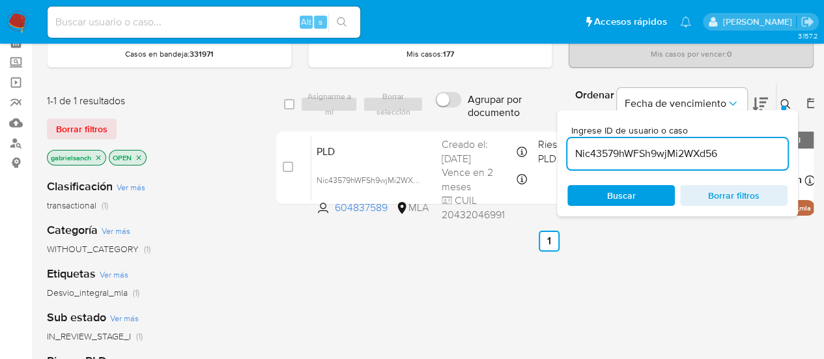
click at [654, 158] on input "Nic43579hWFSh9wjMi2WXd56" at bounding box center [677, 153] width 220 height 17
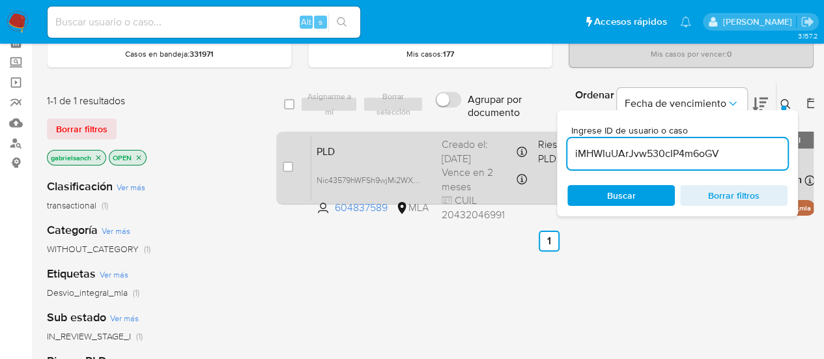
type input "iMHWIuUArJvw530cIP4m6oGV"
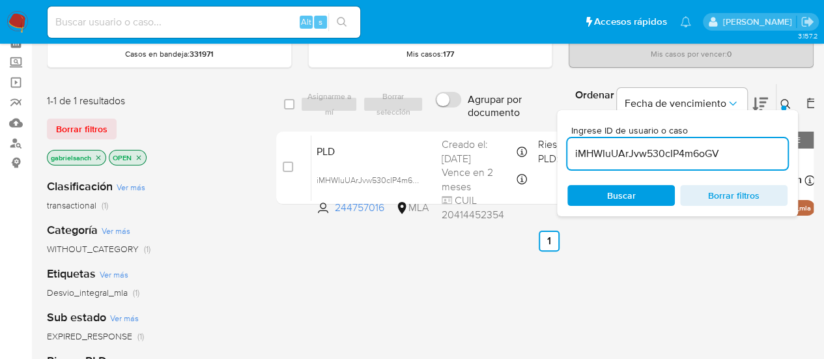
click at [287, 169] on input "checkbox" at bounding box center [288, 167] width 10 height 10
checkbox input "true"
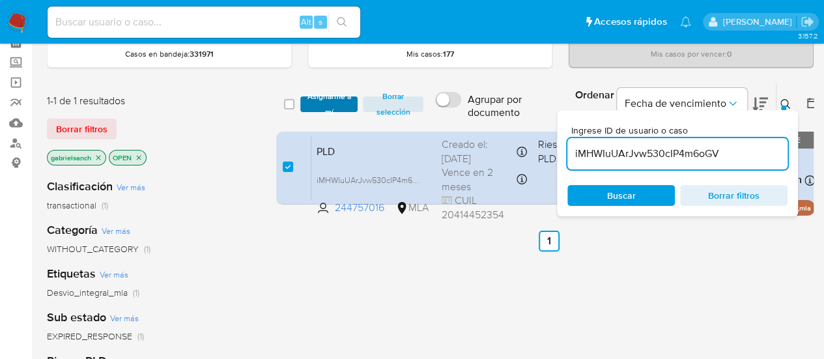
click at [314, 105] on span "Asignarme a mí" at bounding box center [329, 104] width 45 height 13
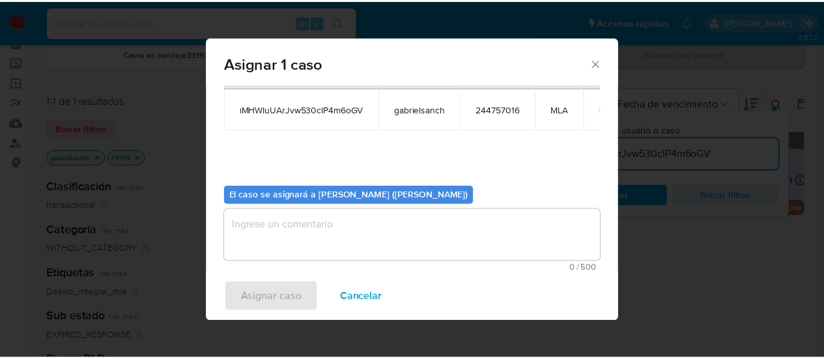
scroll to position [66, 0]
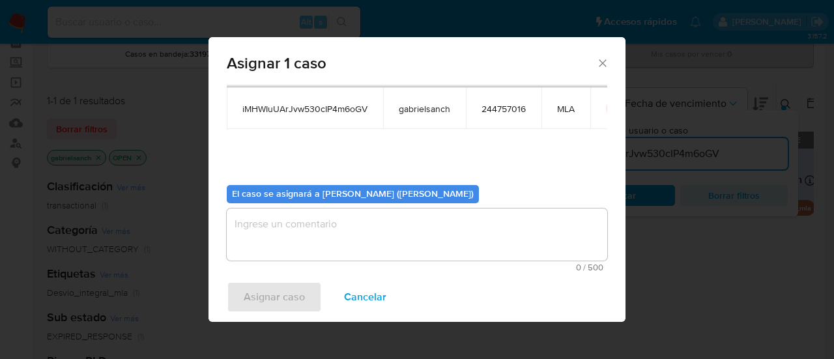
click at [334, 239] on textarea "assign-modal" at bounding box center [417, 234] width 380 height 52
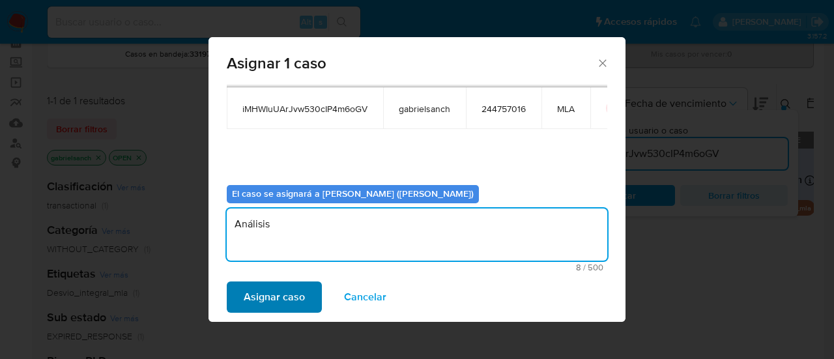
type textarea "Análisis"
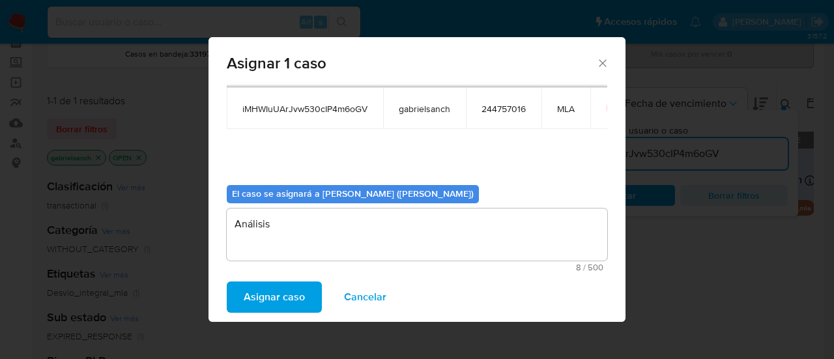
click at [248, 309] on span "Asignar caso" at bounding box center [274, 297] width 61 height 29
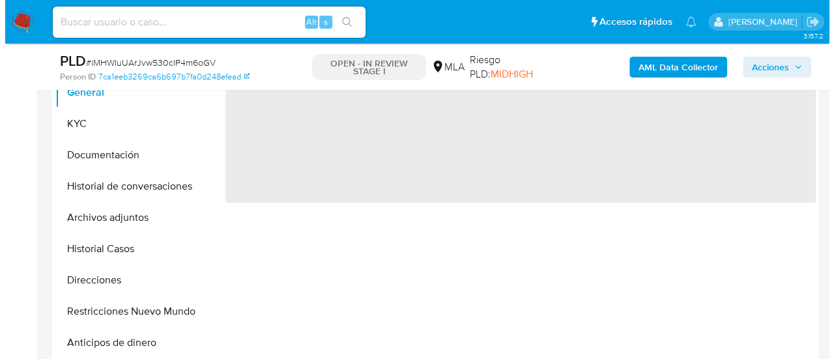
scroll to position [391, 0]
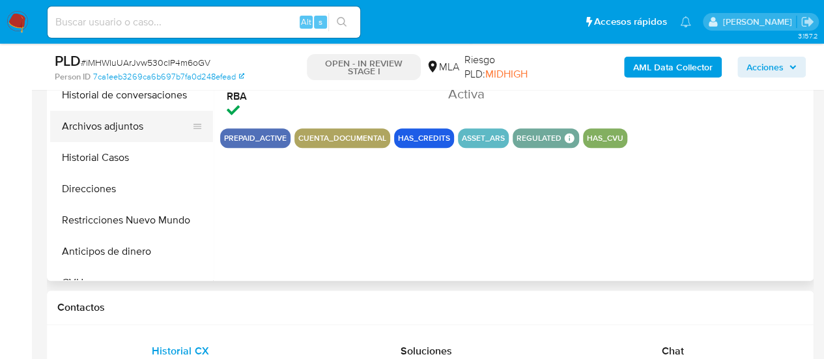
click at [111, 132] on button "Archivos adjuntos" at bounding box center [126, 126] width 152 height 31
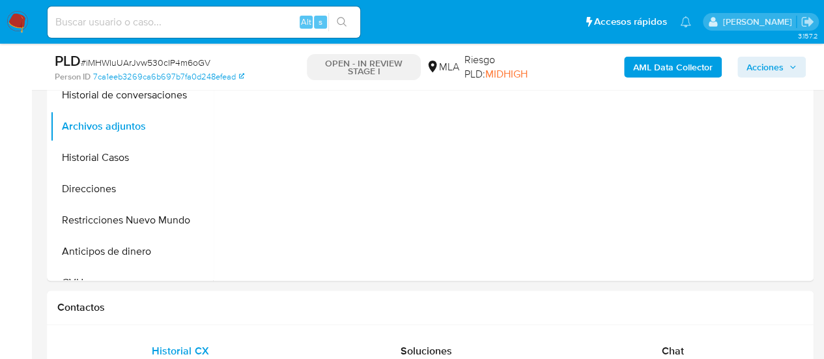
click at [658, 62] on b "AML Data Collector" at bounding box center [672, 67] width 79 height 21
select select "10"
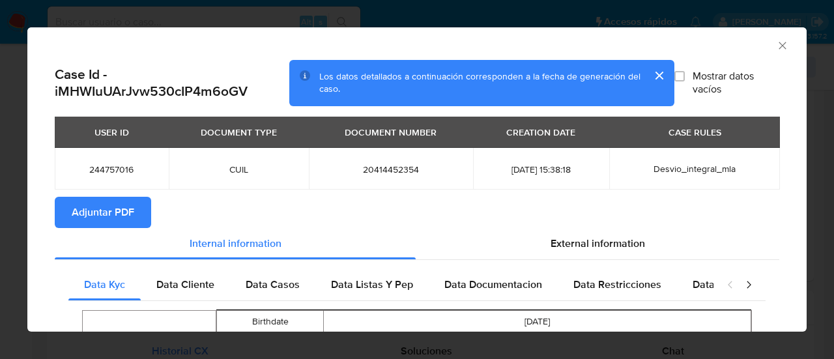
click at [100, 219] on span "Adjuntar PDF" at bounding box center [103, 212] width 63 height 29
click at [776, 46] on icon "Cerrar ventana" at bounding box center [782, 45] width 13 height 13
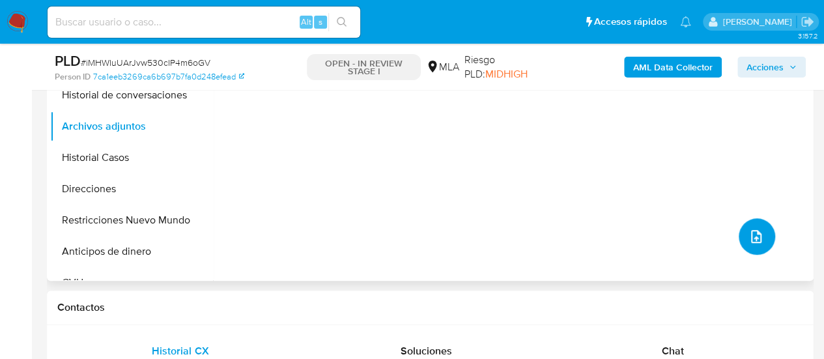
click at [760, 231] on button "upload-file" at bounding box center [757, 236] width 36 height 36
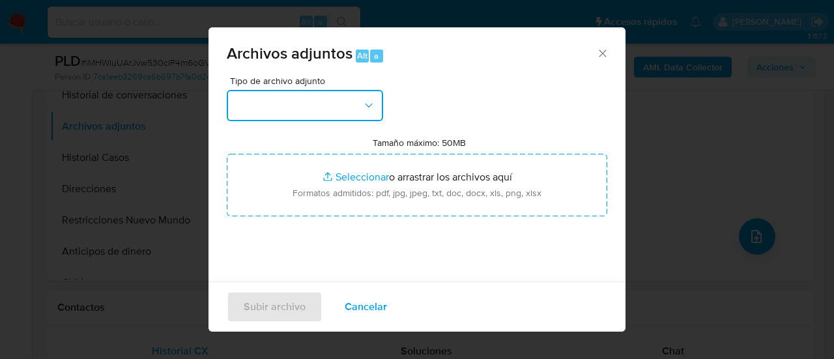
click at [290, 91] on button "button" at bounding box center [305, 105] width 156 height 31
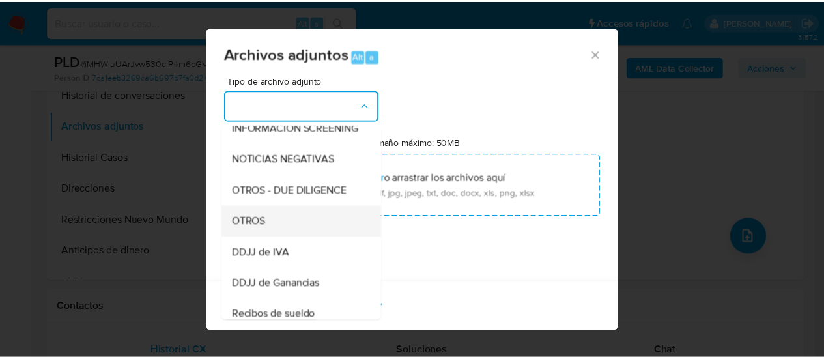
scroll to position [195, 0]
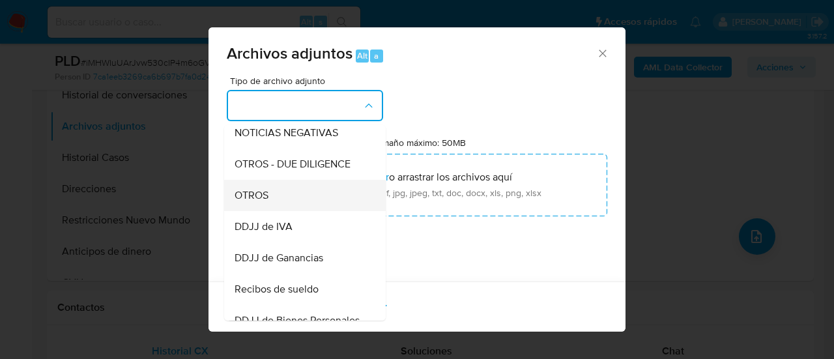
click at [281, 211] on div "OTROS" at bounding box center [301, 195] width 133 height 31
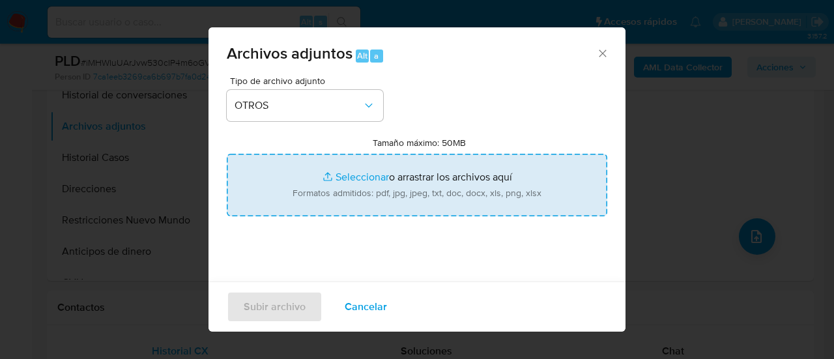
click at [318, 201] on input "Tamaño máximo: 50MB Seleccionar archivos" at bounding box center [417, 185] width 380 height 63
type input "C:\fakepath\Caselog iMHWIuUArJvw530cIP4m6oGV_2025_08_19_01_26_26.docx"
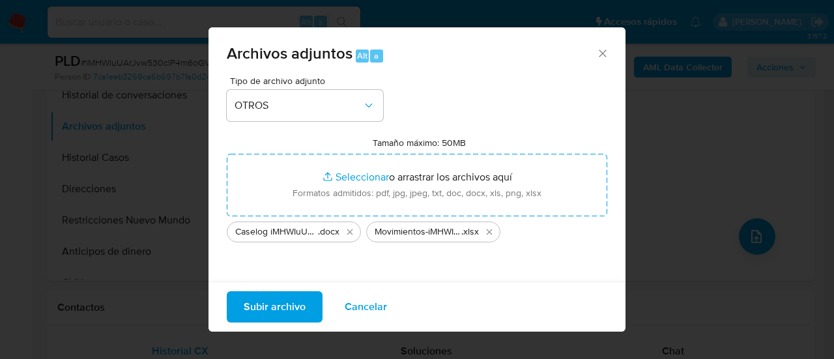
drag, startPoint x: 318, startPoint y: 201, endPoint x: 264, endPoint y: 305, distance: 117.1
click at [264, 305] on span "Subir archivo" at bounding box center [275, 307] width 62 height 29
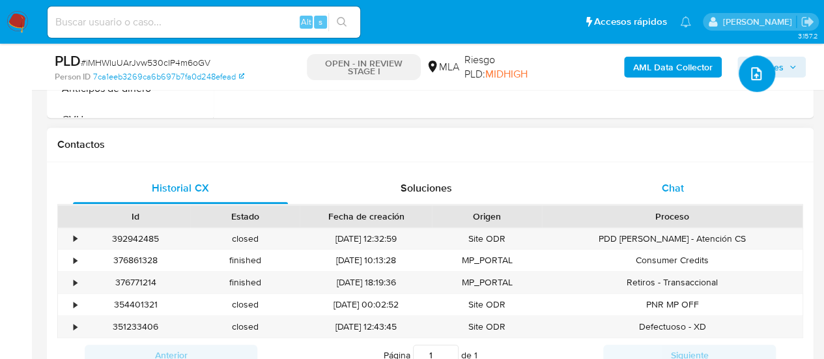
scroll to position [586, 0]
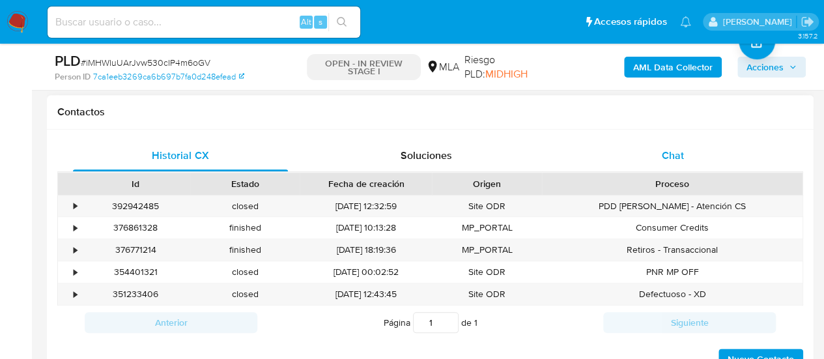
click at [645, 149] on div "Chat" at bounding box center [672, 155] width 215 height 31
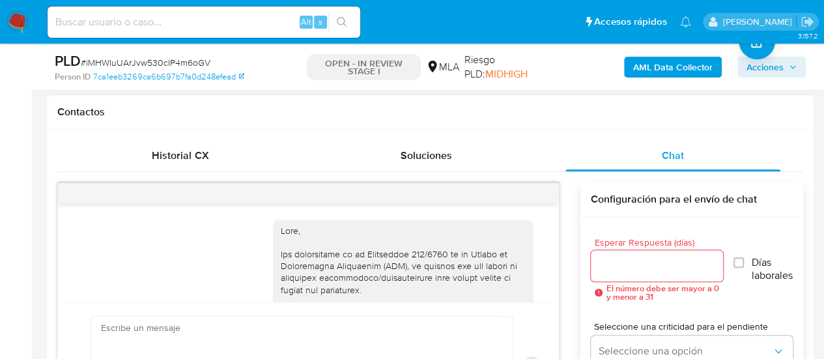
scroll to position [926, 0]
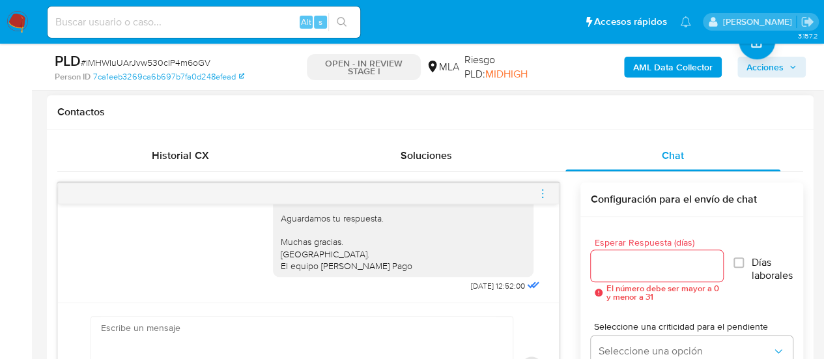
click at [539, 190] on icon "menu-action" at bounding box center [543, 194] width 12 height 12
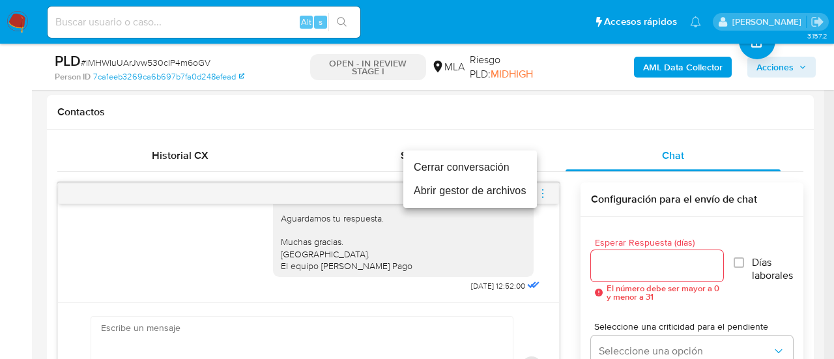
click at [425, 166] on li "Cerrar conversación" at bounding box center [470, 167] width 134 height 23
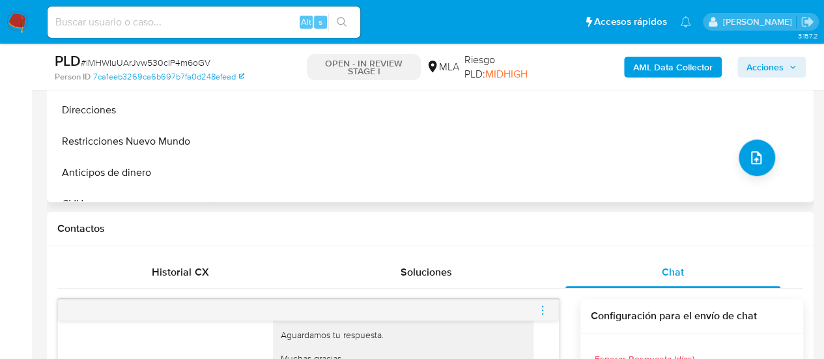
scroll to position [326, 0]
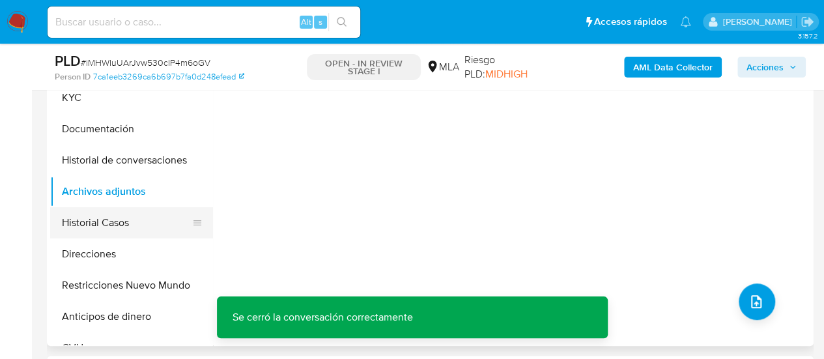
click at [121, 225] on button "Historial Casos" at bounding box center [126, 222] width 152 height 31
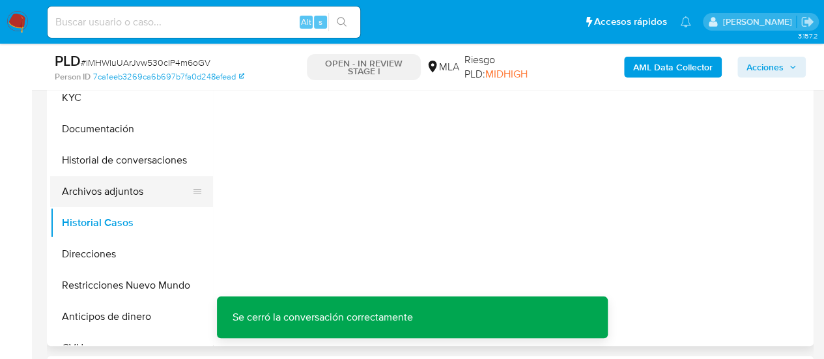
click at [117, 187] on button "Archivos adjuntos" at bounding box center [126, 191] width 152 height 31
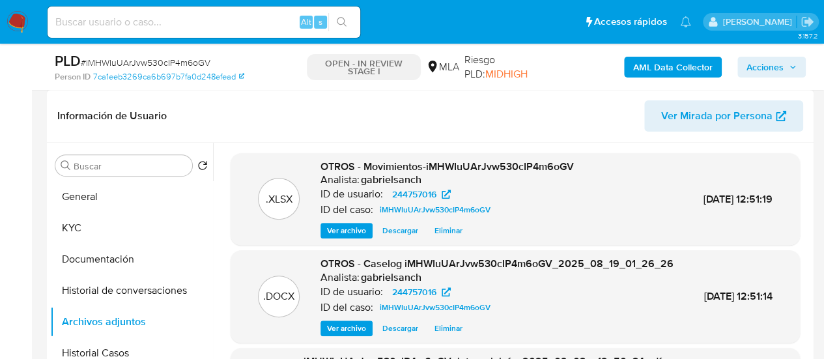
scroll to position [115, 0]
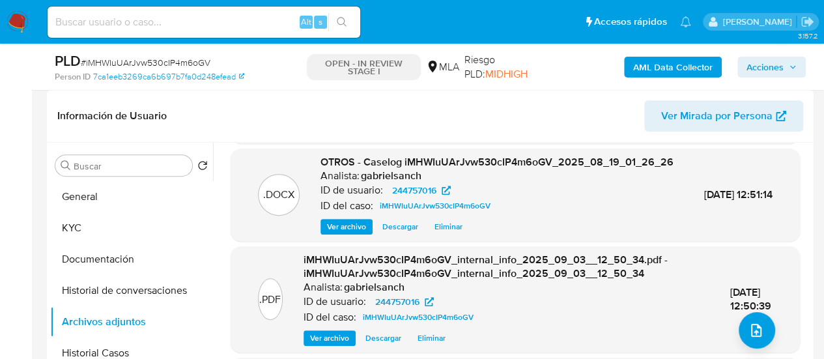
click at [749, 72] on span "Acciones" at bounding box center [765, 67] width 37 height 21
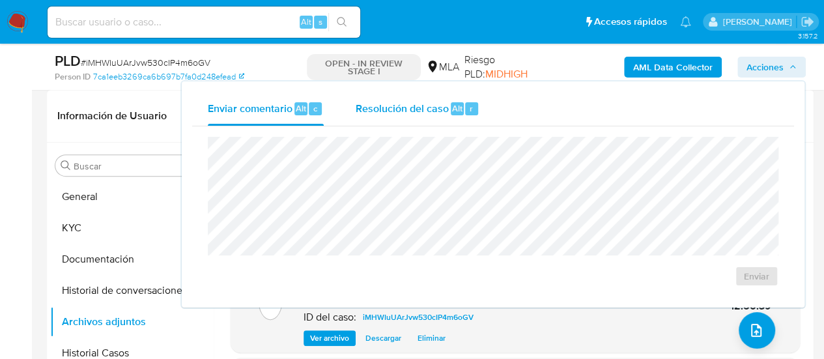
click at [448, 105] on div "Resolución del caso Alt r" at bounding box center [417, 109] width 124 height 34
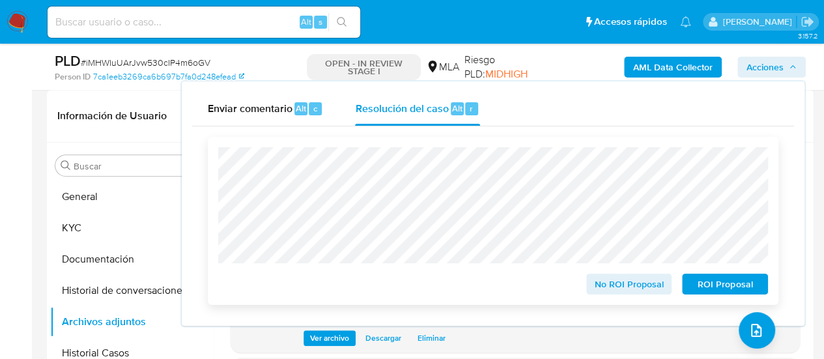
click at [628, 282] on span "No ROI Proposal" at bounding box center [629, 284] width 68 height 18
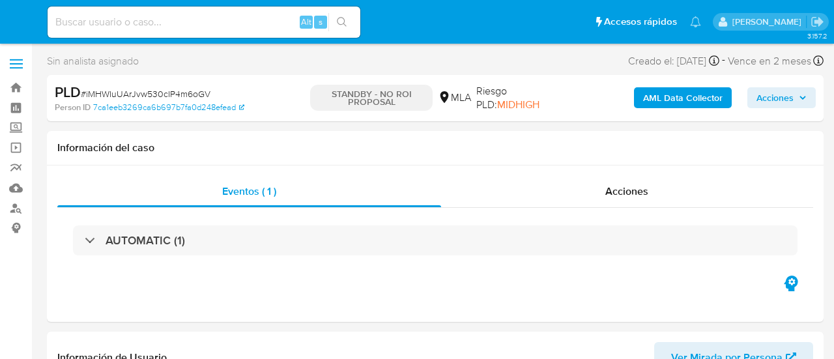
select select "10"
